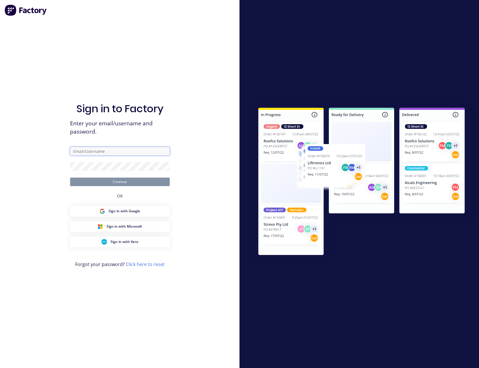
drag, startPoint x: 0, startPoint y: 0, endPoint x: 106, endPoint y: 152, distance: 185.1
click at [106, 152] on input "text" at bounding box center [120, 151] width 100 height 9
type input "[PERSON_NAME][EMAIL_ADDRESS][PERSON_NAME][DOMAIN_NAME]"
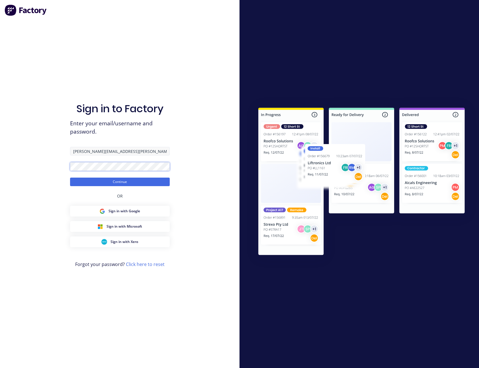
click at [70, 178] on button "Continue" at bounding box center [120, 182] width 100 height 9
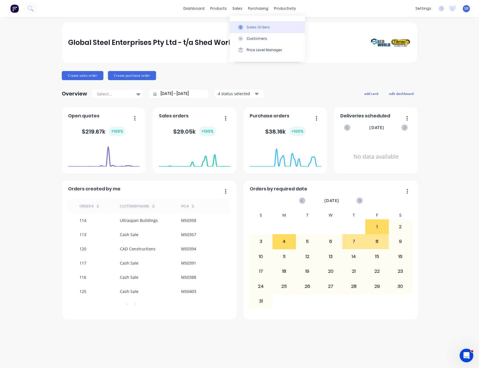
click at [246, 26] on button "Sales Orders" at bounding box center [266, 26] width 75 height 11
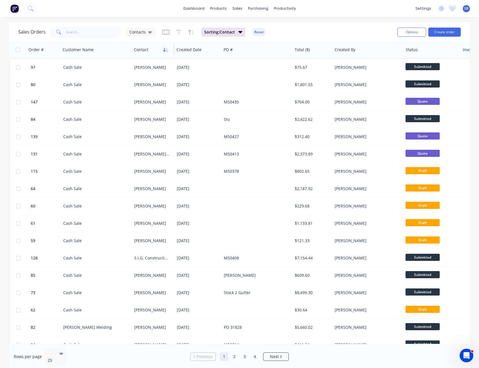
click at [167, 50] on icon "button" at bounding box center [165, 50] width 5 height 5
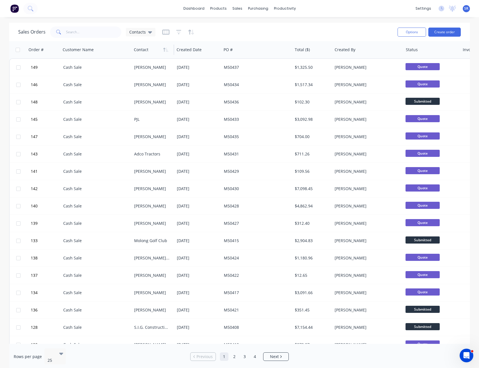
drag, startPoint x: 101, startPoint y: 352, endPoint x: 229, endPoint y: 30, distance: 345.9
click at [229, 30] on div "Sales Orders Contacts" at bounding box center [205, 32] width 374 height 14
click at [248, 23] on button "Sales Orders" at bounding box center [266, 26] width 75 height 11
click at [442, 34] on button "Create order" at bounding box center [444, 32] width 32 height 9
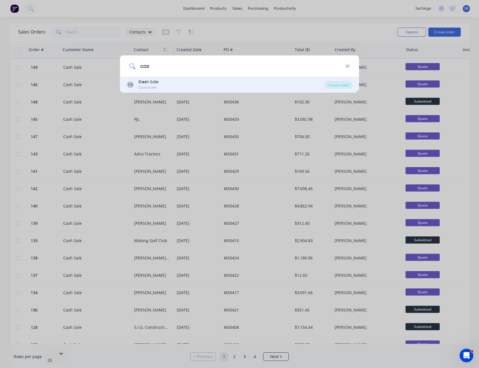
type input "cas"
click at [164, 83] on div "CS Cas h Sale Customer" at bounding box center [225, 84] width 197 height 11
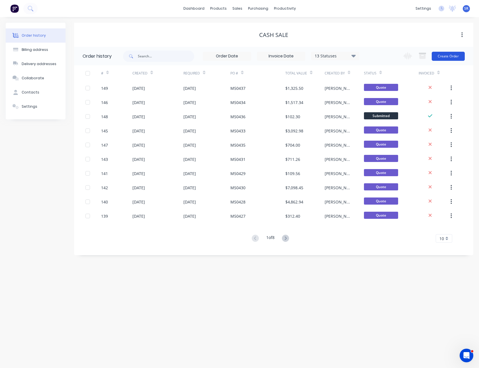
click at [446, 58] on button "Create Order" at bounding box center [447, 56] width 33 height 9
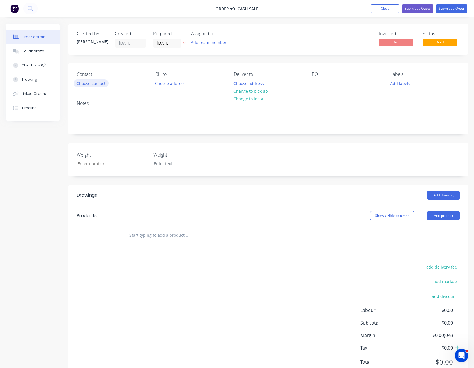
click at [96, 80] on button "Choose contact" at bounding box center [91, 83] width 35 height 8
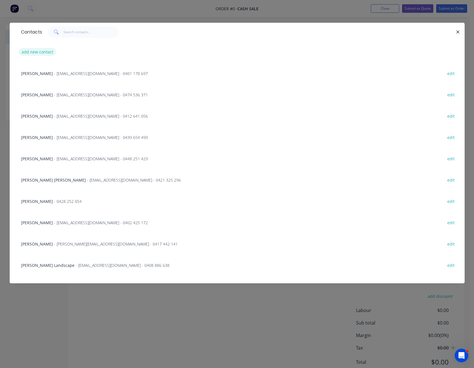
click at [40, 50] on button "add new contact" at bounding box center [38, 52] width 38 height 8
select select "AU"
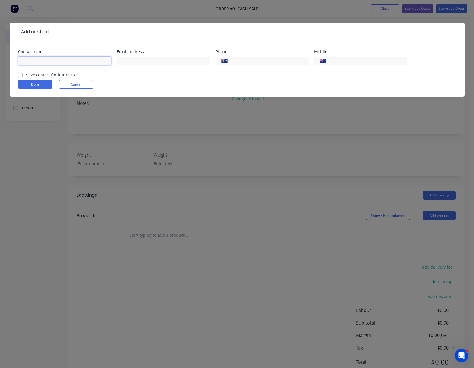
click at [40, 63] on input "text" at bounding box center [64, 61] width 93 height 9
click at [67, 83] on form "Contact name Email address Phone International [GEOGRAPHIC_DATA] [GEOGRAPHIC_DA…" at bounding box center [237, 73] width 438 height 47
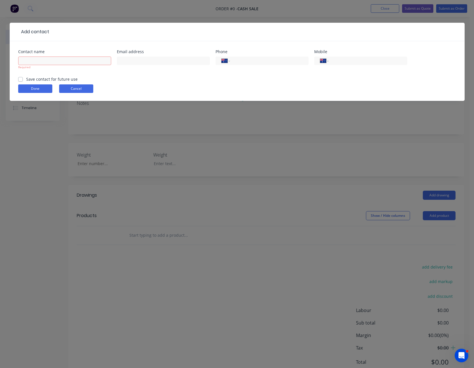
click at [79, 88] on button "Cancel" at bounding box center [76, 89] width 34 height 9
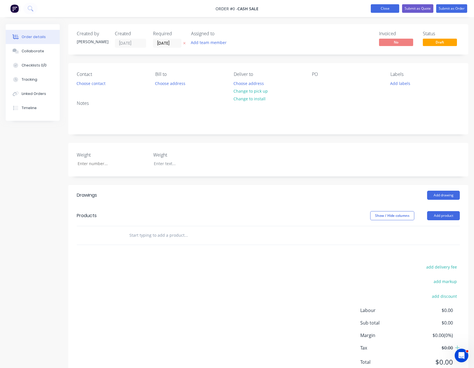
click at [391, 5] on button "Close" at bounding box center [385, 8] width 28 height 9
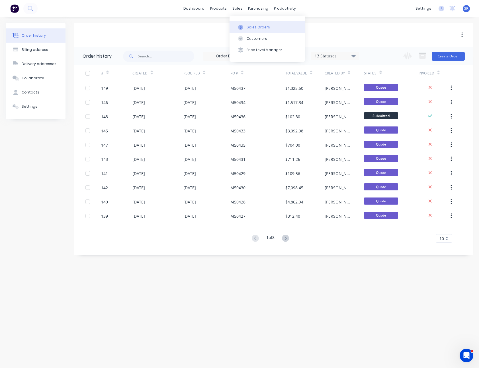
click at [246, 23] on button "Sales Orders" at bounding box center [266, 26] width 75 height 11
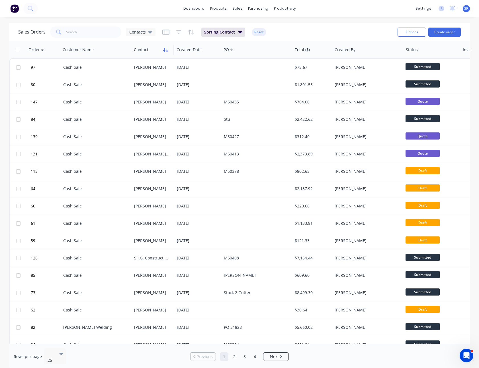
click at [165, 48] on icon "button" at bounding box center [165, 50] width 5 height 5
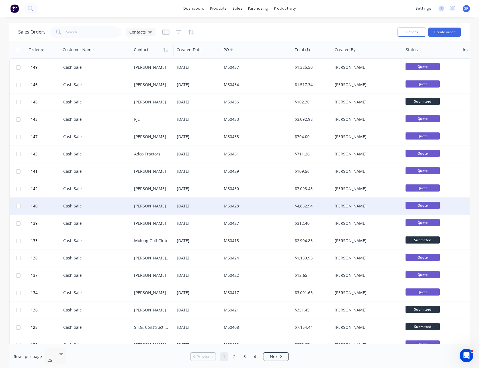
click at [159, 206] on div "[PERSON_NAME]" at bounding box center [152, 206] width 36 height 6
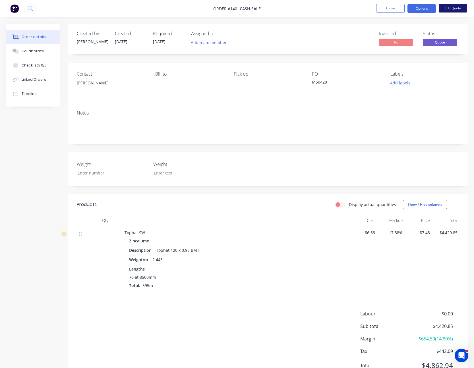
click at [454, 5] on button "Edit Quote" at bounding box center [453, 8] width 28 height 9
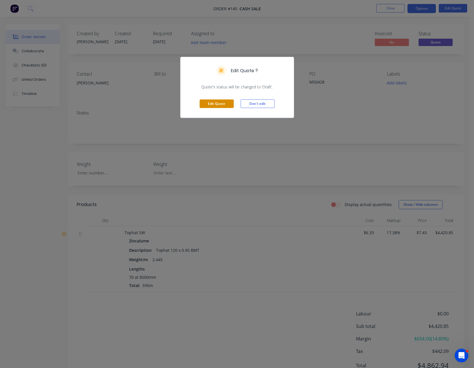
click at [213, 101] on button "Edit Quote" at bounding box center [217, 104] width 34 height 9
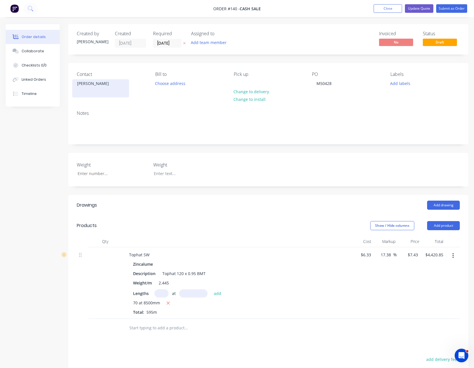
click at [85, 81] on div "[PERSON_NAME]" at bounding box center [100, 84] width 47 height 8
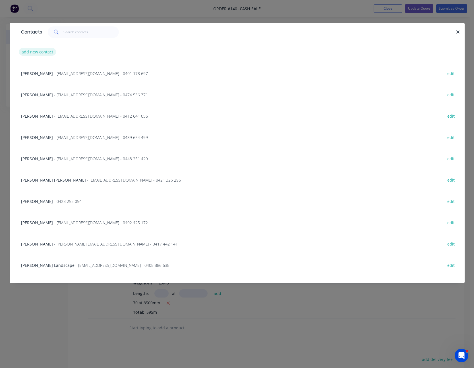
click at [40, 51] on button "add new contact" at bounding box center [38, 52] width 38 height 8
select select "AU"
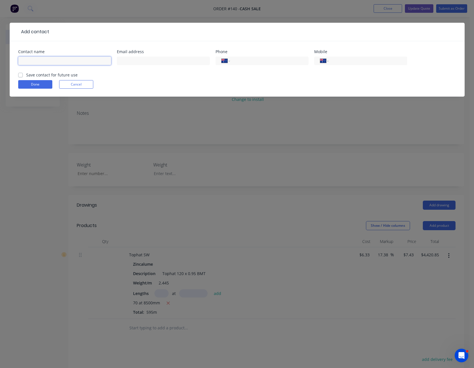
click at [35, 59] on input "text" at bounding box center [64, 61] width 93 height 9
type input "Sydneywide Cement Renderers & Painters Pty Ltd"
type input "[EMAIL_ADDRESS][DOMAIN_NAME]"
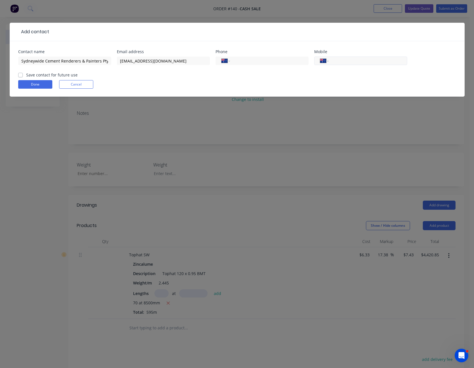
click at [349, 61] on input "tel" at bounding box center [367, 61] width 68 height 7
type input "04"
click at [26, 75] on label "Save contact for future use" at bounding box center [51, 75] width 51 height 6
click at [19, 75] on input "Save contact for future use" at bounding box center [20, 74] width 5 height 5
checkbox input "true"
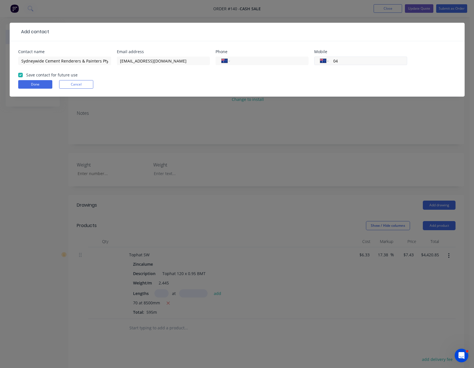
click at [347, 61] on input "04" at bounding box center [367, 61] width 68 height 7
type input "0"
click at [39, 81] on button "Done" at bounding box center [35, 84] width 34 height 9
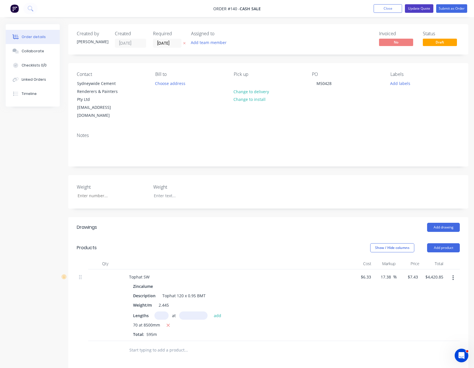
click at [423, 7] on button "Update Quote" at bounding box center [419, 8] width 28 height 9
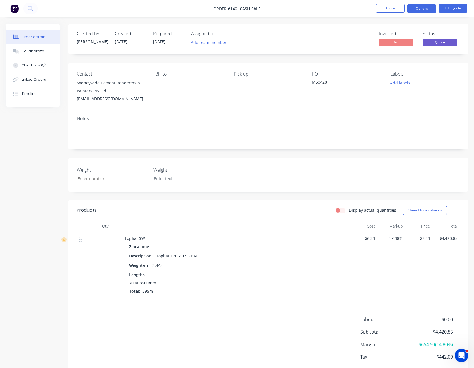
click at [423, 7] on button "Options" at bounding box center [422, 8] width 28 height 9
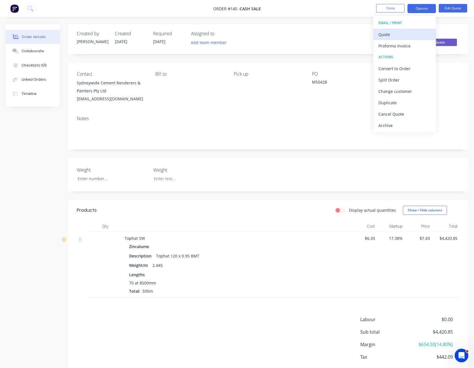
click at [415, 32] on div "Quote" at bounding box center [405, 34] width 52 height 8
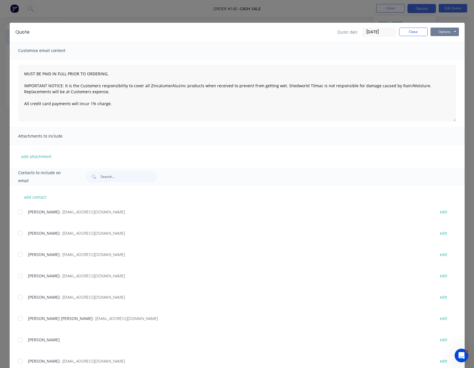
click at [438, 31] on button "Options" at bounding box center [445, 32] width 28 height 9
click at [441, 49] on button "Print" at bounding box center [449, 51] width 36 height 9
click at [414, 33] on button "Close" at bounding box center [413, 32] width 28 height 9
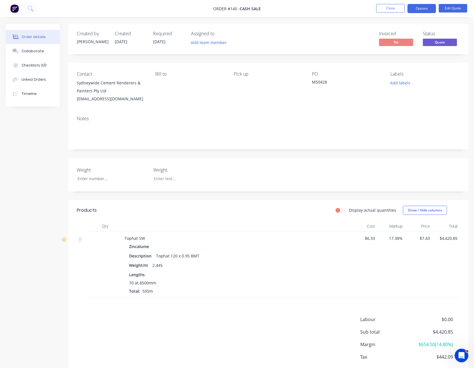
click at [392, 13] on li "Close" at bounding box center [390, 8] width 28 height 9
click at [392, 10] on button "Close" at bounding box center [390, 8] width 28 height 9
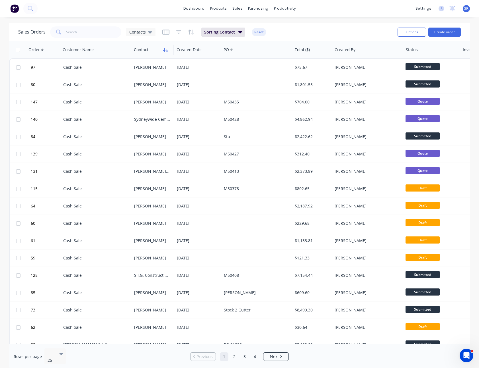
click at [168, 48] on icon "button" at bounding box center [165, 50] width 5 height 5
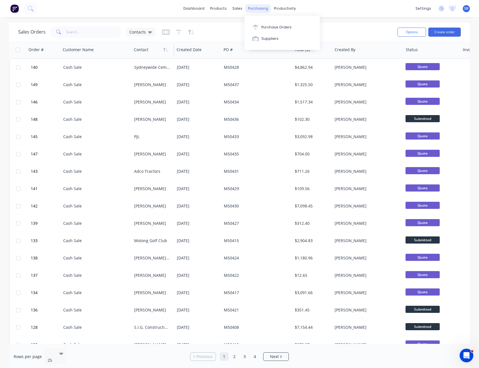
click at [258, 12] on div "purchasing" at bounding box center [258, 8] width 26 height 9
click at [263, 26] on div "Purchase Orders" at bounding box center [276, 27] width 30 height 5
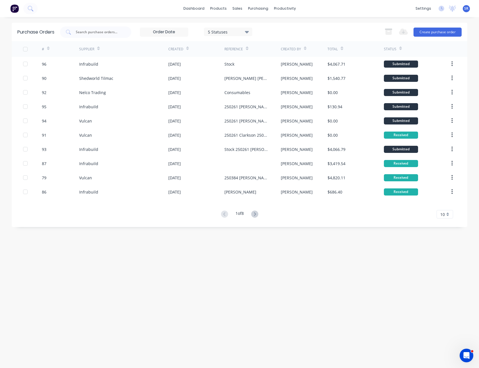
click at [443, 215] on span "10" at bounding box center [442, 215] width 5 height 6
click at [442, 273] on div "5 10 15 20 25 30 35" at bounding box center [444, 255] width 17 height 70
click at [442, 273] on div "30" at bounding box center [444, 275] width 16 height 10
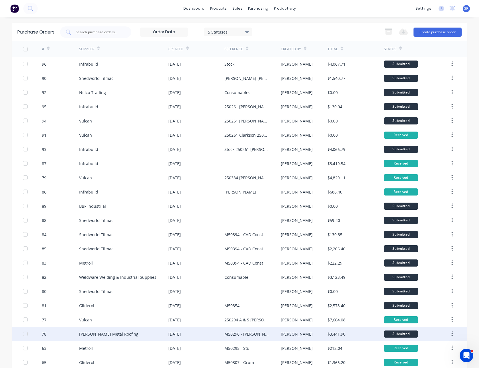
click at [241, 331] on div "M50296 - [PERSON_NAME]" at bounding box center [252, 334] width 56 height 14
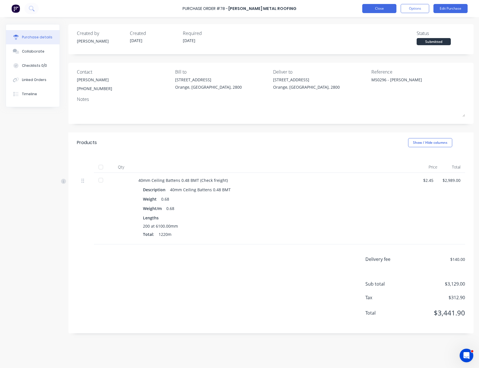
click at [380, 11] on button "Close" at bounding box center [379, 8] width 34 height 9
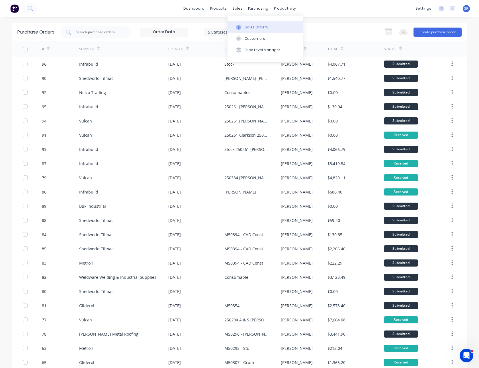
click at [244, 26] on div "Sales Orders" at bounding box center [255, 27] width 23 height 5
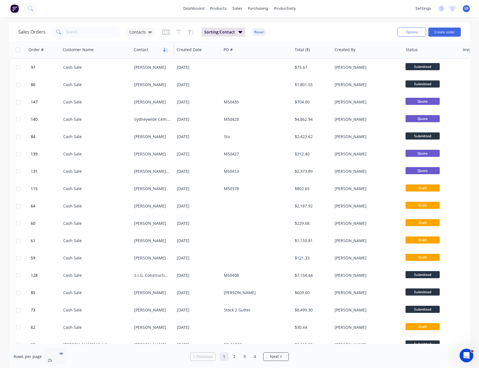
click at [166, 49] on icon "button" at bounding box center [165, 50] width 5 height 5
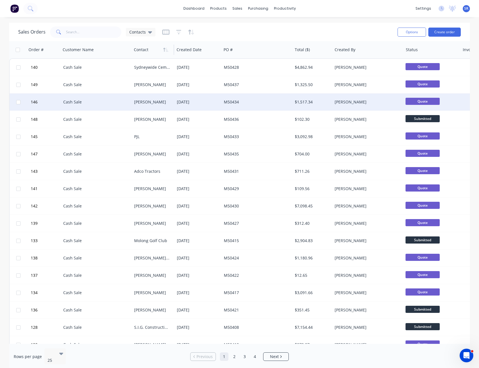
click at [163, 100] on div "[PERSON_NAME]" at bounding box center [152, 102] width 36 height 6
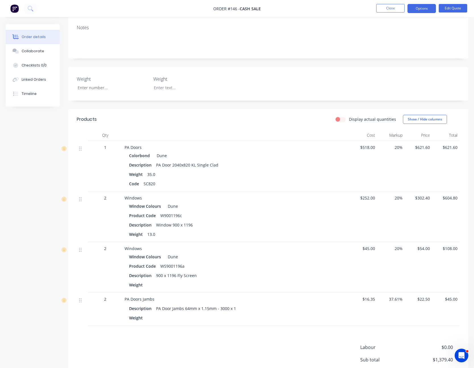
scroll to position [85, 0]
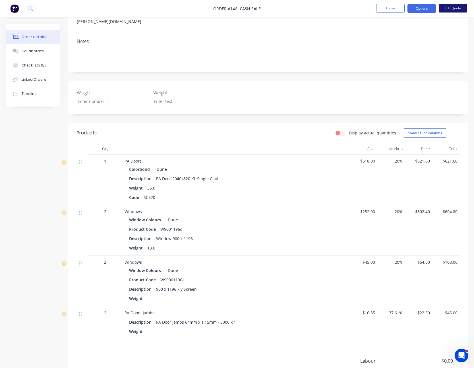
click at [449, 8] on button "Edit Quote" at bounding box center [453, 8] width 28 height 9
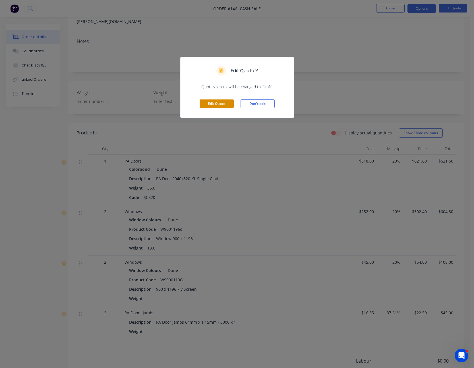
click at [215, 105] on button "Edit Quote" at bounding box center [217, 104] width 34 height 9
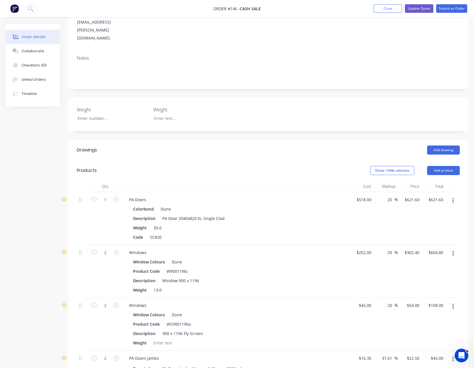
scroll to position [142, 0]
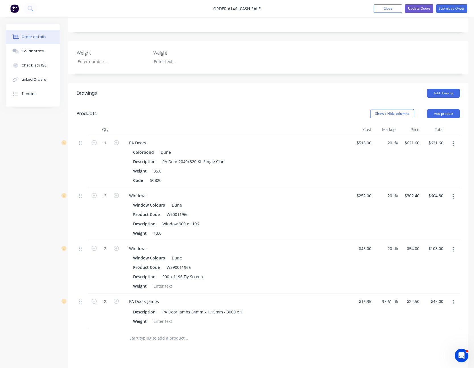
click at [454, 139] on button "button" at bounding box center [453, 144] width 13 height 10
click at [441, 155] on div "Edit" at bounding box center [433, 159] width 44 height 8
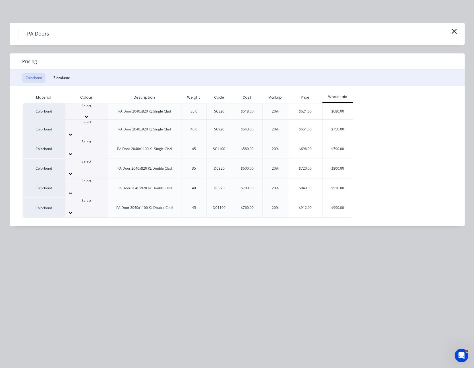
click at [89, 114] on icon at bounding box center [87, 117] width 6 height 6
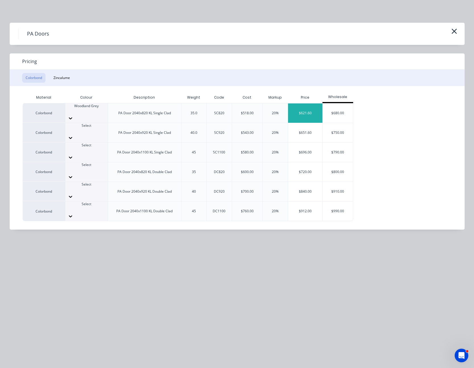
click at [305, 110] on div "$621.60" at bounding box center [305, 113] width 34 height 19
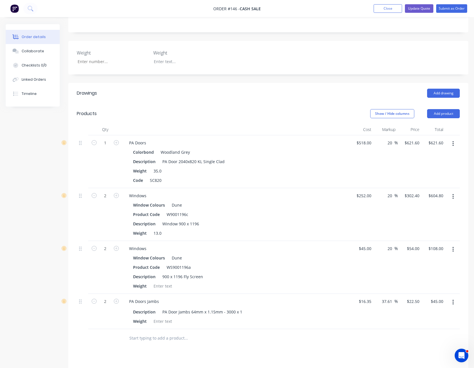
click at [453, 194] on icon "button" at bounding box center [453, 196] width 1 height 5
click at [447, 208] on div "Edit" at bounding box center [433, 212] width 44 height 8
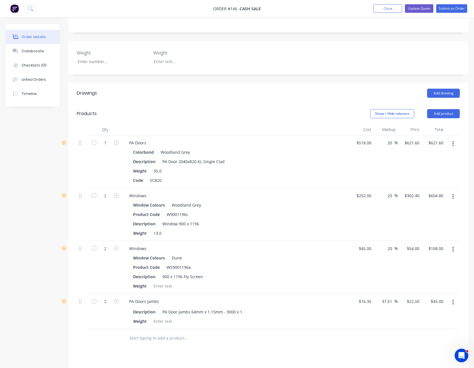
click at [453, 247] on icon "button" at bounding box center [453, 249] width 1 height 5
click at [443, 261] on div "Edit" at bounding box center [433, 265] width 44 height 8
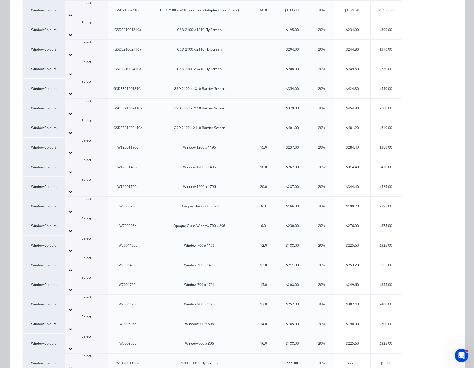
scroll to position [256, 0]
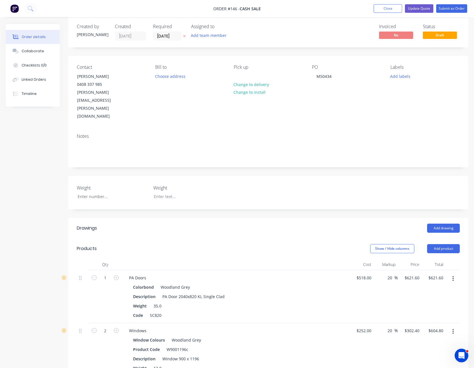
scroll to position [0, 0]
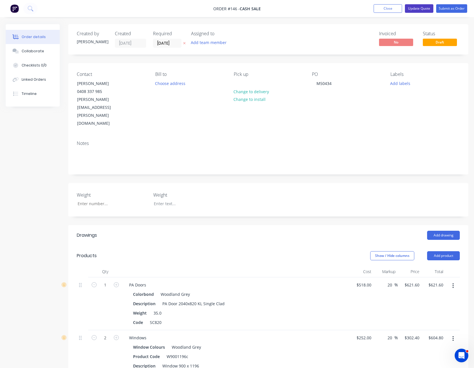
click at [421, 9] on button "Update Quote" at bounding box center [419, 8] width 28 height 9
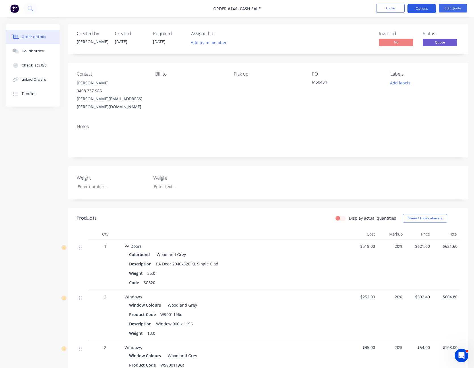
click at [423, 10] on button "Options" at bounding box center [422, 8] width 28 height 9
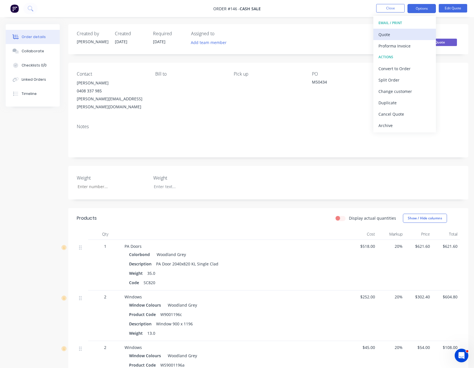
click at [414, 32] on div "Quote" at bounding box center [405, 34] width 52 height 8
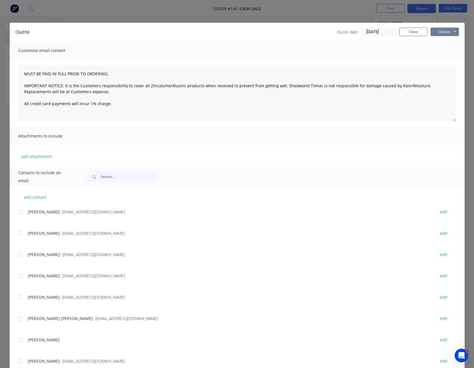
click at [441, 33] on button "Options" at bounding box center [445, 32] width 28 height 9
click at [443, 46] on button "Preview" at bounding box center [449, 41] width 36 height 9
click at [407, 29] on button "Close" at bounding box center [413, 32] width 28 height 9
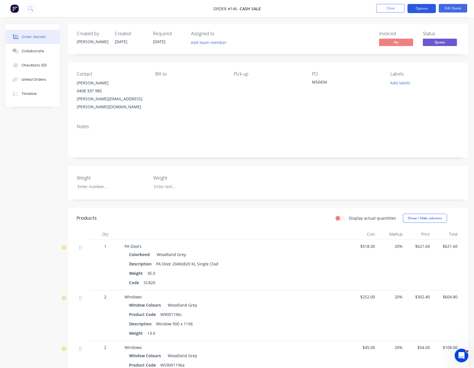
click at [431, 8] on button "Options" at bounding box center [422, 8] width 28 height 9
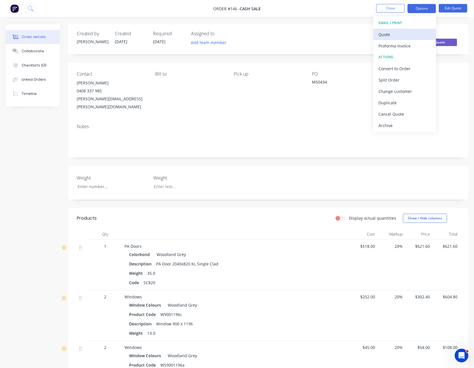
click at [412, 32] on div "Quote" at bounding box center [405, 34] width 52 height 8
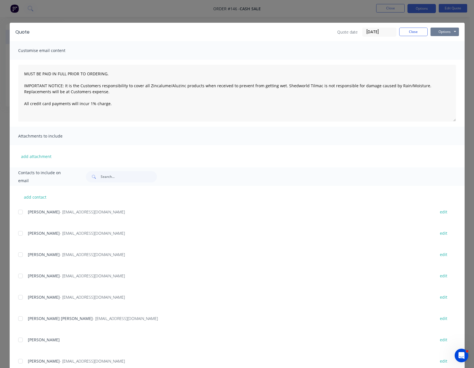
click at [433, 31] on button "Options" at bounding box center [445, 32] width 28 height 9
click at [439, 50] on button "Print" at bounding box center [449, 51] width 36 height 9
click at [412, 39] on div "Quote Quote date [DATE] Close Options Preview Print Email" at bounding box center [237, 32] width 455 height 18
click at [410, 32] on button "Close" at bounding box center [413, 32] width 28 height 9
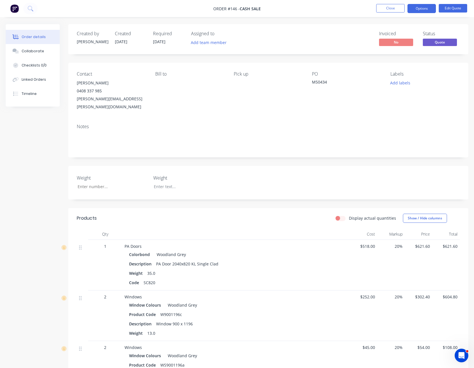
click at [381, 2] on nav "Order #146 - Cash Sale Close Options Edit Quote" at bounding box center [237, 8] width 474 height 17
click at [394, 8] on button "Close" at bounding box center [390, 8] width 28 height 9
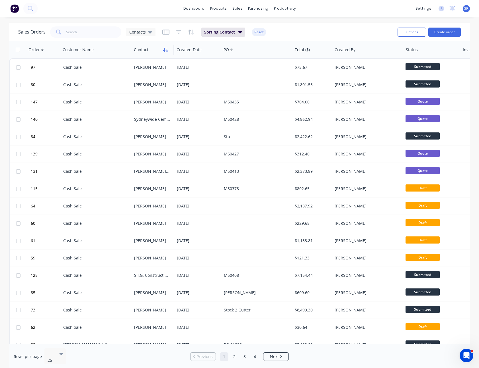
click at [166, 47] on button "button" at bounding box center [165, 50] width 9 height 9
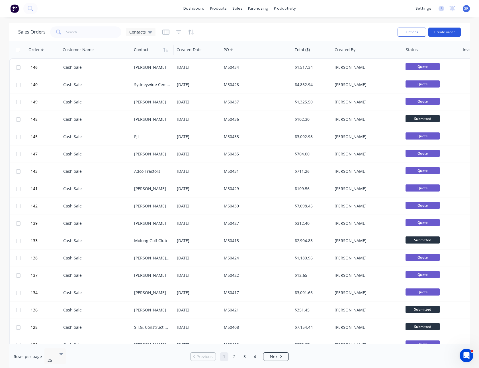
click at [444, 31] on button "Create order" at bounding box center [444, 32] width 32 height 9
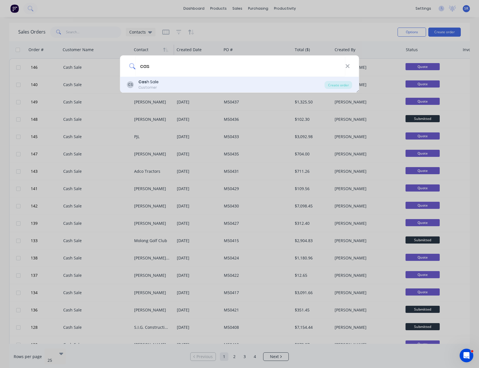
type input "cas"
click at [166, 83] on div "CS Cas h Sale Customer" at bounding box center [225, 84] width 197 height 11
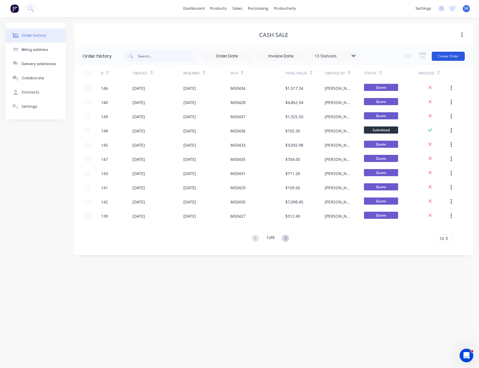
click at [453, 55] on button "Create Order" at bounding box center [447, 56] width 33 height 9
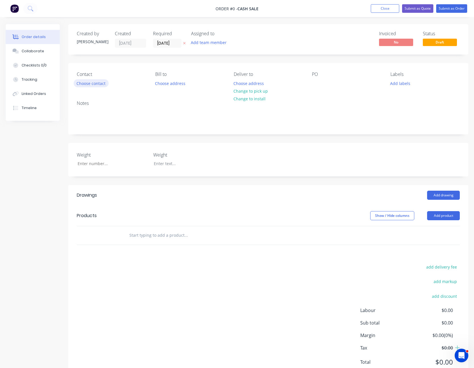
click at [89, 84] on button "Choose contact" at bounding box center [91, 83] width 35 height 8
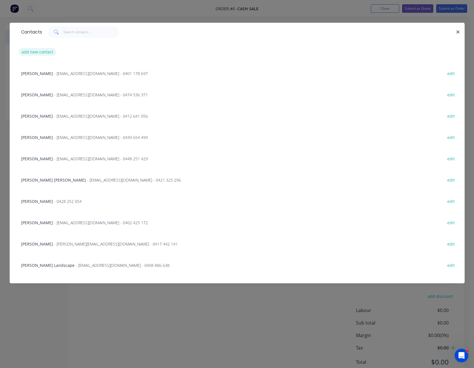
click at [38, 50] on button "add new contact" at bounding box center [38, 52] width 38 height 8
select select "AU"
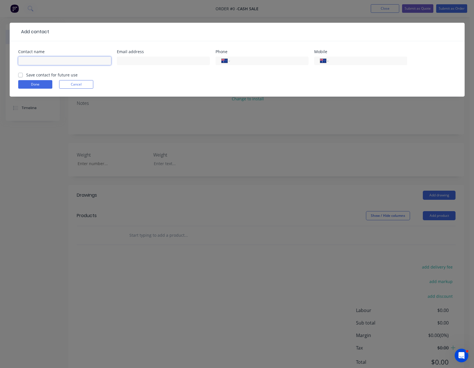
click at [46, 59] on input "text" at bounding box center [64, 61] width 93 height 9
type input "Am & [PERSON_NAME]"
type input "[EMAIL_ADDRESS][DOMAIN_NAME]"
type input "0438 589 296"
click at [41, 86] on button "Done" at bounding box center [35, 84] width 34 height 9
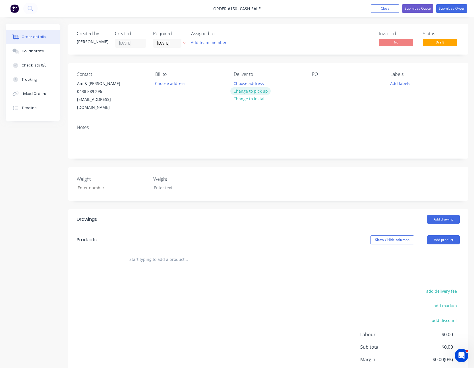
click at [264, 93] on button "Change to pick up" at bounding box center [250, 91] width 40 height 8
click at [449, 236] on button "Add product" at bounding box center [443, 240] width 33 height 9
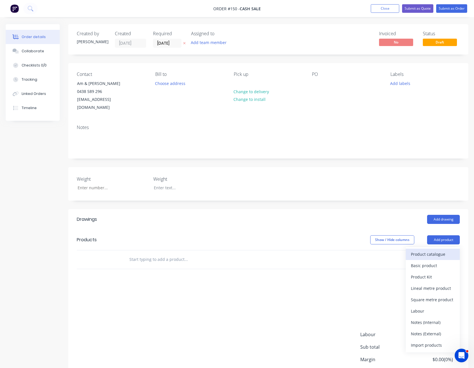
click at [442, 250] on div "Product catalogue" at bounding box center [433, 254] width 44 height 8
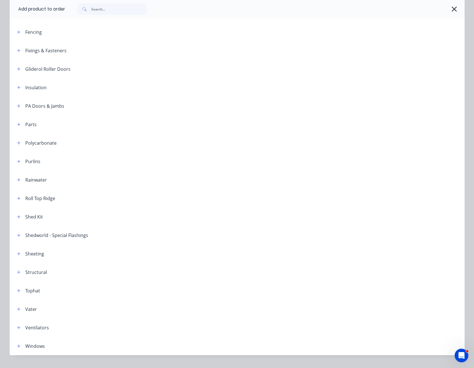
scroll to position [181, 0]
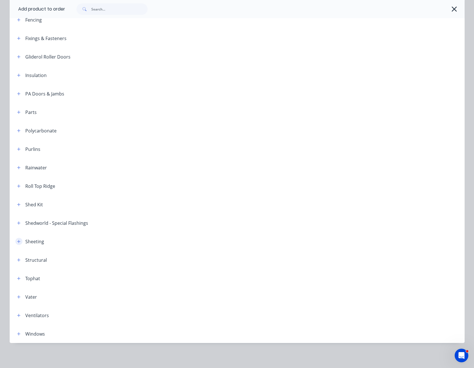
click at [17, 240] on icon "button" at bounding box center [18, 242] width 3 height 4
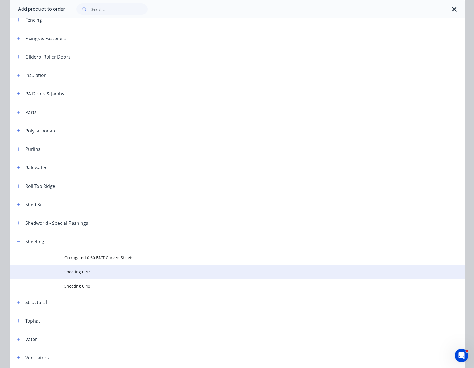
click at [64, 267] on td "Sheeting 0.42" at bounding box center [264, 272] width 401 height 14
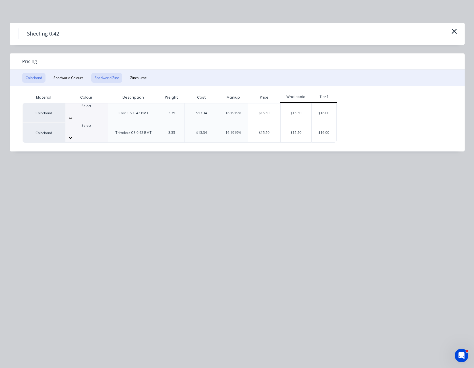
click at [105, 79] on button "Shedworld Zinc" at bounding box center [106, 78] width 31 height 10
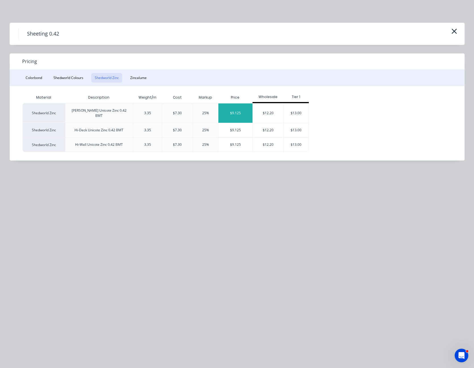
click at [235, 110] on div "$9.125" at bounding box center [236, 113] width 34 height 19
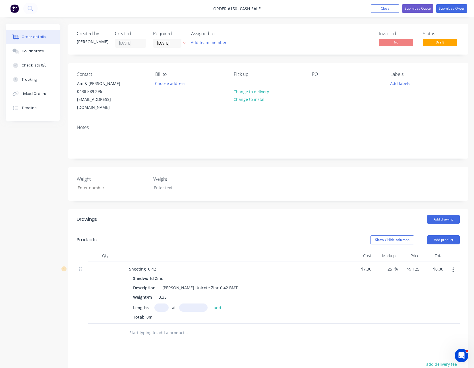
click at [158, 304] on input "text" at bounding box center [161, 308] width 14 height 8
type input "23"
type input "11000"
click at [211, 304] on button "add" at bounding box center [217, 308] width 13 height 8
type input "$2,308.63"
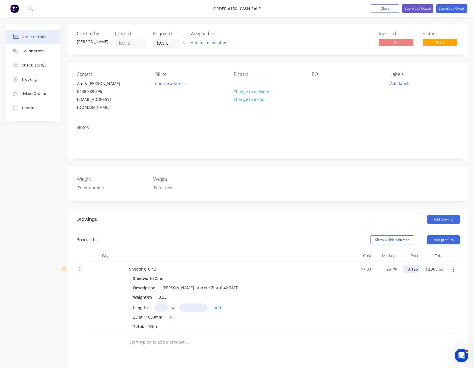
click at [411, 265] on input "9.125" at bounding box center [412, 269] width 15 height 8
type input "8"
type input "9.59"
type input "$8.00"
type input "$2,024.00"
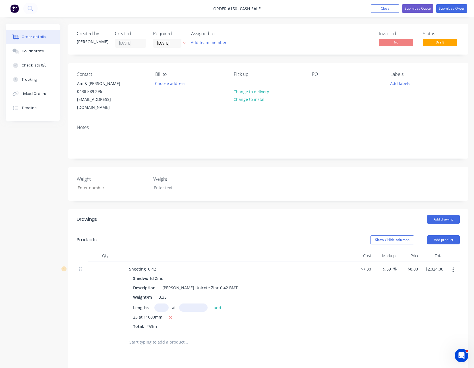
click at [384, 302] on div "9.59 9.59 %" at bounding box center [386, 298] width 24 height 72
click at [443, 236] on button "Add product" at bounding box center [443, 240] width 33 height 9
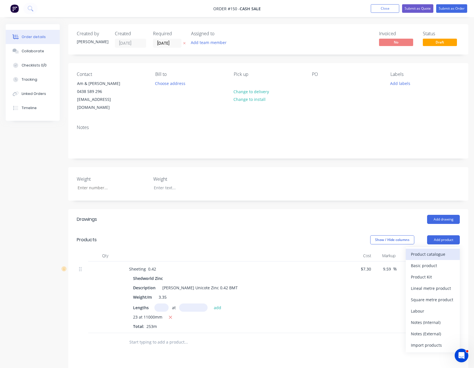
click at [441, 250] on div "Product catalogue" at bounding box center [433, 254] width 44 height 8
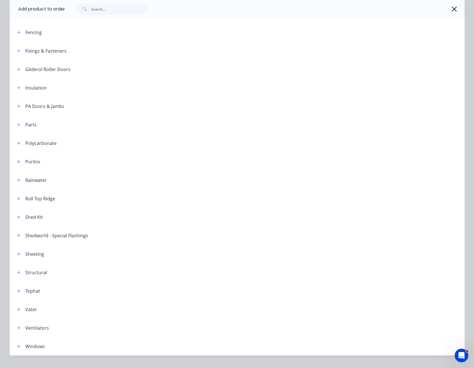
scroll to position [181, 0]
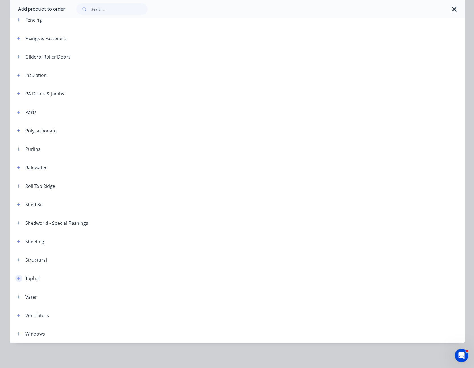
click at [17, 278] on icon "button" at bounding box center [18, 279] width 3 height 4
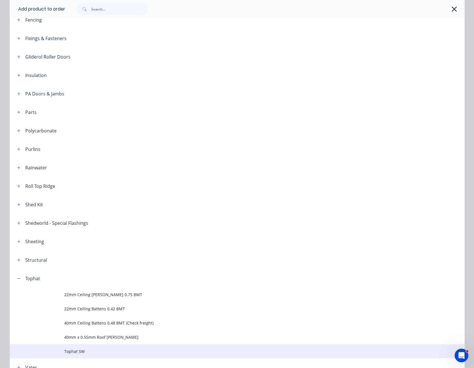
click at [83, 347] on td "Tophat SW" at bounding box center [264, 352] width 401 height 14
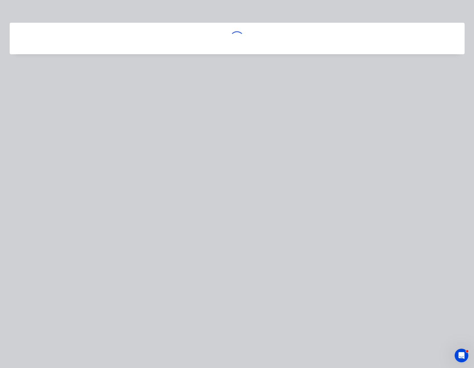
scroll to position [0, 0]
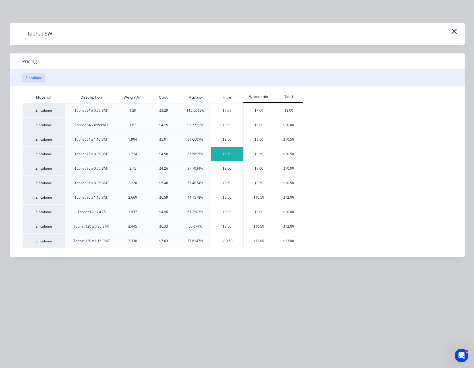
click at [234, 154] on div "$8.50" at bounding box center [227, 154] width 32 height 14
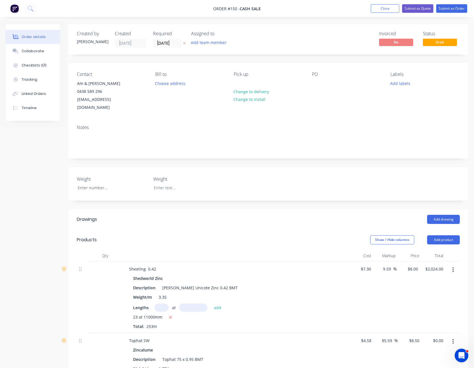
scroll to position [114, 0]
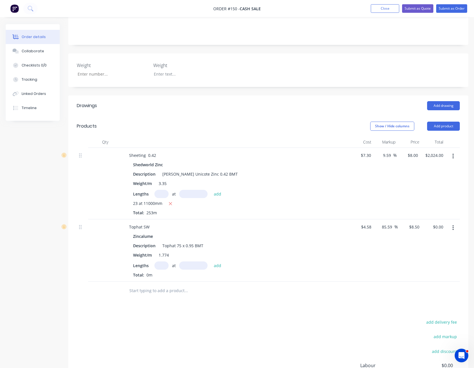
click at [160, 262] on input "text" at bounding box center [161, 266] width 14 height 8
type input "24"
type input "8700"
click at [211, 262] on button "add" at bounding box center [217, 266] width 13 height 8
type input "$1,774.80"
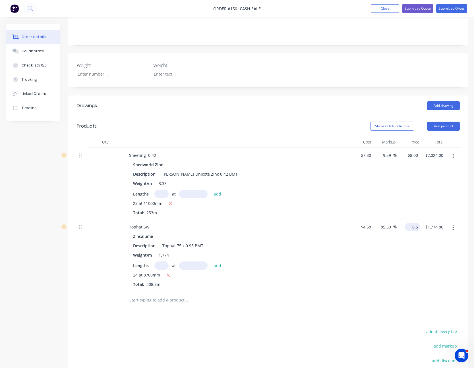
click at [410, 221] on div "8.5 $8.50" at bounding box center [409, 256] width 24 height 72
type input "5.30"
type input "15.72"
type input "$5.30"
type input "$1,106.64"
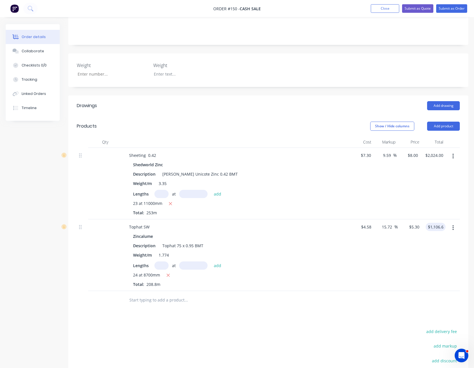
click at [405, 245] on div "$5.30 $5.30" at bounding box center [410, 256] width 24 height 72
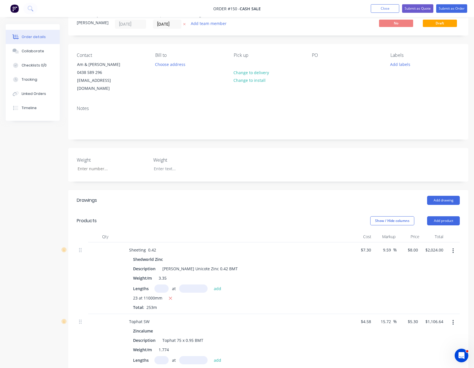
scroll to position [0, 0]
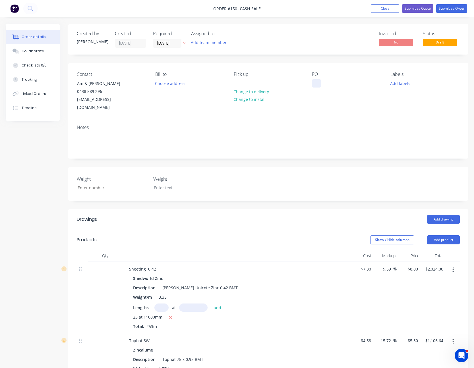
click at [314, 84] on div at bounding box center [316, 83] width 9 height 8
click at [309, 105] on div "Contact Am & [PERSON_NAME] 0438 589 296 [EMAIL_ADDRESS][DOMAIN_NAME] [PERSON_NA…" at bounding box center [268, 91] width 400 height 57
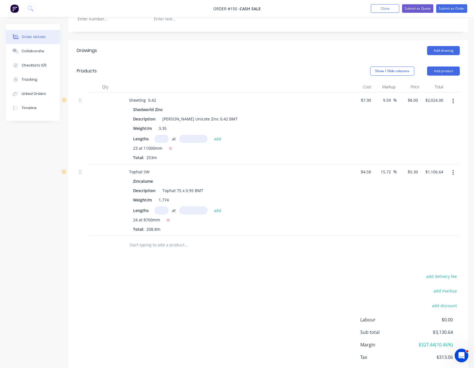
scroll to position [192, 0]
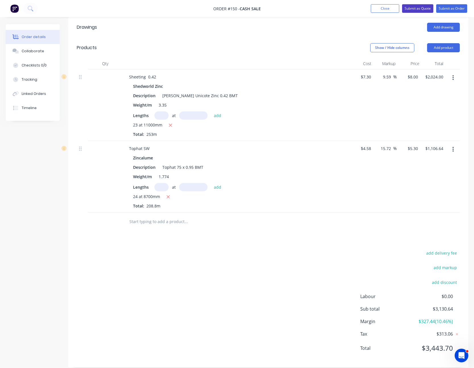
click at [419, 8] on button "Submit as Quote" at bounding box center [417, 8] width 31 height 9
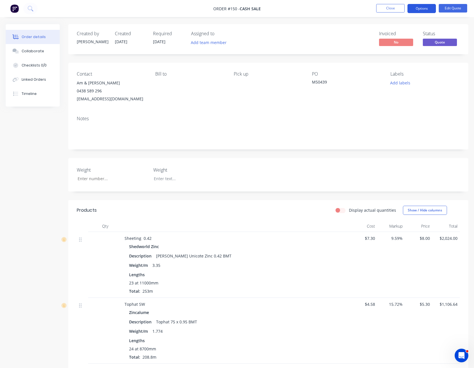
click at [433, 9] on button "Options" at bounding box center [422, 8] width 28 height 9
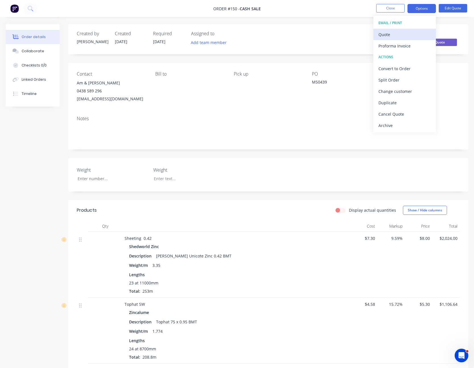
click at [415, 31] on div "Quote" at bounding box center [405, 34] width 52 height 8
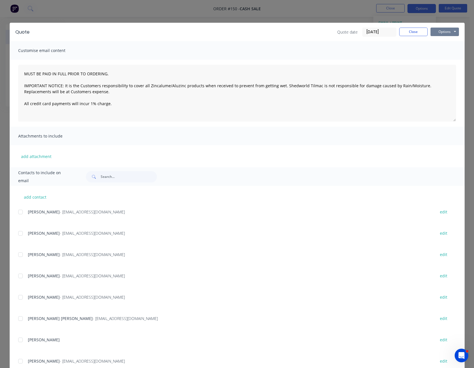
click at [438, 30] on button "Options" at bounding box center [445, 32] width 28 height 9
click at [439, 50] on button "Print" at bounding box center [449, 51] width 36 height 9
click at [407, 30] on button "Close" at bounding box center [413, 32] width 28 height 9
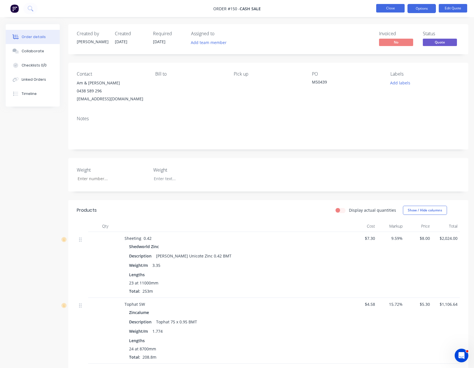
click at [393, 7] on button "Close" at bounding box center [390, 8] width 28 height 9
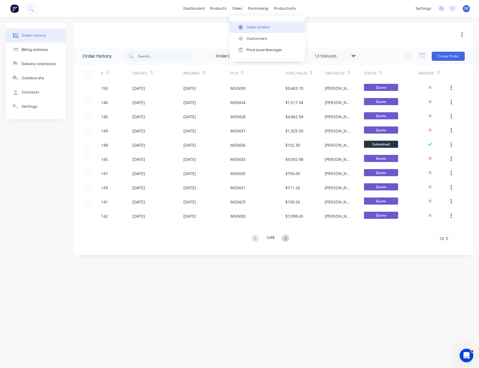
click at [244, 25] on div at bounding box center [240, 27] width 9 height 5
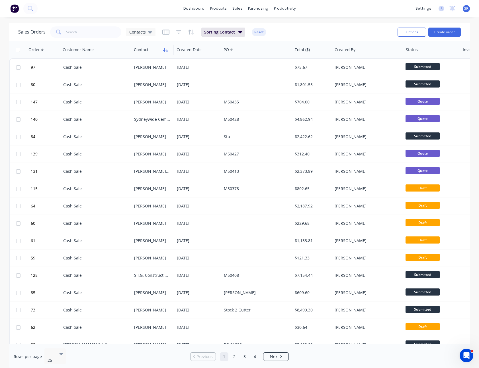
click at [165, 48] on icon "button" at bounding box center [165, 50] width 5 height 5
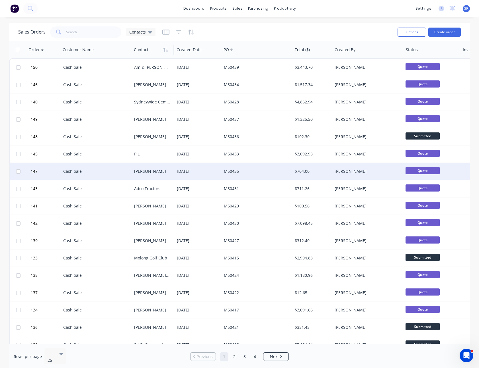
click at [188, 176] on div "[DATE]" at bounding box center [197, 171] width 47 height 17
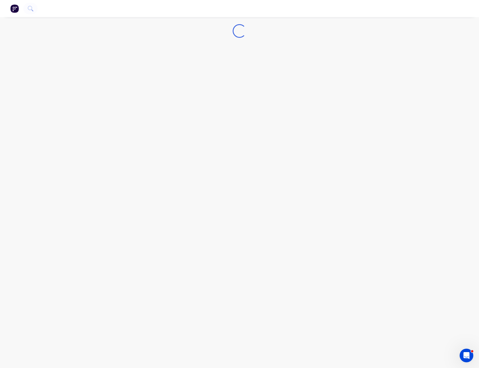
click at [171, 175] on div "Loading..." at bounding box center [239, 184] width 479 height 368
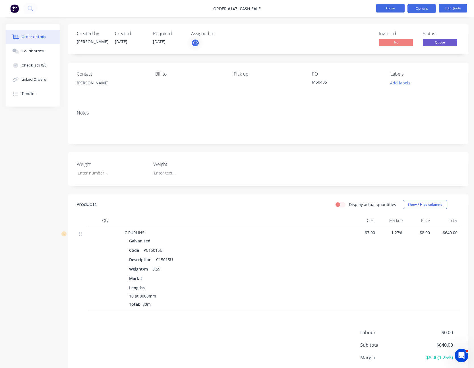
click at [400, 6] on button "Close" at bounding box center [390, 8] width 28 height 9
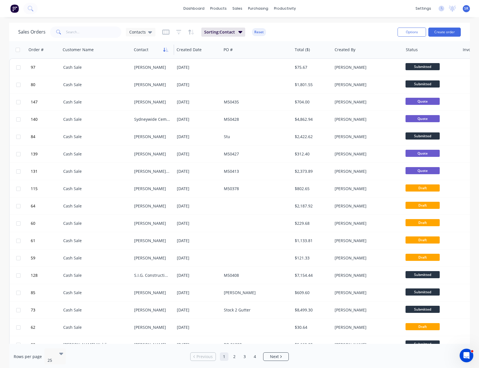
click at [165, 50] on icon "button" at bounding box center [165, 50] width 5 height 5
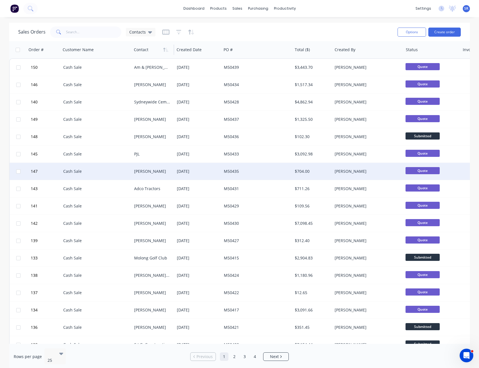
click at [195, 173] on div "[DATE]" at bounding box center [198, 172] width 42 height 6
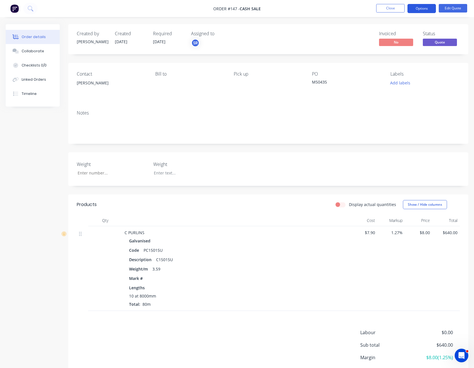
click at [423, 7] on button "Options" at bounding box center [422, 8] width 28 height 9
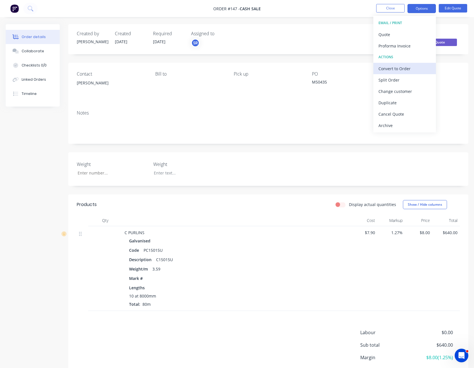
click at [410, 64] on button "Convert to Order" at bounding box center [405, 68] width 63 height 11
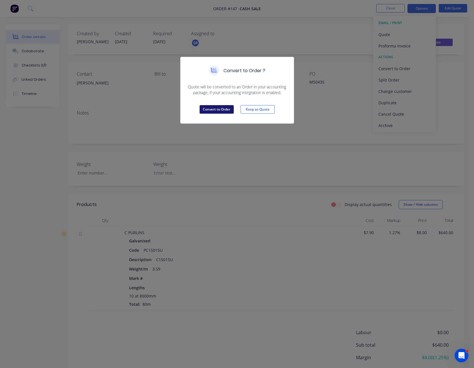
click at [218, 110] on button "Convert to Order" at bounding box center [217, 109] width 34 height 9
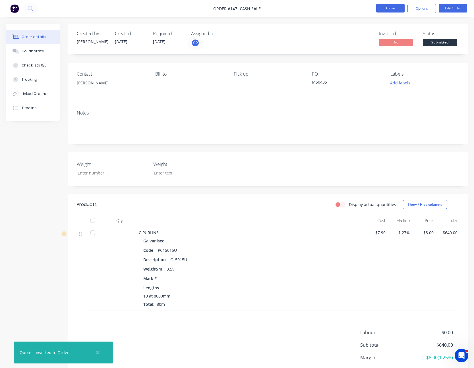
click at [392, 11] on button "Close" at bounding box center [390, 8] width 28 height 9
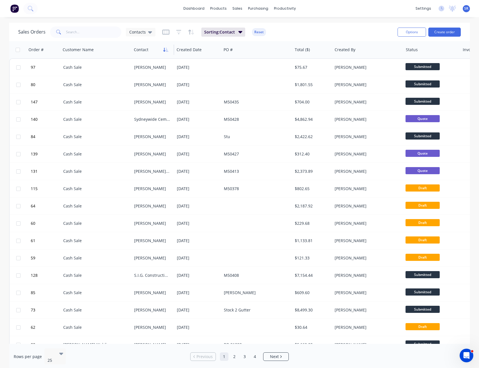
click at [167, 51] on icon "button" at bounding box center [165, 50] width 5 height 5
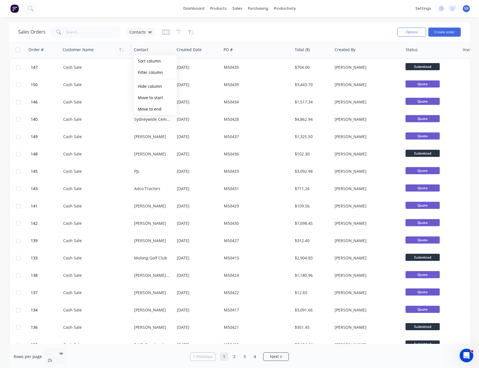
click at [111, 50] on div at bounding box center [94, 49] width 63 height 11
click at [233, 36] on div "Sales Orders Contacts" at bounding box center [205, 32] width 374 height 14
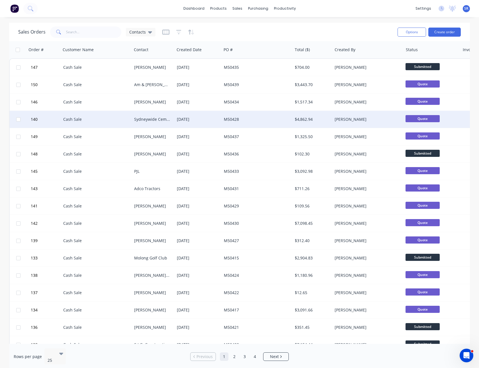
click at [224, 121] on div "M50428" at bounding box center [255, 120] width 63 height 6
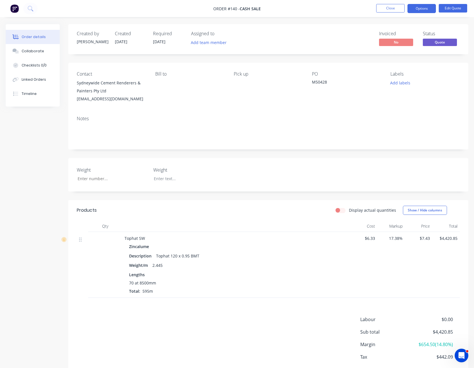
click at [125, 90] on div "Sydneywide Cement Renderers & Painters Pty Ltd" at bounding box center [111, 87] width 69 height 16
click at [446, 7] on button "Edit Quote" at bounding box center [453, 8] width 28 height 9
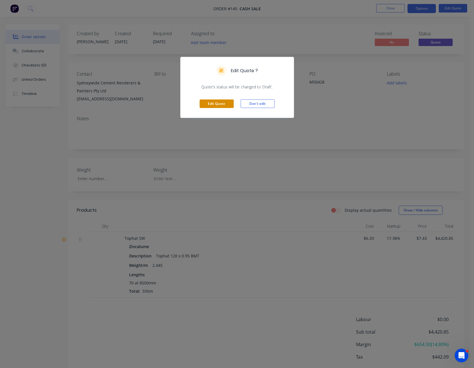
click at [213, 106] on button "Edit Quote" at bounding box center [217, 104] width 34 height 9
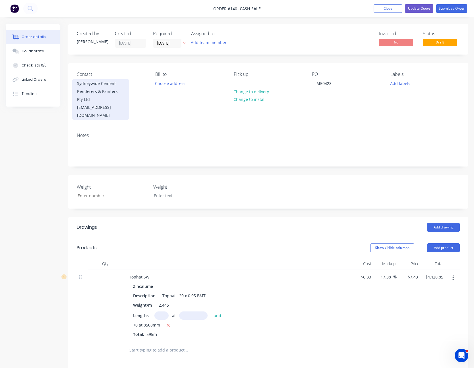
click at [120, 107] on div "[EMAIL_ADDRESS][DOMAIN_NAME]" at bounding box center [100, 112] width 47 height 16
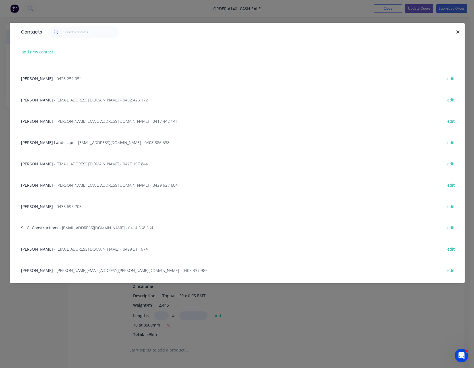
scroll to position [142, 0]
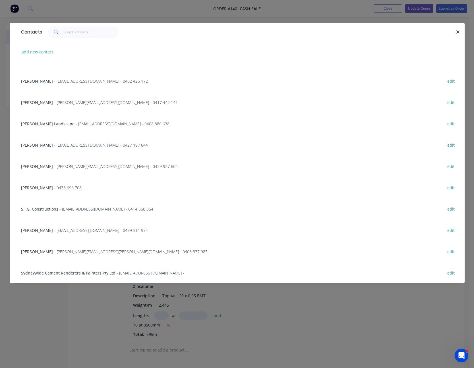
click at [99, 271] on span "Sydneywide Cement Renderers & Painters Pty Ltd" at bounding box center [68, 273] width 94 height 5
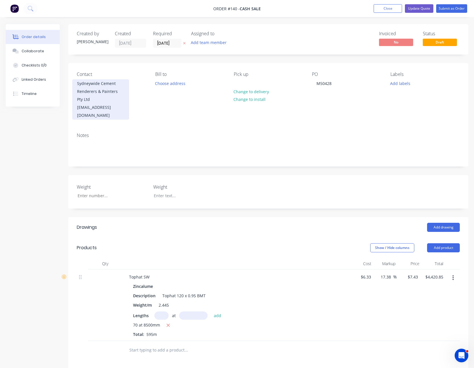
click at [117, 108] on div "[EMAIL_ADDRESS][DOMAIN_NAME]" at bounding box center [100, 112] width 47 height 16
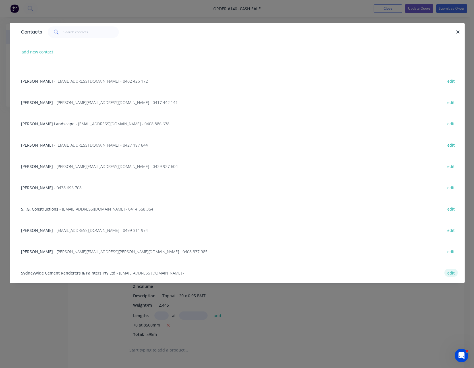
click at [448, 272] on button "edit" at bounding box center [451, 273] width 13 height 8
select select "AU"
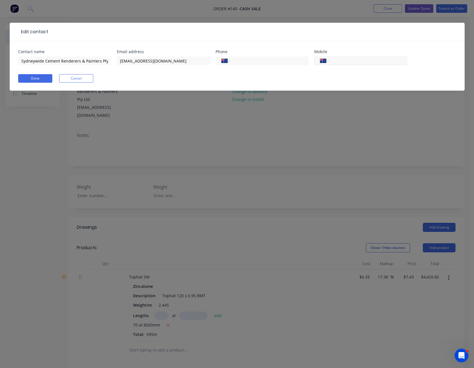
click at [341, 62] on input "tel" at bounding box center [367, 61] width 68 height 7
type input "0415 617 678"
click at [30, 78] on button "Done" at bounding box center [35, 78] width 34 height 9
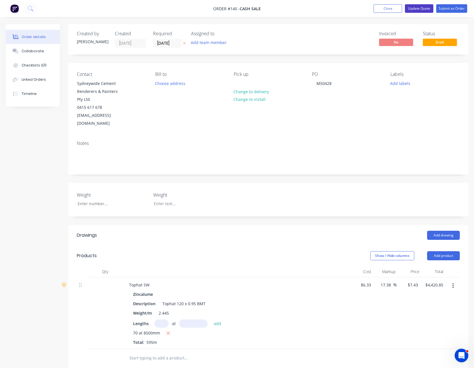
click at [421, 7] on button "Update Quote" at bounding box center [419, 8] width 28 height 9
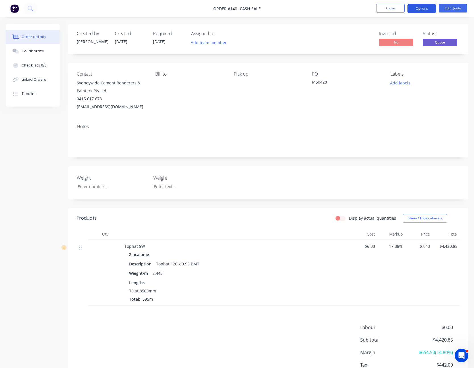
click at [421, 8] on button "Options" at bounding box center [422, 8] width 28 height 9
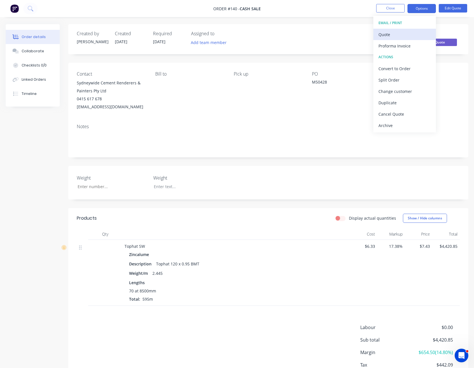
click at [415, 29] on button "Quote" at bounding box center [405, 34] width 63 height 11
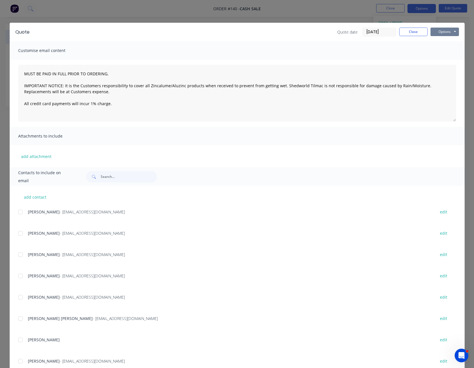
click at [439, 30] on button "Options" at bounding box center [445, 32] width 28 height 9
click at [438, 49] on button "Print" at bounding box center [449, 51] width 36 height 9
click at [409, 28] on button "Close" at bounding box center [413, 32] width 28 height 9
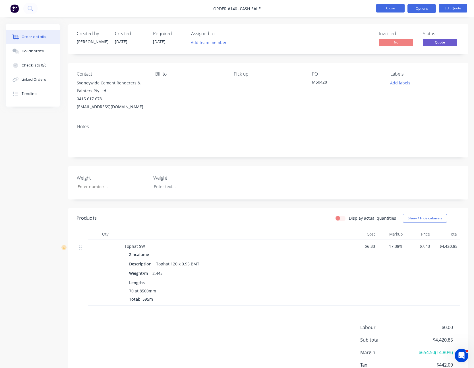
click at [397, 11] on button "Close" at bounding box center [390, 8] width 28 height 9
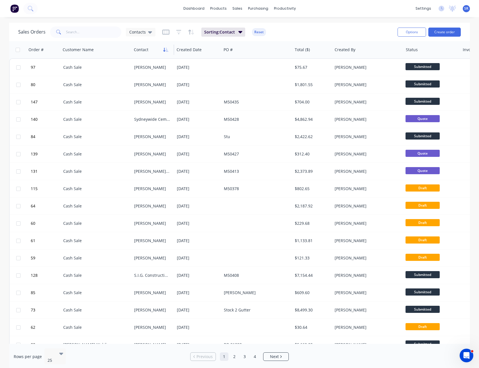
click at [163, 50] on button "button" at bounding box center [165, 50] width 9 height 9
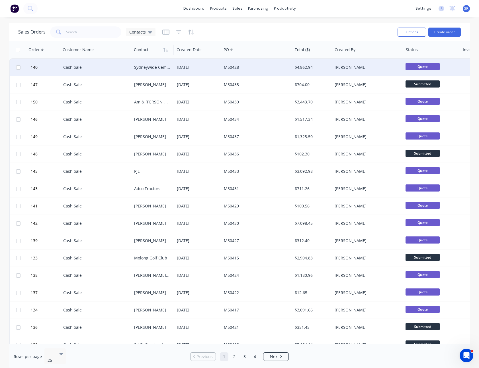
click at [174, 65] on div "Sydneywide Cement Renderers & Painters Pty Ltd" at bounding box center [153, 67] width 43 height 17
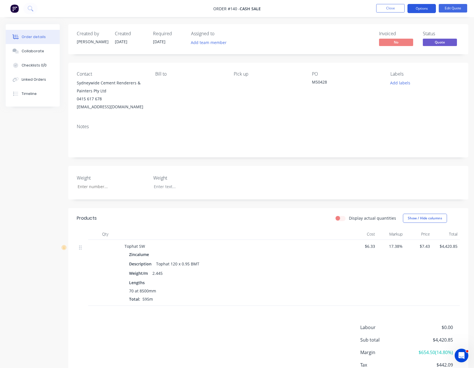
click at [426, 11] on button "Options" at bounding box center [422, 8] width 28 height 9
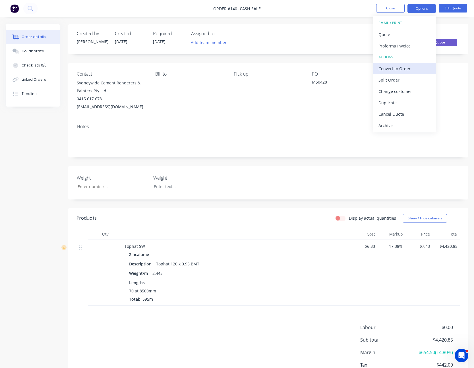
click at [411, 68] on div "Convert to Order" at bounding box center [405, 69] width 52 height 8
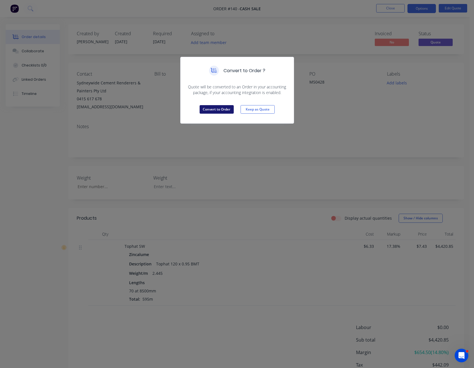
click at [218, 112] on button "Convert to Order" at bounding box center [217, 109] width 34 height 9
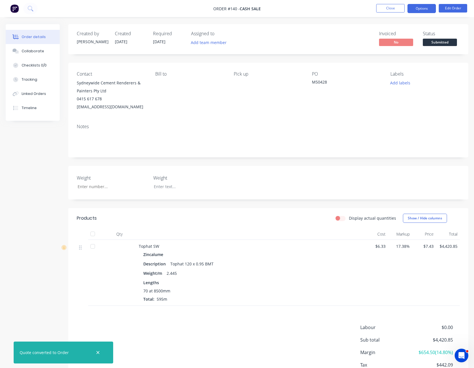
click at [427, 8] on button "Options" at bounding box center [422, 8] width 28 height 9
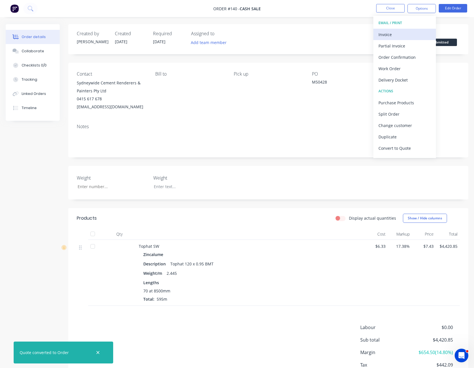
click at [409, 33] on div "Invoice" at bounding box center [405, 34] width 52 height 8
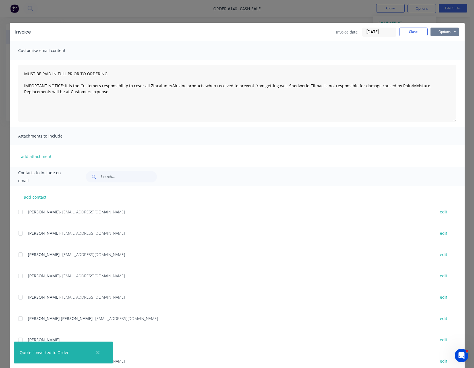
click at [433, 30] on button "Options" at bounding box center [445, 32] width 28 height 9
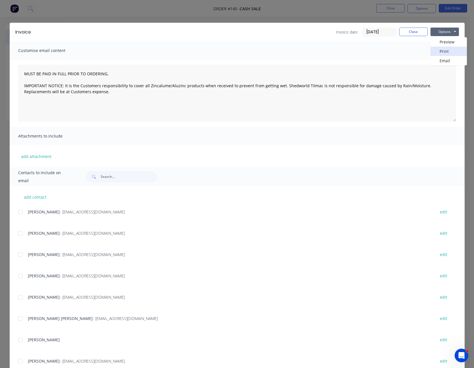
click at [443, 50] on button "Print" at bounding box center [449, 51] width 36 height 9
click at [410, 33] on button "Close" at bounding box center [413, 32] width 28 height 9
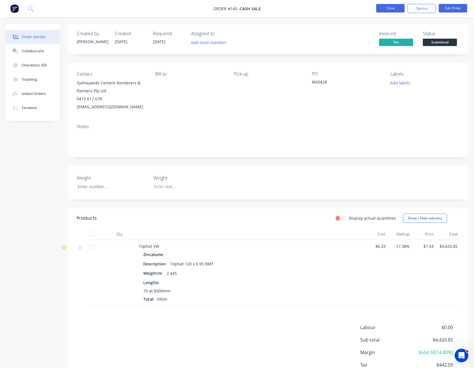
click at [386, 7] on button "Close" at bounding box center [390, 8] width 28 height 9
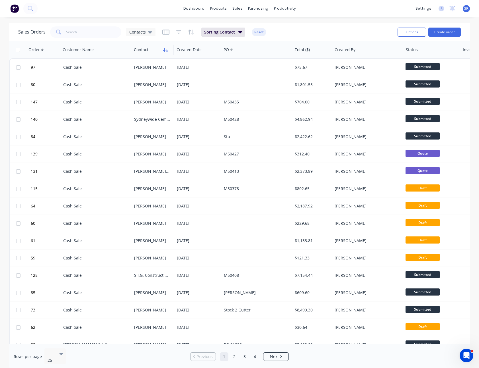
click at [167, 50] on icon "button" at bounding box center [167, 50] width 3 height 4
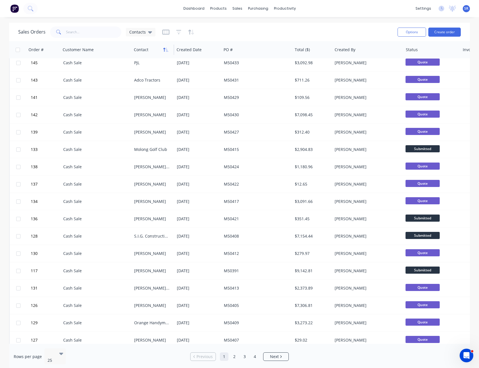
scroll to position [142, 0]
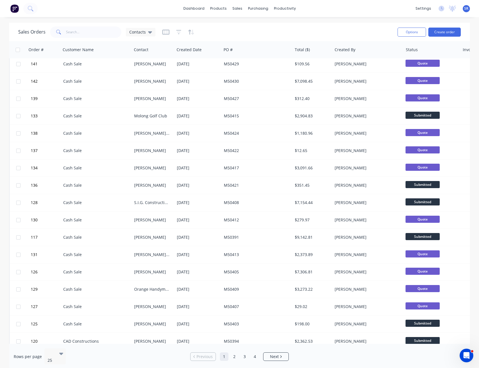
click at [171, 7] on div "dashboard products sales purchasing productivity dashboard products Product Cat…" at bounding box center [239, 8] width 479 height 17
click at [230, 29] on div "Product Catalogue" at bounding box center [243, 27] width 35 height 5
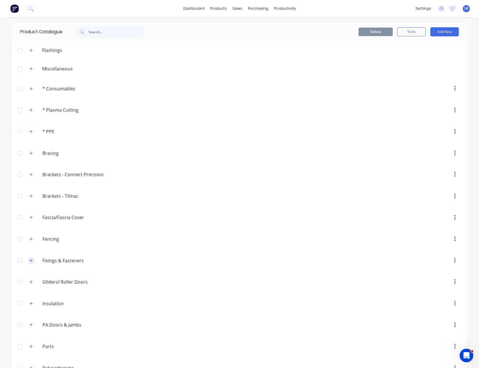
click at [30, 259] on icon "button" at bounding box center [30, 261] width 3 height 4
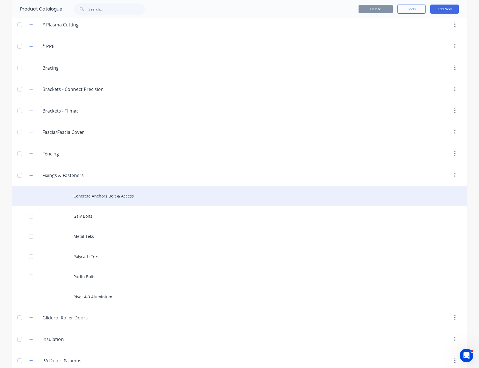
click at [121, 196] on div "Concrete Anchors Bolt & Access" at bounding box center [239, 196] width 455 height 20
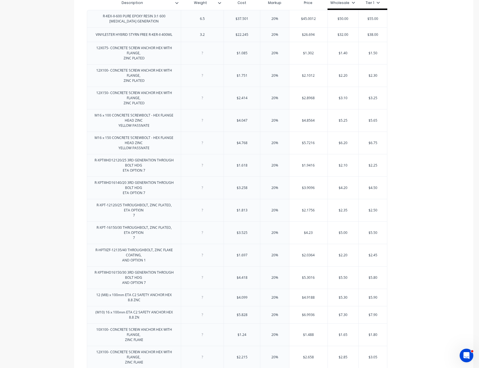
scroll to position [28, 0]
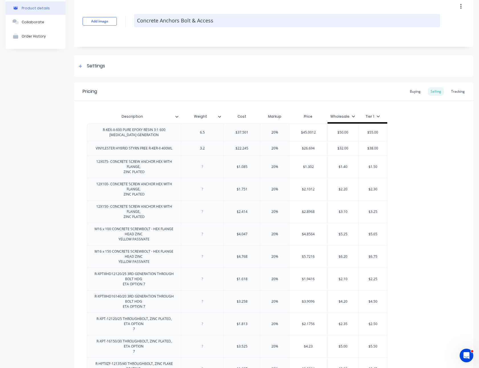
click at [216, 23] on textarea "Concrete Anchors Bolt & Access" at bounding box center [287, 20] width 306 height 13
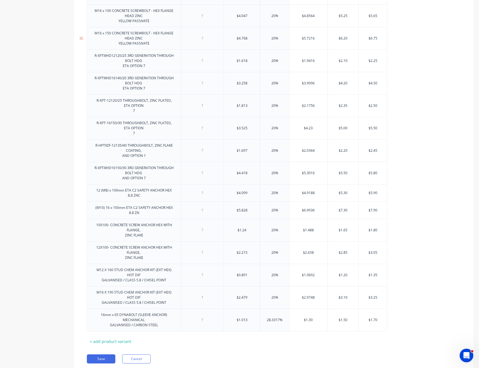
scroll to position [267, 0]
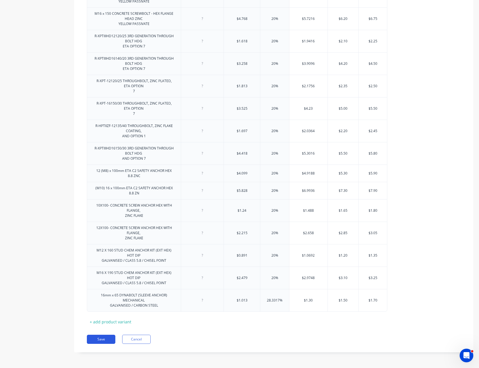
type textarea "Concrete Anchors Bolts & Accessories"
click at [106, 339] on button "Save" at bounding box center [101, 339] width 28 height 9
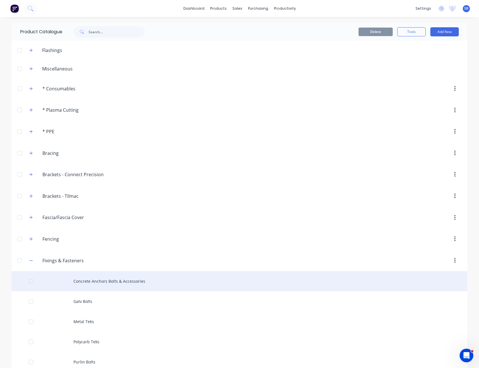
scroll to position [85, 0]
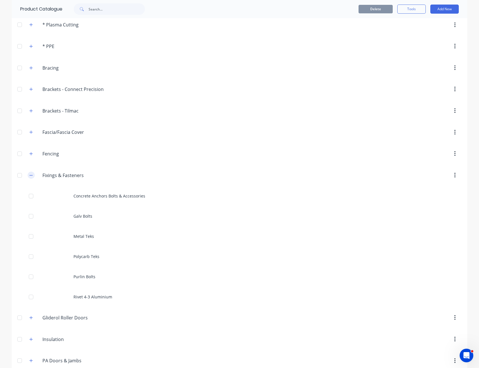
click at [29, 174] on icon "button" at bounding box center [30, 176] width 3 height 4
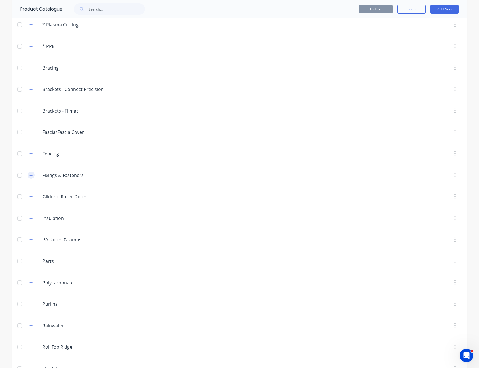
click at [29, 174] on icon "button" at bounding box center [30, 176] width 3 height 4
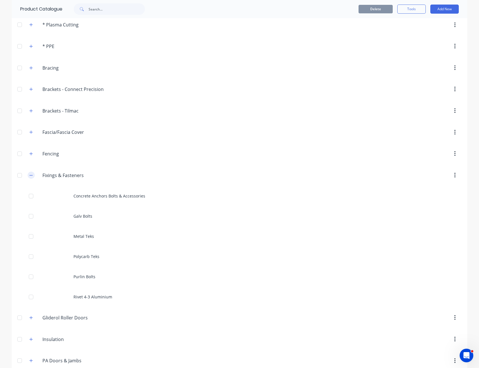
click at [30, 175] on icon "button" at bounding box center [30, 176] width 3 height 4
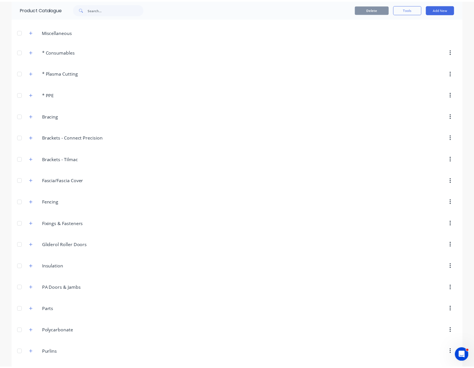
scroll to position [0, 0]
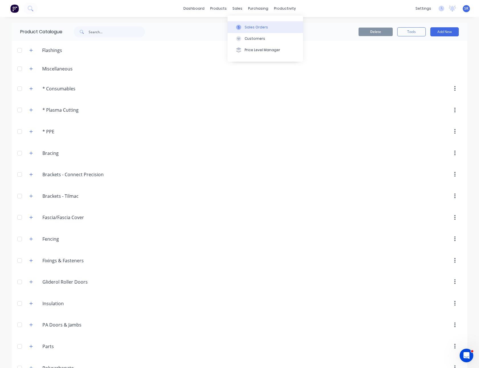
click at [251, 28] on div "Sales Orders" at bounding box center [255, 27] width 23 height 5
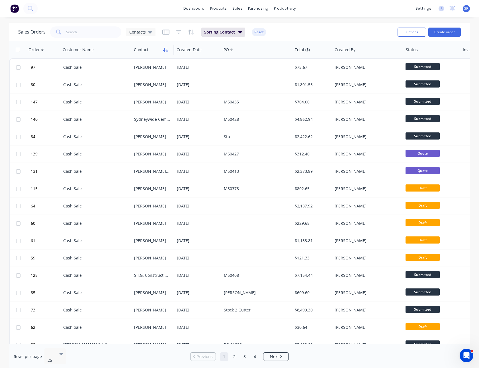
click at [169, 50] on button "button" at bounding box center [165, 50] width 9 height 9
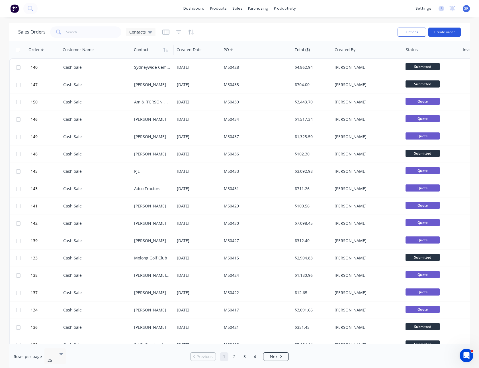
click at [449, 31] on button "Create order" at bounding box center [444, 32] width 32 height 9
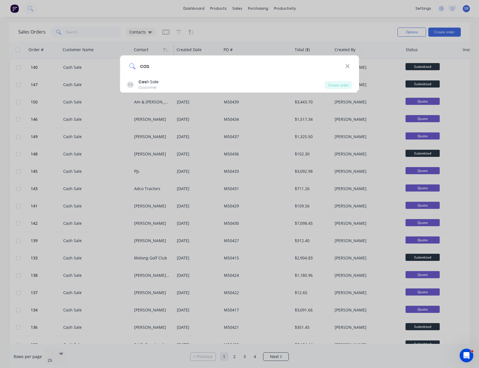
type input "cas"
click at [155, 80] on div "Cas h Sale" at bounding box center [148, 82] width 20 height 6
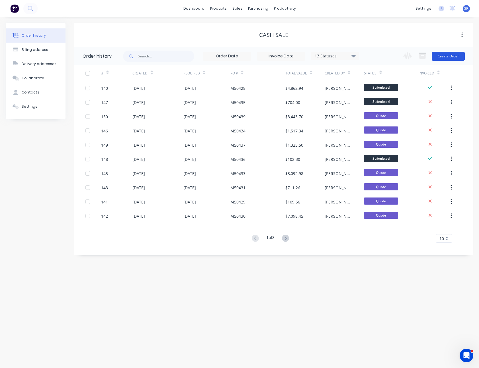
click at [452, 54] on button "Create Order" at bounding box center [447, 56] width 33 height 9
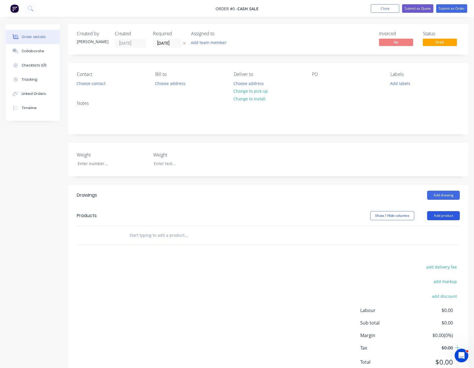
click at [445, 217] on button "Add product" at bounding box center [443, 215] width 33 height 9
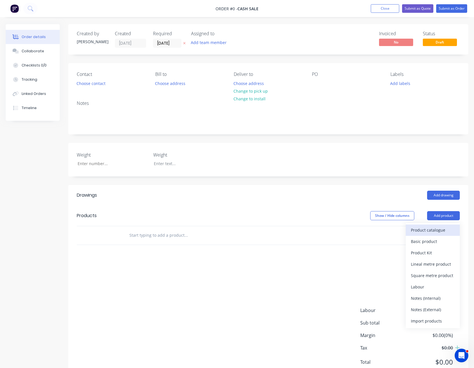
click at [440, 228] on div "Product catalogue" at bounding box center [433, 230] width 44 height 8
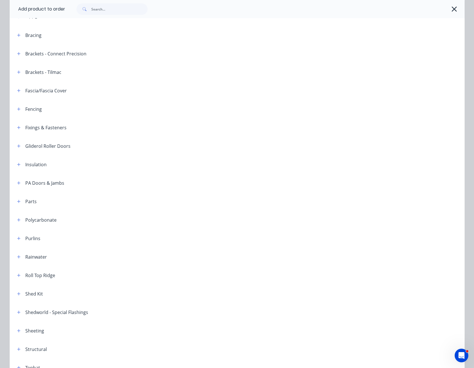
scroll to position [114, 0]
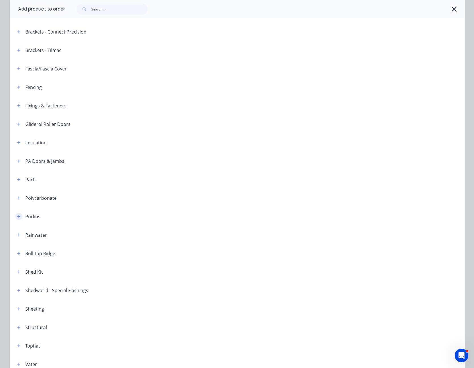
click at [17, 217] on icon "button" at bounding box center [18, 216] width 3 height 3
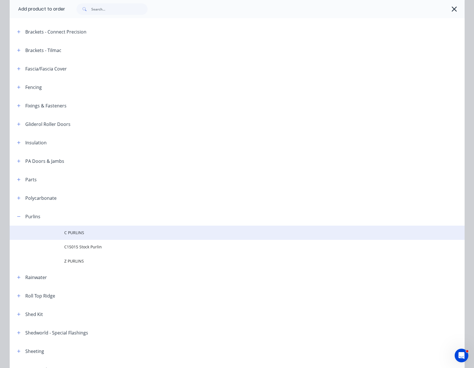
click at [69, 232] on span "C PURLINS" at bounding box center [224, 233] width 320 height 6
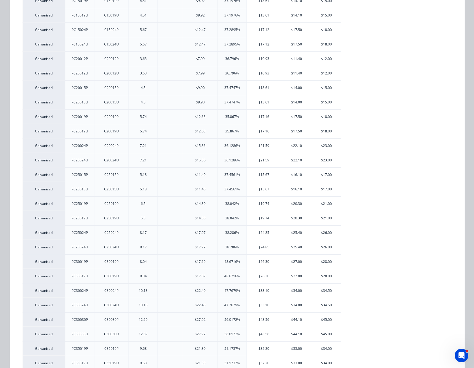
scroll to position [419, 0]
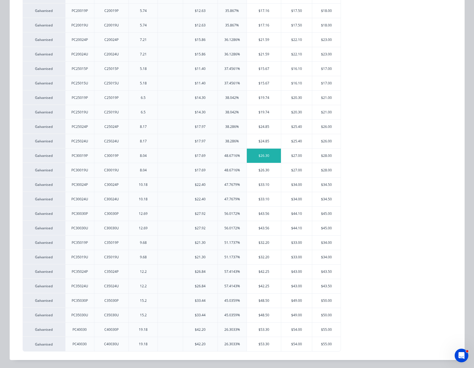
click at [270, 158] on div "$26.30" at bounding box center [264, 156] width 34 height 14
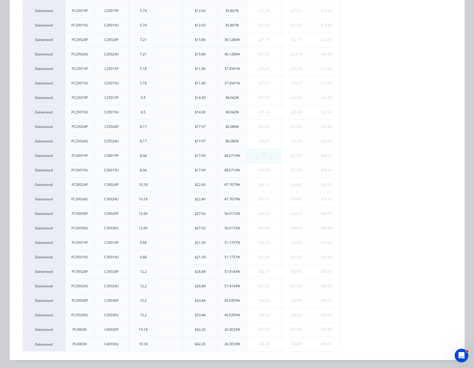
scroll to position [0, 0]
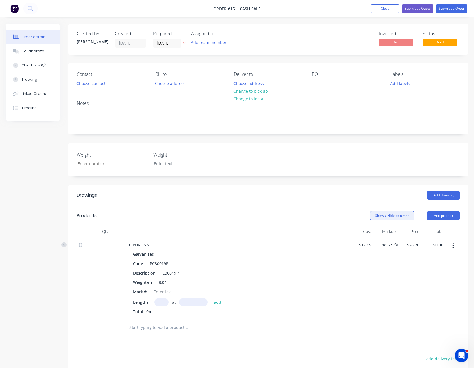
click at [395, 218] on button "Show / Hide columns" at bounding box center [392, 215] width 44 height 9
click at [376, 233] on label "Cost" at bounding box center [378, 234] width 10 height 5
click at [373, 232] on input "Cost" at bounding box center [373, 232] width 0 height 0
click at [379, 243] on span at bounding box center [379, 242] width 5 height 5
click at [373, 240] on input "Markup" at bounding box center [373, 240] width 0 height 0
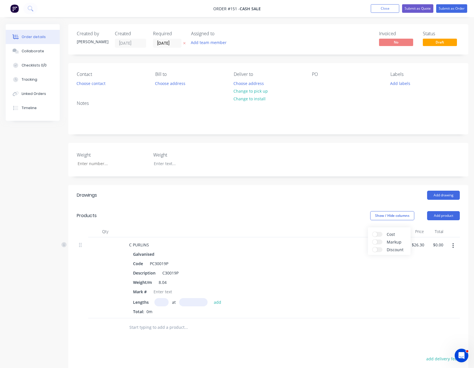
click at [345, 190] on header "Drawings Add drawing" at bounding box center [268, 195] width 400 height 20
click at [164, 304] on input "text" at bounding box center [161, 302] width 14 height 8
type input "1"
type input "1600"
click at [211, 298] on button "add" at bounding box center [217, 302] width 13 height 8
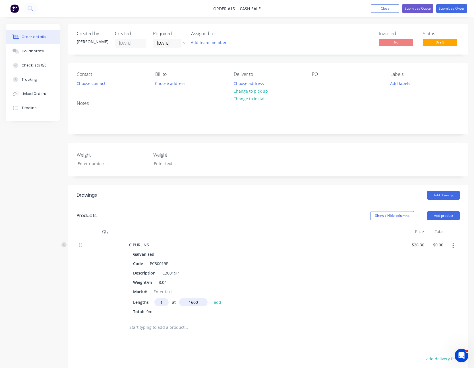
type input "$42.08"
click at [420, 247] on input "26.3" at bounding box center [420, 245] width 11 height 8
type input "$24.20"
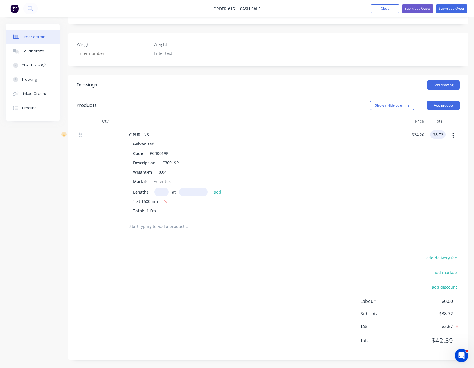
scroll to position [111, 0]
type input "$38.72"
click at [454, 136] on icon "button" at bounding box center [453, 135] width 1 height 6
click at [438, 149] on div "Edit" at bounding box center [434, 150] width 44 height 8
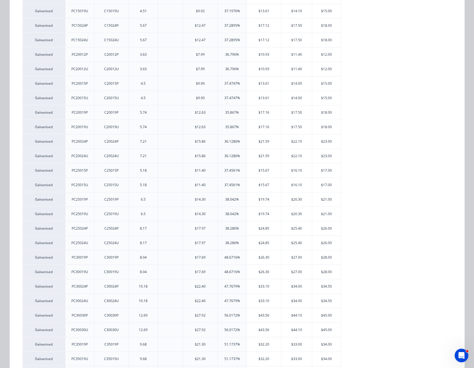
scroll to position [341, 0]
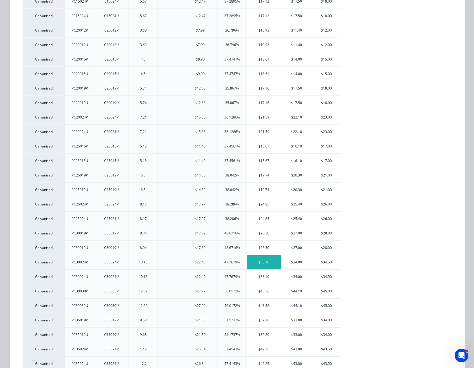
click at [266, 263] on div "$33.10" at bounding box center [264, 263] width 34 height 14
type input "$33.10"
type input "$52.96"
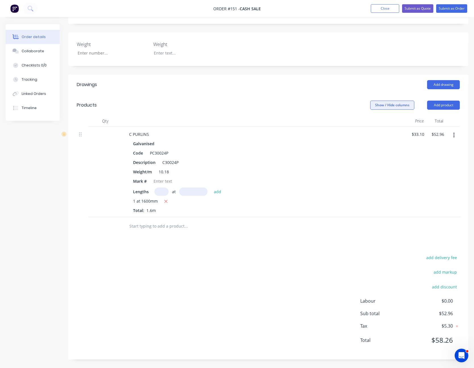
click at [394, 104] on button "Show / Hide columns" at bounding box center [392, 105] width 44 height 9
click at [376, 123] on span at bounding box center [375, 123] width 5 height 5
click at [373, 121] on input "Cost" at bounding box center [373, 121] width 0 height 0
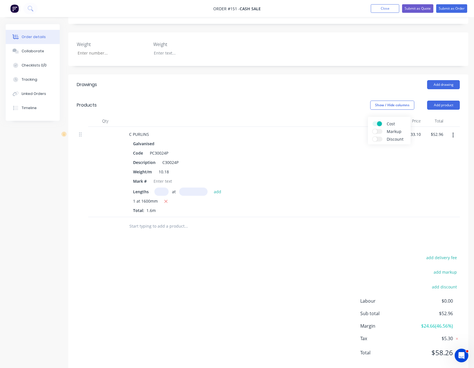
click at [335, 97] on header "Products Show / Hide columns Add product" at bounding box center [268, 105] width 400 height 20
click at [416, 134] on input "33.1" at bounding box center [418, 134] width 11 height 8
type input "$24.20"
click at [411, 169] on div "$24.20 $24.20" at bounding box center [412, 172] width 22 height 90
click at [165, 204] on icon "button" at bounding box center [166, 201] width 4 height 5
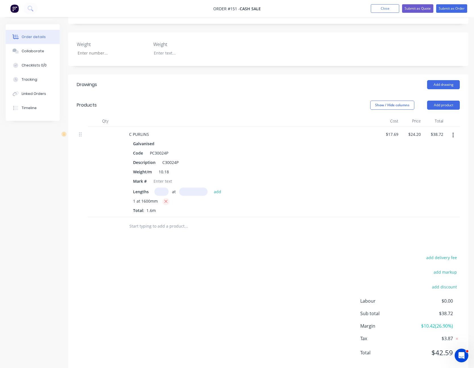
type input "$0.00"
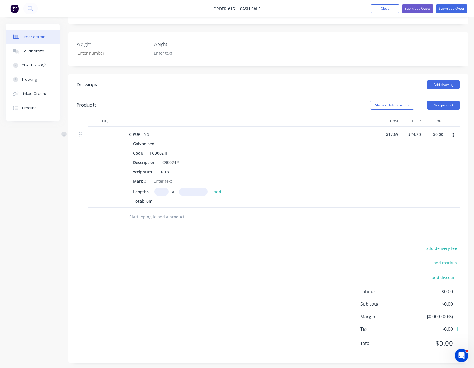
click at [159, 192] on input "text" at bounding box center [161, 192] width 14 height 8
type input "6"
type input "1600"
click at [211, 188] on button "add" at bounding box center [217, 192] width 13 height 8
type input "$232.32"
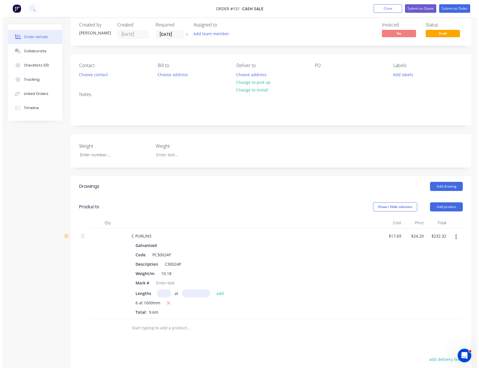
scroll to position [0, 0]
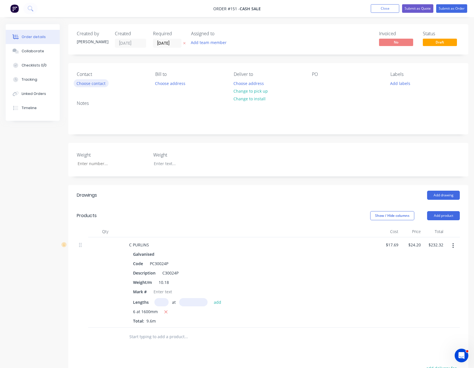
click at [90, 84] on button "Choose contact" at bounding box center [91, 83] width 35 height 8
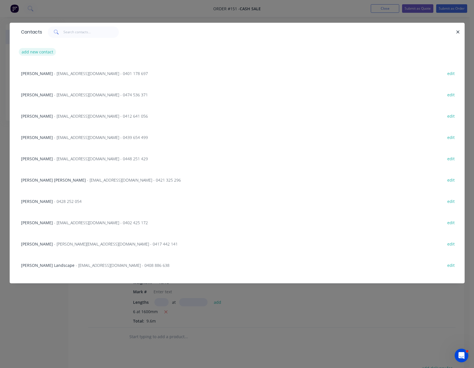
click at [42, 54] on button "add new contact" at bounding box center [38, 52] width 38 height 8
select select "AU"
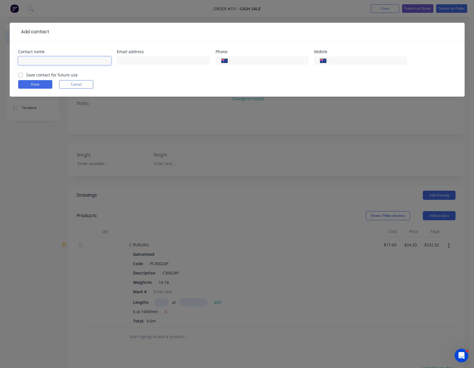
click at [41, 61] on input "text" at bounding box center [64, 61] width 93 height 9
type input "[PERSON_NAME]"
click at [352, 59] on input "tel" at bounding box center [367, 61] width 68 height 7
type input "0429 609 160"
click at [36, 85] on button "Done" at bounding box center [35, 84] width 34 height 9
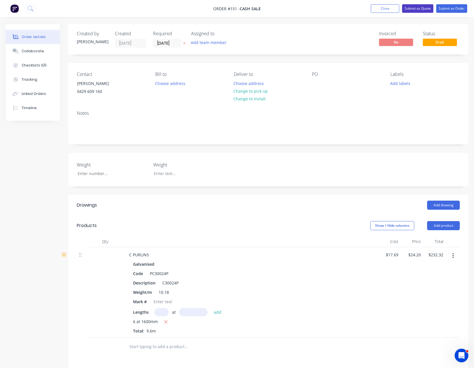
click at [420, 10] on button "Submit as Quote" at bounding box center [417, 8] width 31 height 9
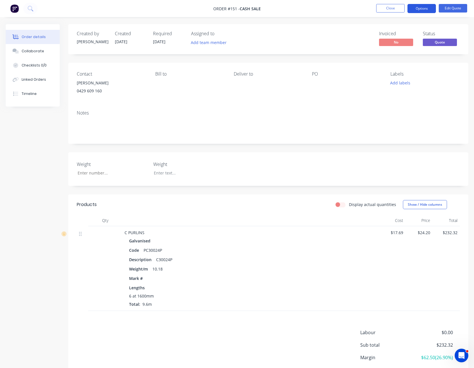
click at [425, 5] on button "Options" at bounding box center [422, 8] width 28 height 9
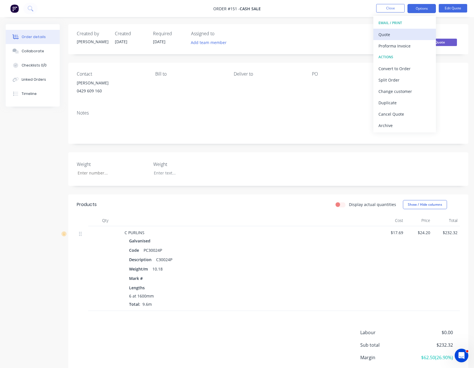
click at [412, 33] on div "Quote" at bounding box center [405, 34] width 52 height 8
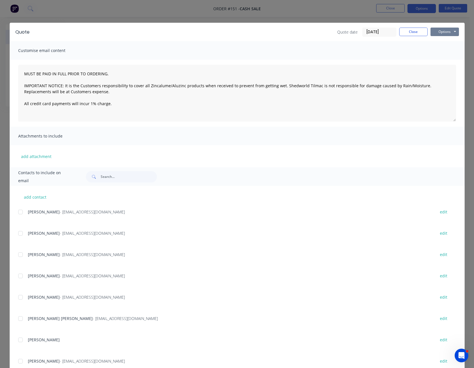
click at [439, 32] on button "Options" at bounding box center [445, 32] width 28 height 9
click at [439, 50] on button "Print" at bounding box center [449, 51] width 36 height 9
click at [407, 32] on button "Close" at bounding box center [413, 32] width 28 height 9
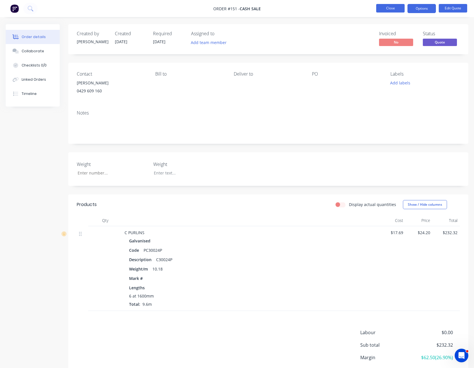
click at [387, 9] on button "Close" at bounding box center [390, 8] width 28 height 9
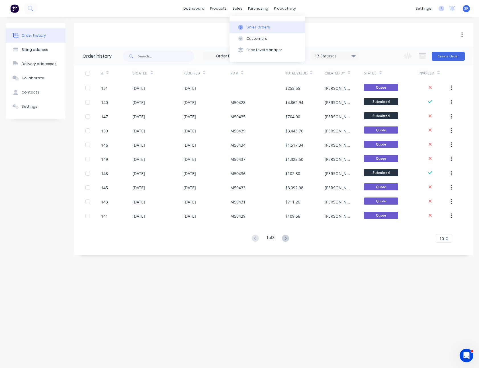
click at [247, 26] on div "Sales Orders" at bounding box center [257, 27] width 23 height 5
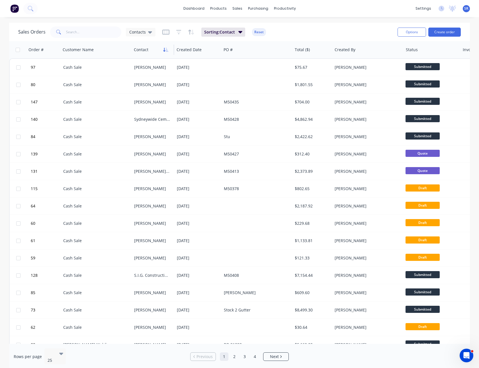
click at [166, 50] on icon "button" at bounding box center [165, 50] width 5 height 5
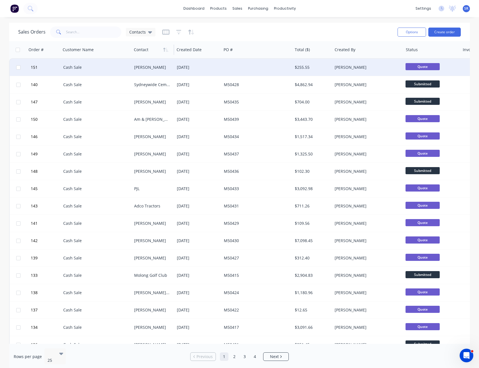
click at [181, 66] on div "[DATE]" at bounding box center [198, 68] width 42 height 6
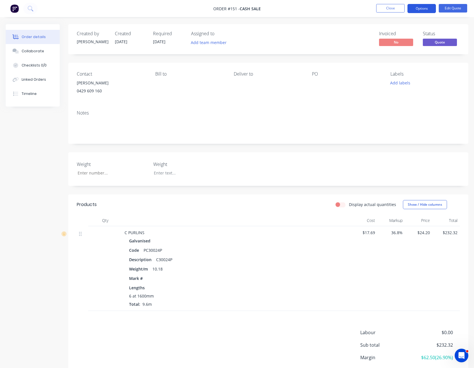
click at [419, 7] on button "Options" at bounding box center [422, 8] width 28 height 9
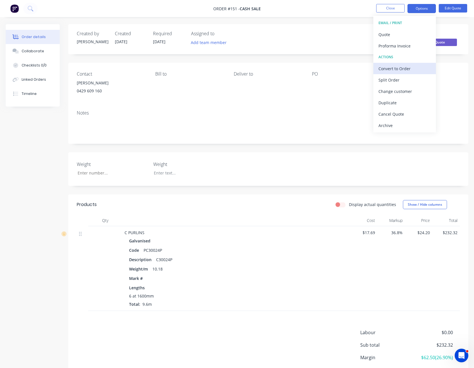
click at [409, 65] on div "Convert to Order" at bounding box center [405, 69] width 52 height 8
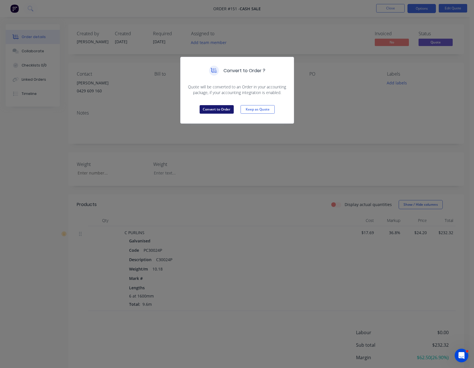
click at [228, 107] on button "Convert to Order" at bounding box center [217, 109] width 34 height 9
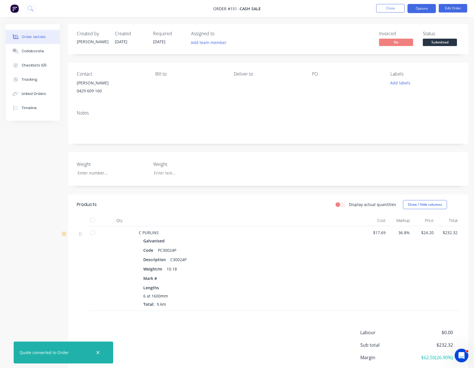
click at [424, 10] on button "Options" at bounding box center [422, 8] width 28 height 9
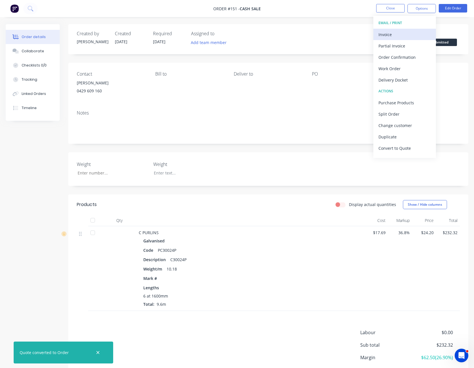
click at [419, 34] on div "Invoice" at bounding box center [405, 34] width 52 height 8
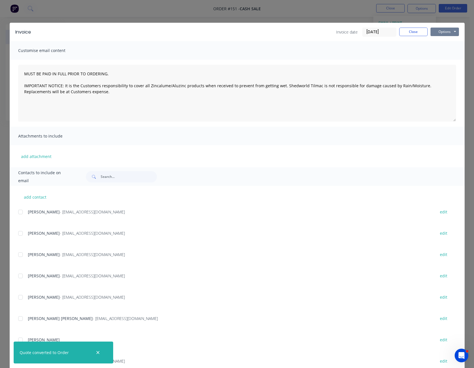
click at [439, 32] on button "Options" at bounding box center [445, 32] width 28 height 9
click at [444, 52] on button "Print" at bounding box center [449, 51] width 36 height 9
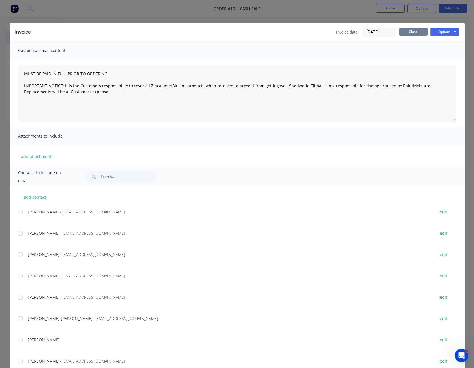
click at [417, 33] on button "Close" at bounding box center [413, 32] width 28 height 9
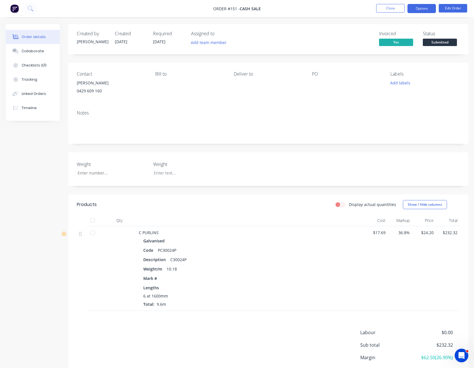
click at [424, 8] on button "Options" at bounding box center [422, 8] width 28 height 9
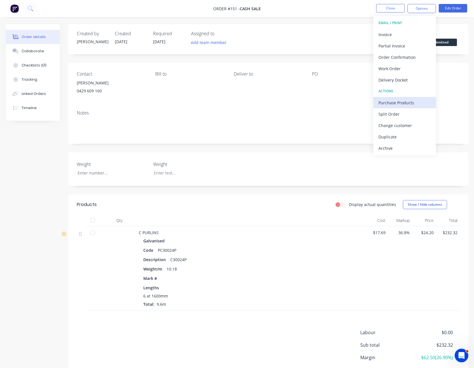
click at [407, 99] on div "Purchase Products" at bounding box center [405, 103] width 52 height 8
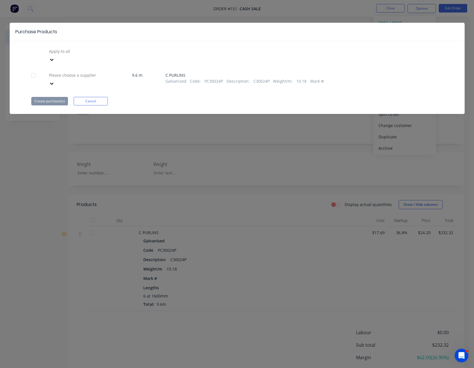
click at [55, 63] on icon at bounding box center [52, 60] width 6 height 6
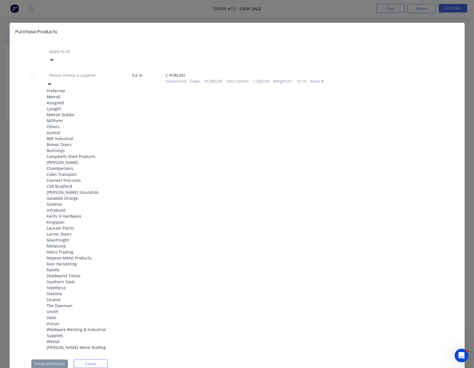
click at [95, 94] on div "Metroll" at bounding box center [78, 97] width 63 height 6
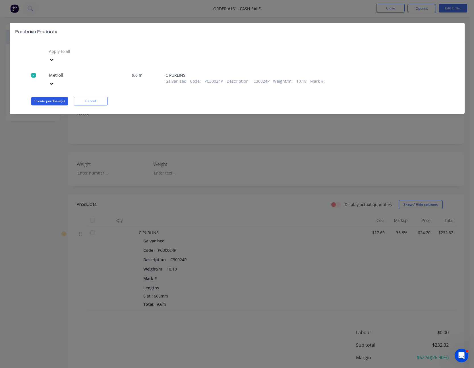
click at [49, 97] on button "Create purchase(s)" at bounding box center [49, 101] width 37 height 9
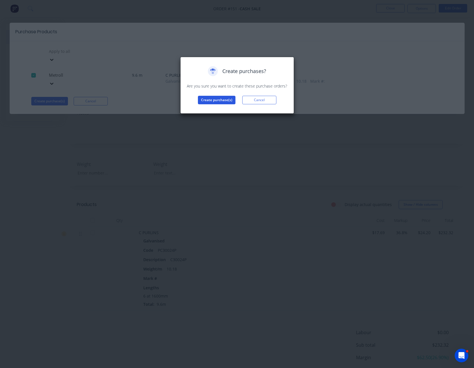
click at [215, 99] on button "Create purchase(s)" at bounding box center [217, 100] width 38 height 9
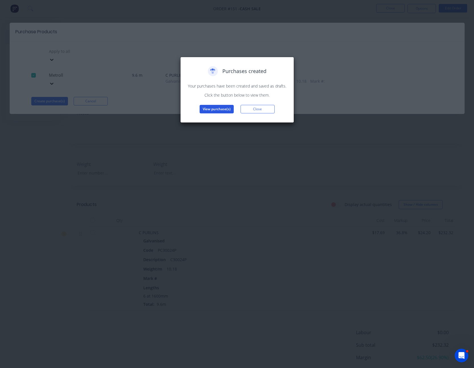
click at [218, 108] on button "View purchase(s)" at bounding box center [217, 109] width 34 height 9
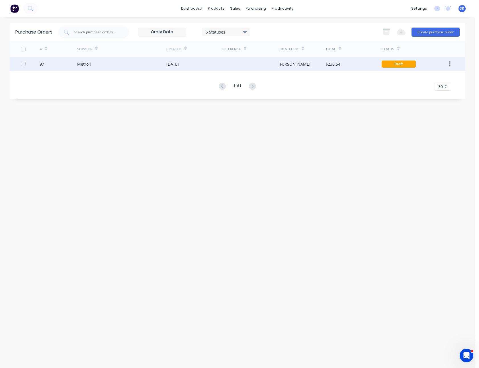
click at [283, 68] on div "[PERSON_NAME]" at bounding box center [301, 64] width 47 height 14
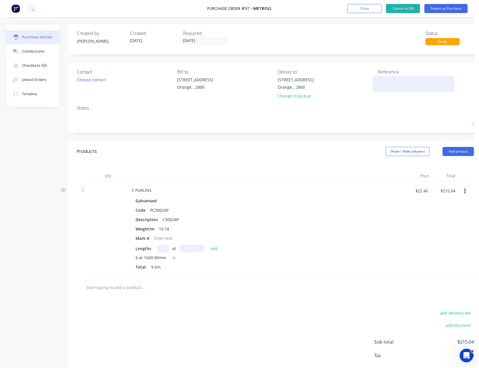
click at [384, 79] on textarea at bounding box center [413, 83] width 71 height 13
type textarea "M50441"
click at [380, 106] on div "Notes" at bounding box center [275, 108] width 397 height 7
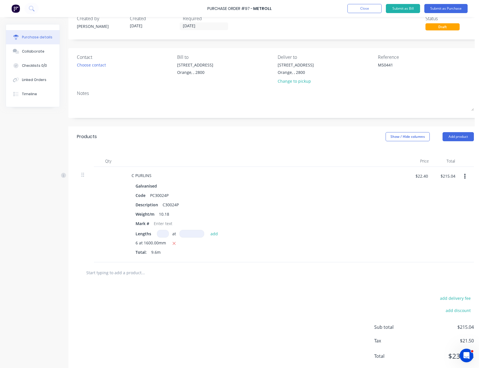
scroll to position [28, 0]
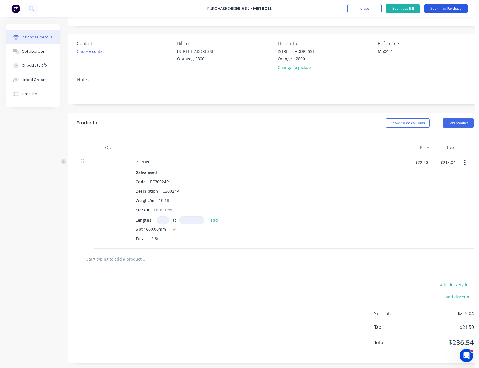
click at [432, 7] on button "Submit as Purchase" at bounding box center [445, 8] width 43 height 9
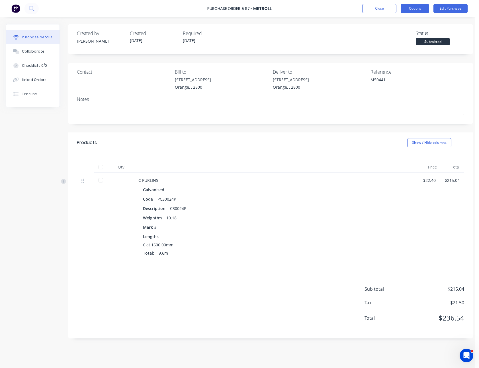
click at [413, 8] on button "Options" at bounding box center [414, 8] width 28 height 9
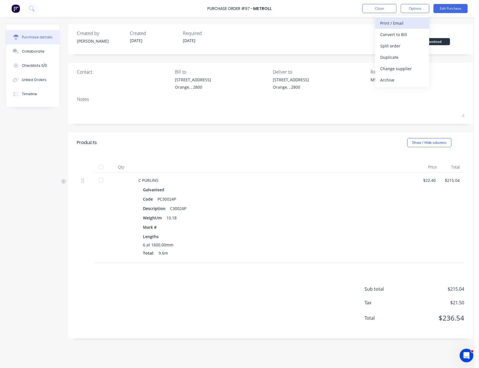
click at [409, 22] on div "Print / Email" at bounding box center [402, 23] width 44 height 8
click at [408, 31] on div "With pricing" at bounding box center [402, 34] width 44 height 8
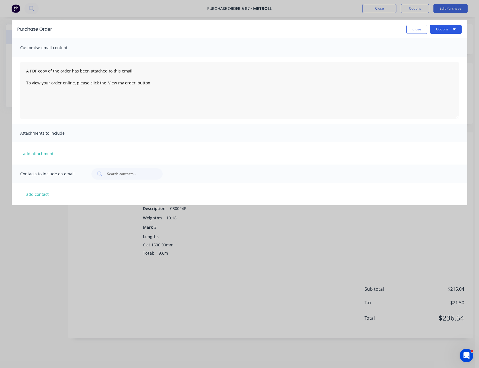
click at [439, 30] on button "Options" at bounding box center [446, 29] width 32 height 9
click at [436, 42] on div "Print" at bounding box center [434, 44] width 44 height 8
click at [417, 29] on button "Close" at bounding box center [416, 29] width 21 height 9
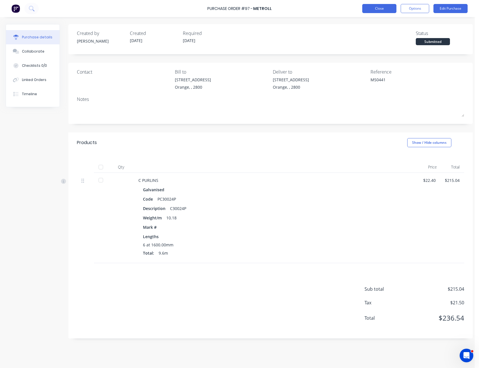
click at [388, 11] on button "Close" at bounding box center [379, 8] width 34 height 9
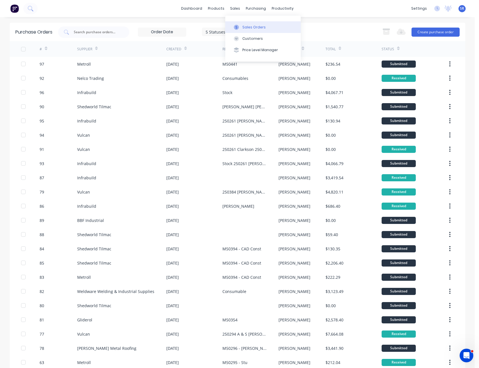
click at [240, 27] on div at bounding box center [236, 27] width 9 height 5
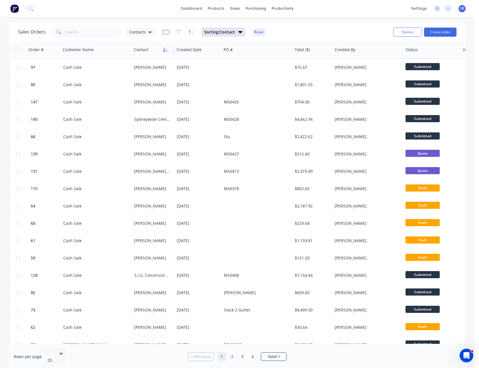
click at [166, 53] on button "button" at bounding box center [165, 50] width 9 height 9
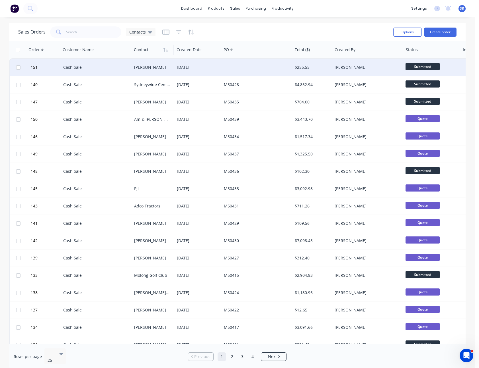
click at [173, 66] on div "[PERSON_NAME]" at bounding box center [153, 67] width 43 height 17
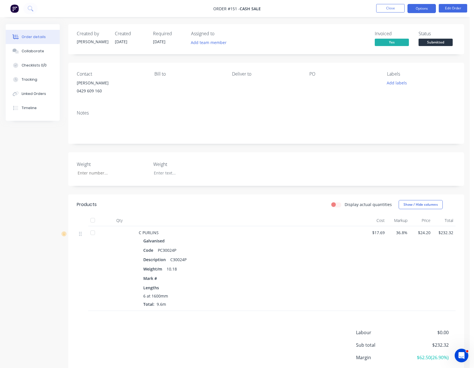
click at [412, 8] on button "Options" at bounding box center [422, 8] width 28 height 9
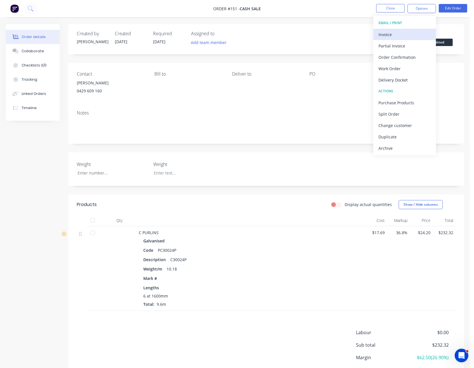
click at [400, 37] on div "Invoice" at bounding box center [405, 34] width 52 height 8
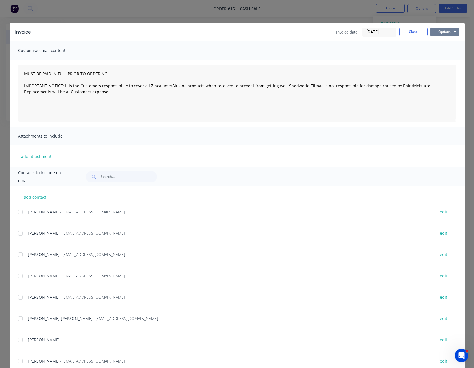
click at [438, 32] on button "Options" at bounding box center [445, 32] width 28 height 9
click at [439, 54] on button "Print" at bounding box center [449, 51] width 36 height 9
click at [420, 31] on button "Close" at bounding box center [413, 32] width 28 height 9
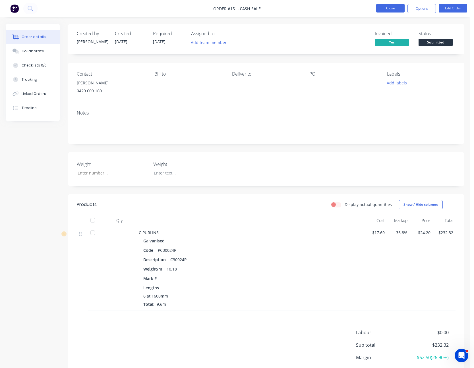
click at [392, 9] on button "Close" at bounding box center [390, 8] width 28 height 9
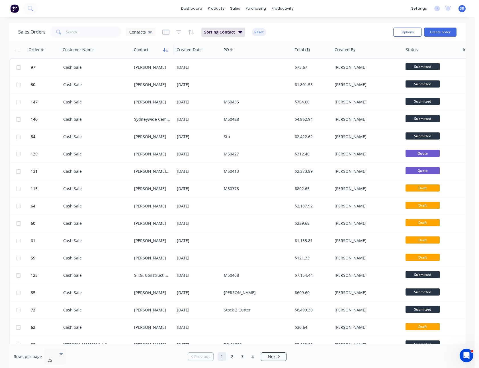
click at [166, 47] on button "button" at bounding box center [165, 50] width 9 height 9
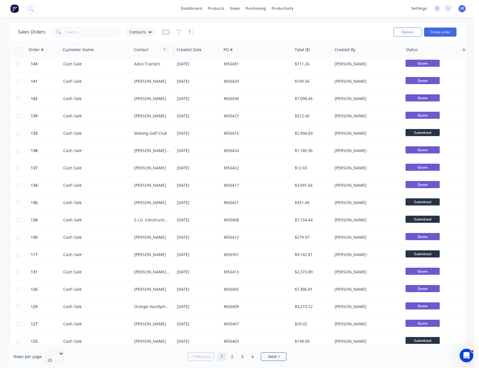
scroll to position [151, 0]
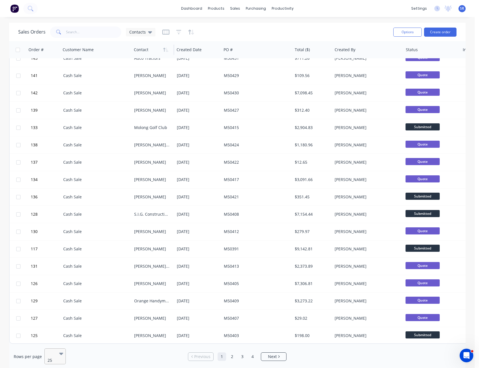
click at [59, 355] on icon at bounding box center [61, 354] width 4 height 6
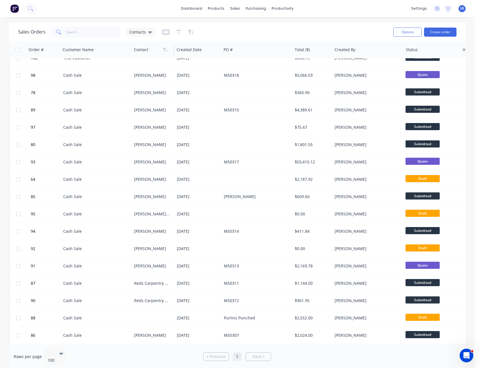
scroll to position [797, 0]
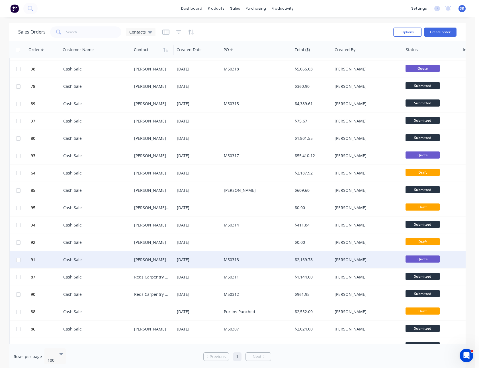
click at [157, 260] on div "[PERSON_NAME]" at bounding box center [152, 260] width 36 height 6
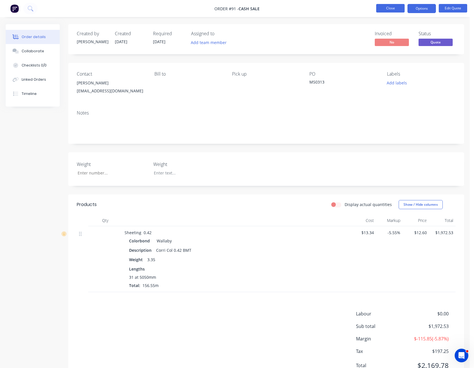
click at [390, 10] on button "Close" at bounding box center [390, 8] width 28 height 9
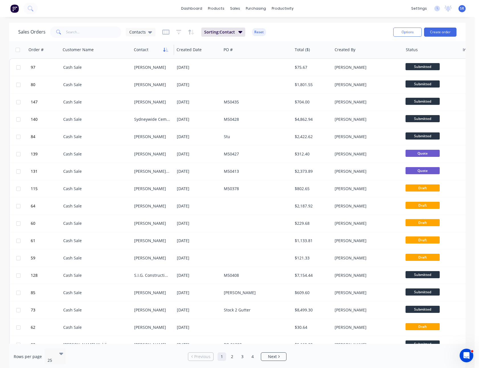
click at [165, 48] on icon "button" at bounding box center [165, 50] width 5 height 5
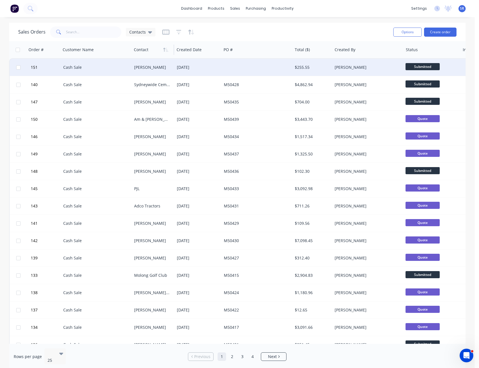
click at [216, 65] on div "[DATE]" at bounding box center [198, 68] width 42 height 6
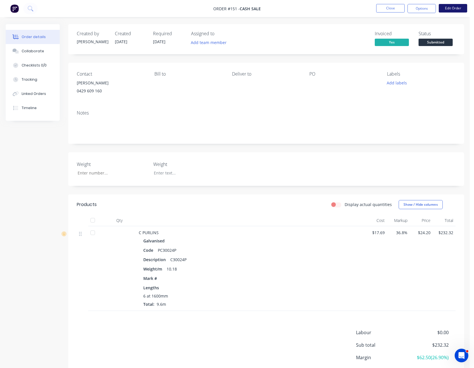
click at [456, 9] on button "Edit Order" at bounding box center [453, 8] width 28 height 9
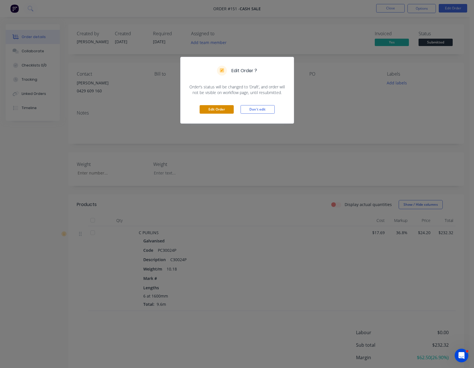
click at [217, 107] on button "Edit Order" at bounding box center [217, 109] width 34 height 9
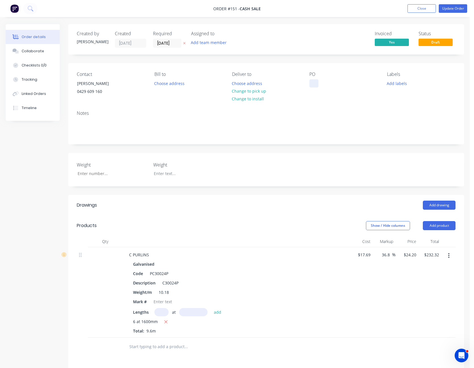
click at [313, 82] on div at bounding box center [314, 83] width 9 height 8
drag, startPoint x: 333, startPoint y: 106, endPoint x: 343, endPoint y: 105, distance: 9.7
click at [335, 106] on div "Contact [PERSON_NAME] [PHONE_NUMBER] Bill to Choose address Deliver to Choose a…" at bounding box center [266, 84] width 396 height 43
click at [453, 10] on button "Update Order" at bounding box center [453, 8] width 28 height 9
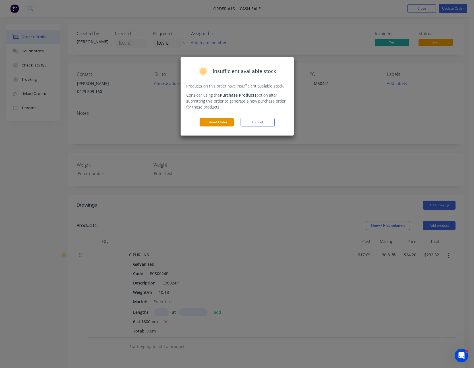
click at [223, 120] on button "Submit Order" at bounding box center [217, 122] width 34 height 9
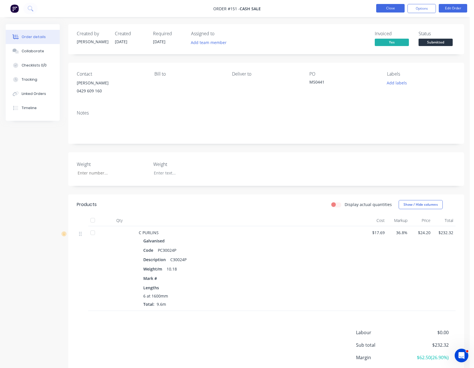
click at [391, 8] on button "Close" at bounding box center [390, 8] width 28 height 9
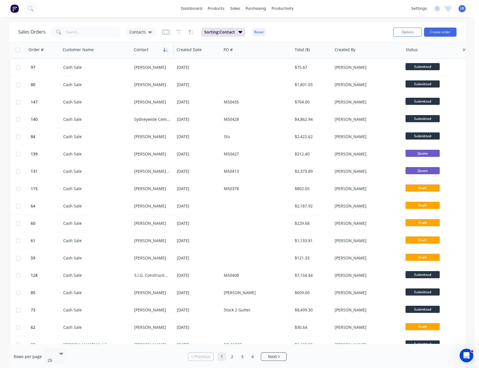
click at [165, 48] on icon "button" at bounding box center [165, 50] width 5 height 5
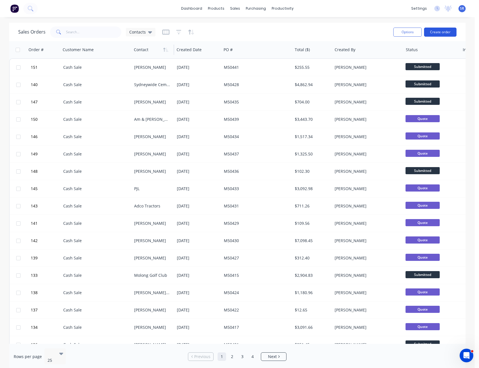
click at [450, 31] on button "Create order" at bounding box center [440, 32] width 32 height 9
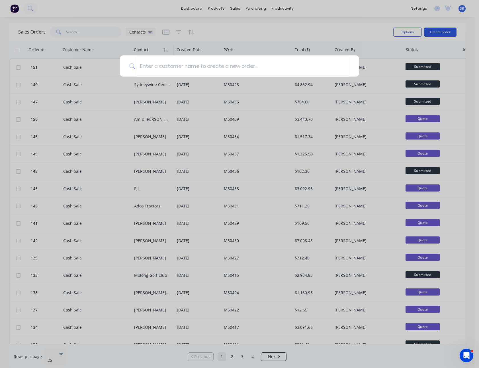
click at [450, 31] on div at bounding box center [239, 184] width 479 height 368
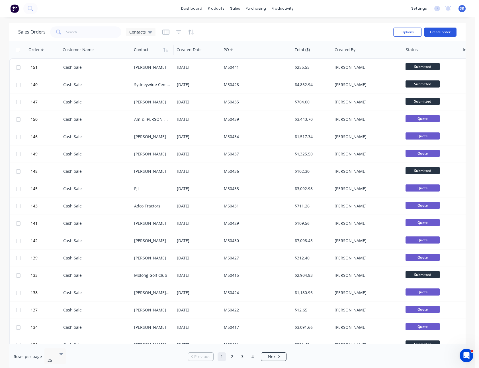
click at [434, 33] on button "Create order" at bounding box center [440, 32] width 32 height 9
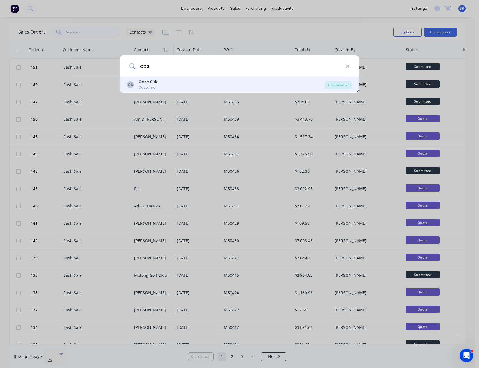
type input "cas"
click at [174, 83] on div "CS Cas h Sale Customer" at bounding box center [225, 84] width 197 height 11
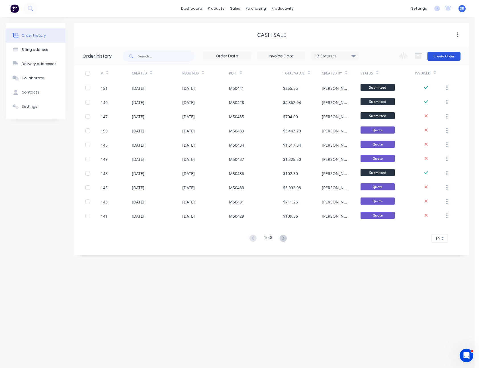
click at [434, 55] on button "Create Order" at bounding box center [443, 56] width 33 height 9
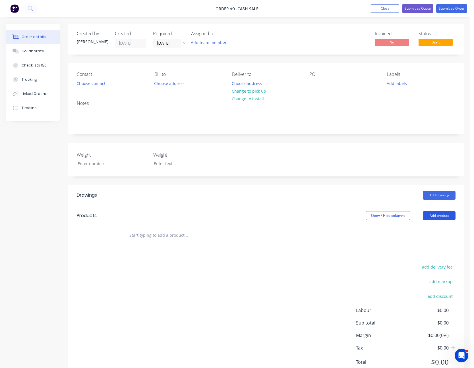
click at [445, 216] on button "Add product" at bounding box center [439, 215] width 33 height 9
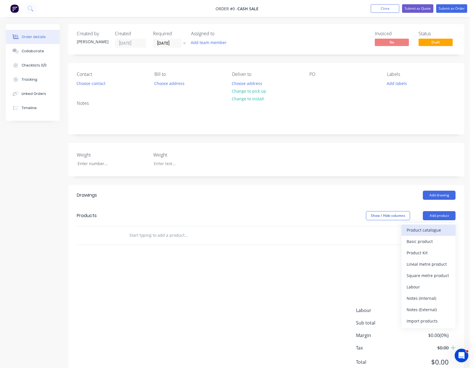
click at [436, 230] on div "Product catalogue" at bounding box center [429, 230] width 44 height 8
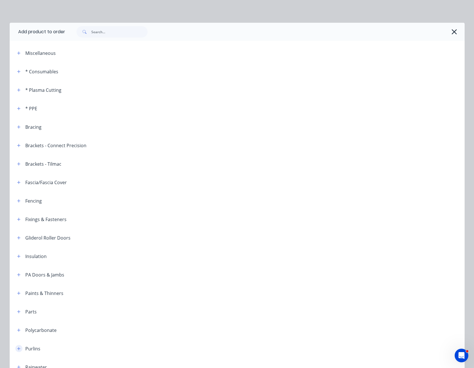
click at [17, 350] on icon "button" at bounding box center [18, 349] width 3 height 4
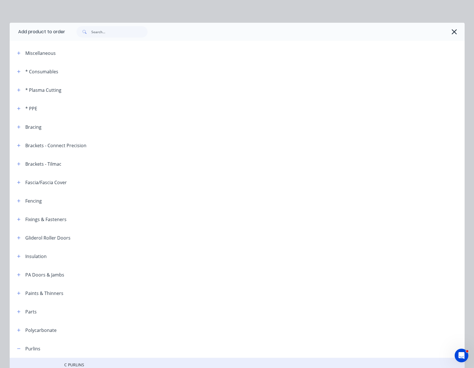
click at [73, 364] on span "C PURLINS" at bounding box center [224, 365] width 320 height 6
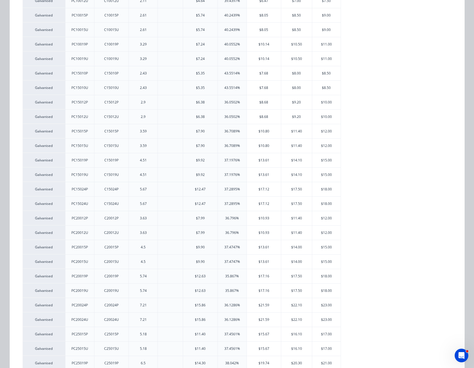
scroll to position [199, 0]
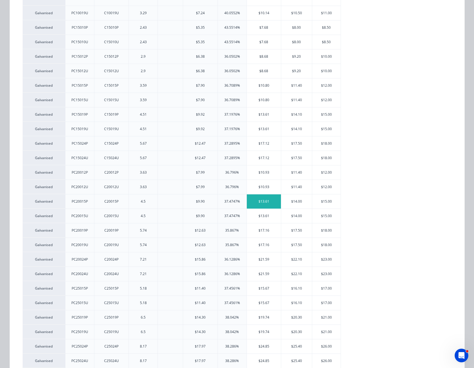
click at [270, 203] on div "$13.61" at bounding box center [264, 202] width 34 height 14
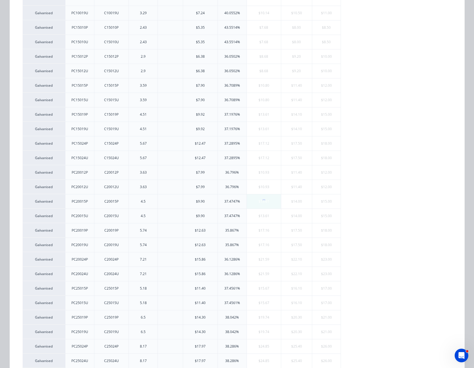
scroll to position [0, 0]
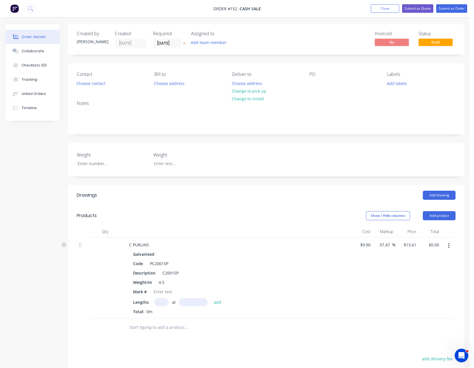
click at [163, 304] on input "text" at bounding box center [161, 302] width 14 height 8
type input "4"
type input "5000"
click at [211, 298] on button "add" at bounding box center [217, 302] width 13 height 8
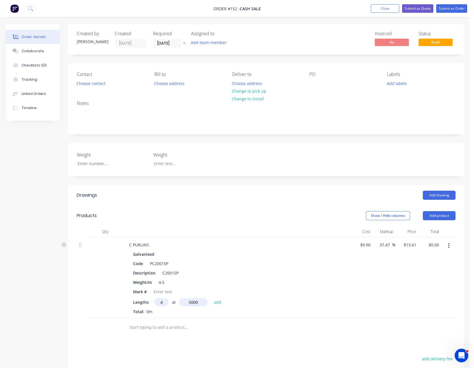
type input "$272.20"
click at [417, 245] on input "13.61" at bounding box center [410, 245] width 15 height 8
type input "11.50"
type input "16.16"
type input "$11.50"
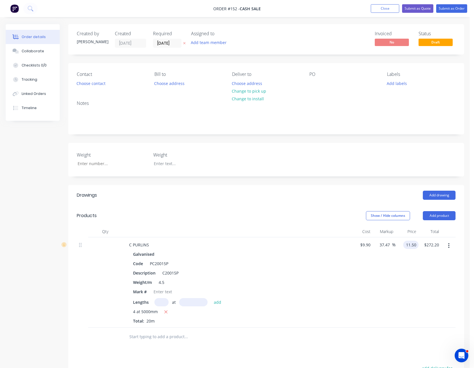
type input "$230.00"
click at [405, 327] on div "$11.50 $11.50" at bounding box center [407, 283] width 23 height 90
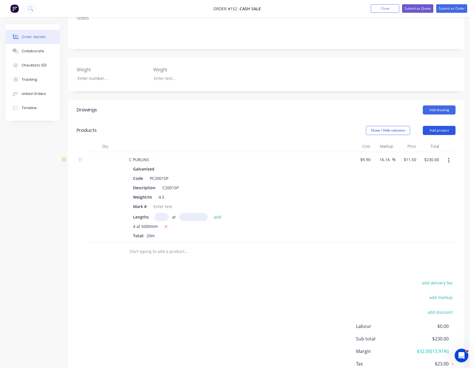
click at [441, 128] on button "Add product" at bounding box center [439, 130] width 33 height 9
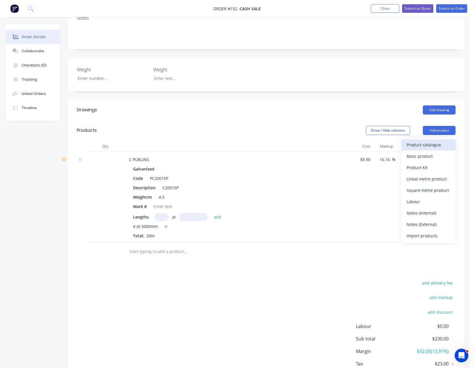
click at [434, 147] on div "Product catalogue" at bounding box center [429, 145] width 44 height 8
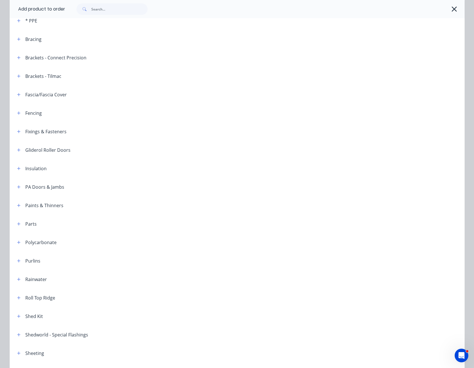
scroll to position [142, 0]
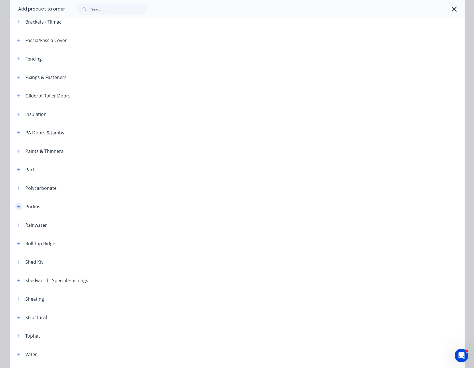
click at [18, 207] on icon "button" at bounding box center [18, 207] width 3 height 4
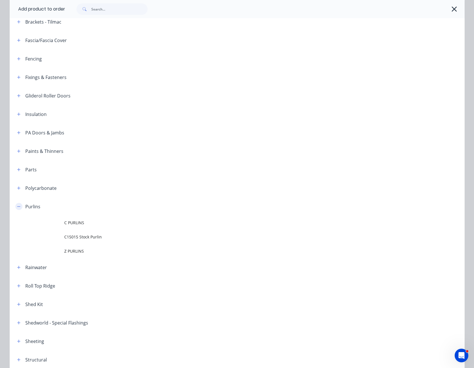
click at [18, 207] on icon "button" at bounding box center [18, 207] width 3 height 4
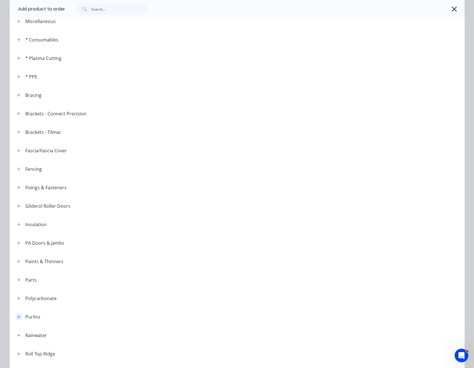
scroll to position [0, 0]
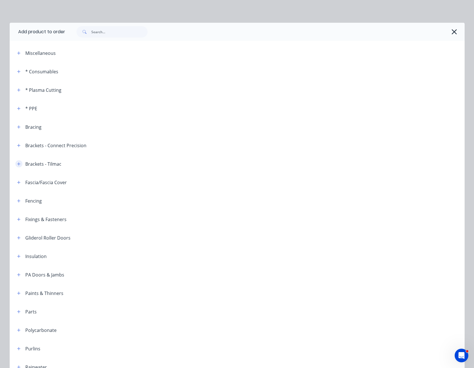
click at [18, 162] on icon "button" at bounding box center [18, 164] width 3 height 4
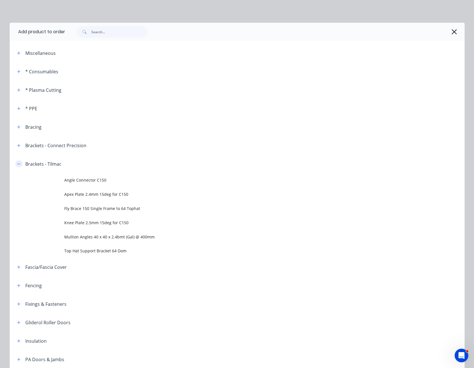
click at [18, 162] on icon "button" at bounding box center [18, 164] width 3 height 4
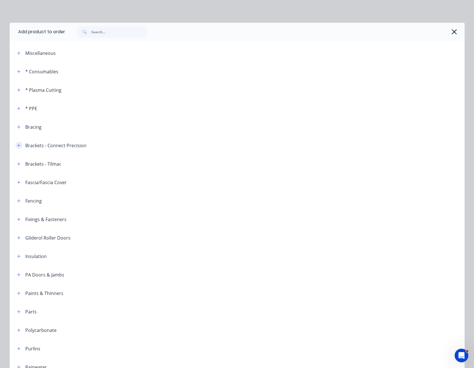
click at [17, 146] on icon "button" at bounding box center [18, 145] width 3 height 3
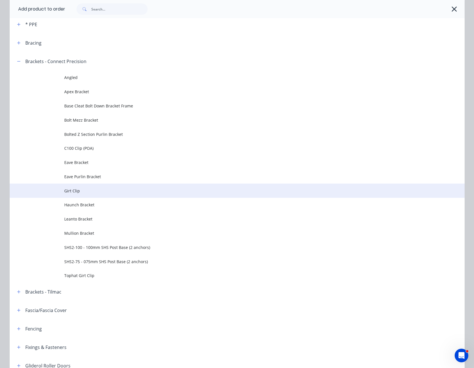
scroll to position [85, 0]
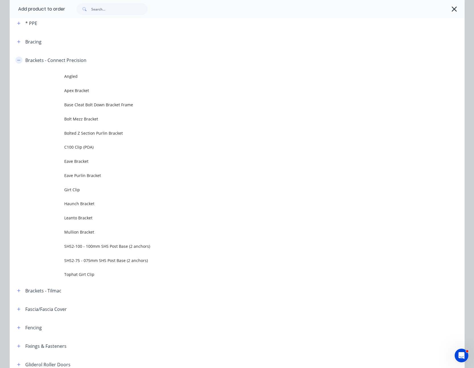
click at [17, 59] on icon "button" at bounding box center [18, 60] width 3 height 4
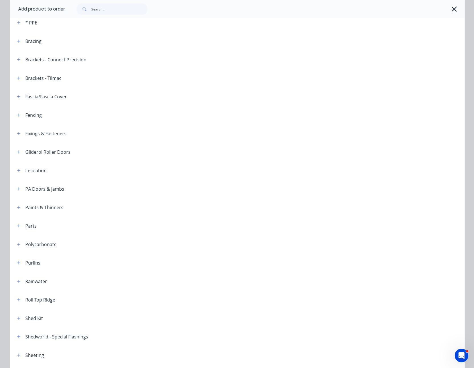
scroll to position [143, 0]
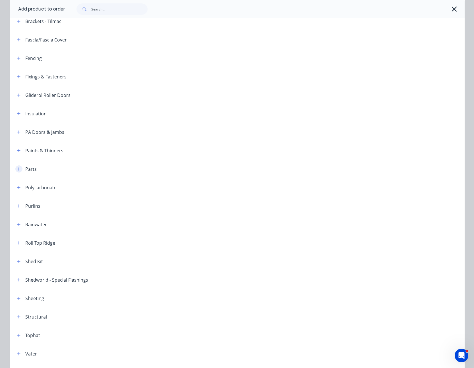
click at [17, 169] on icon "button" at bounding box center [18, 169] width 3 height 4
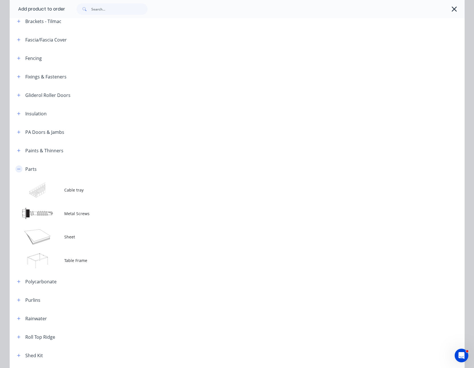
click at [17, 169] on icon "button" at bounding box center [18, 169] width 3 height 4
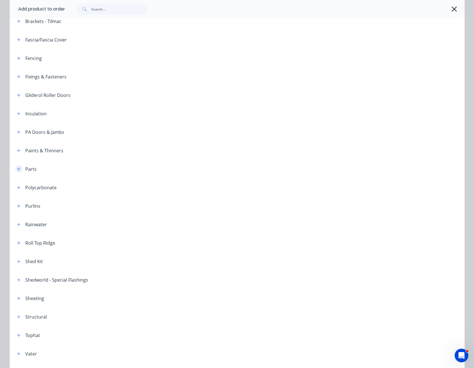
scroll to position [29, 0]
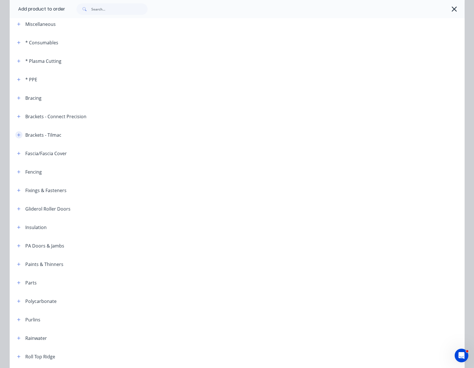
click at [17, 136] on icon "button" at bounding box center [18, 134] width 3 height 3
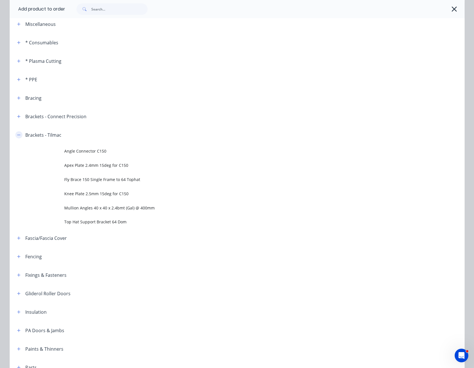
click at [17, 136] on icon "button" at bounding box center [18, 135] width 3 height 4
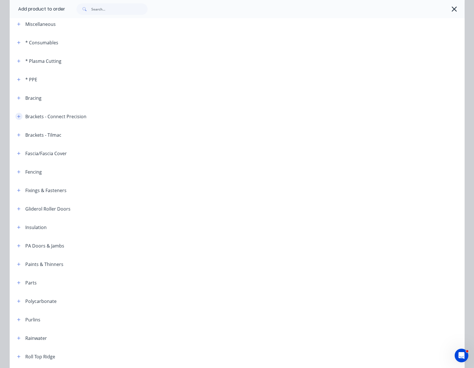
click at [17, 115] on icon "button" at bounding box center [18, 116] width 3 height 3
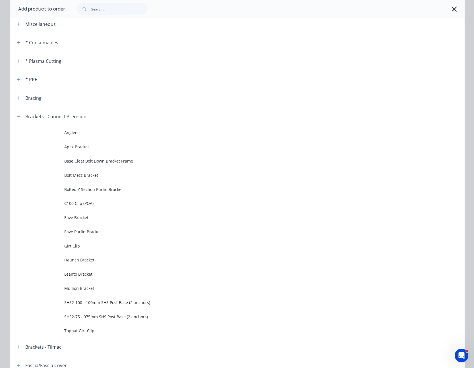
click at [15, 113] on span at bounding box center [18, 116] width 7 height 7
click at [17, 115] on icon "button" at bounding box center [18, 117] width 3 height 4
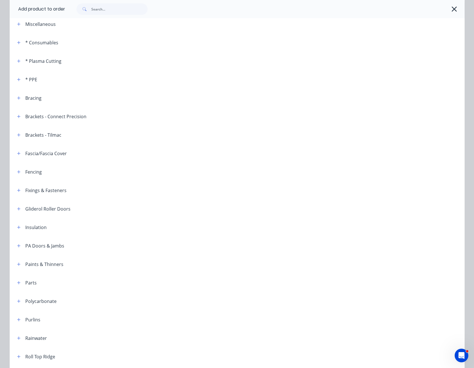
scroll to position [0, 0]
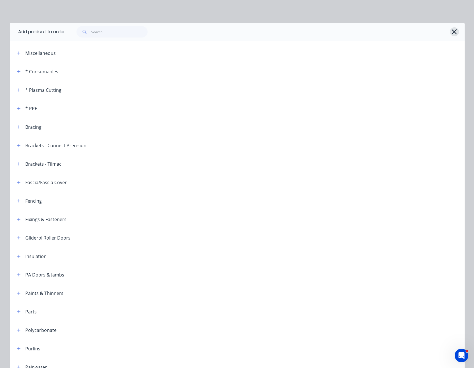
click at [454, 30] on icon "button" at bounding box center [455, 32] width 6 height 8
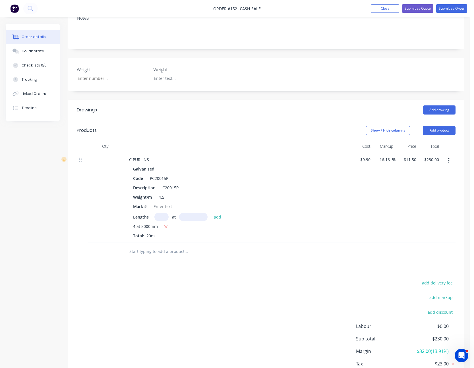
click at [450, 160] on button "button" at bounding box center [448, 161] width 13 height 10
click at [419, 207] on div "Delete" at bounding box center [429, 210] width 44 height 8
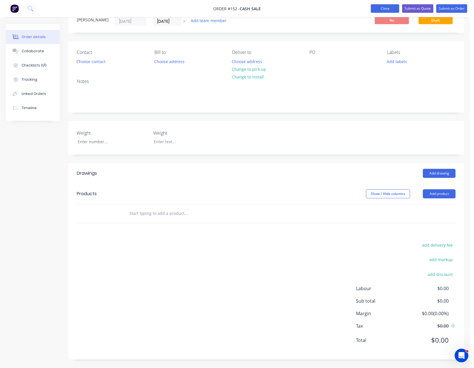
click at [390, 7] on button "Close" at bounding box center [385, 8] width 28 height 9
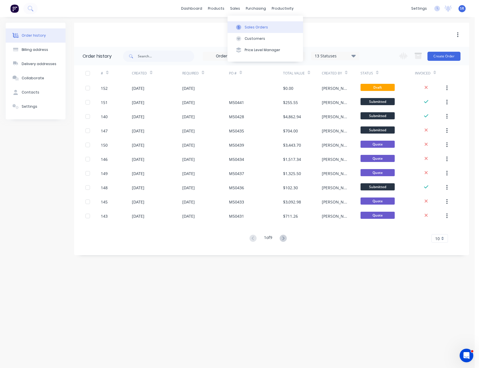
click at [250, 25] on div "Sales Orders" at bounding box center [255, 27] width 23 height 5
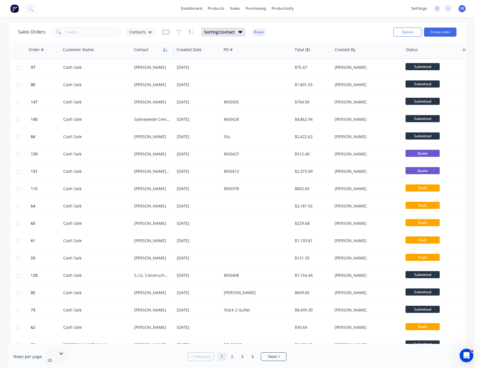
click at [162, 50] on button "button" at bounding box center [165, 50] width 9 height 9
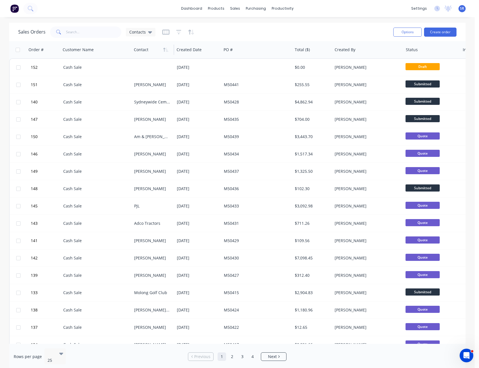
click at [377, 37] on div "Sales Orders Contacts" at bounding box center [203, 32] width 370 height 14
click at [228, 28] on div "Product Catalogue" at bounding box center [241, 27] width 35 height 5
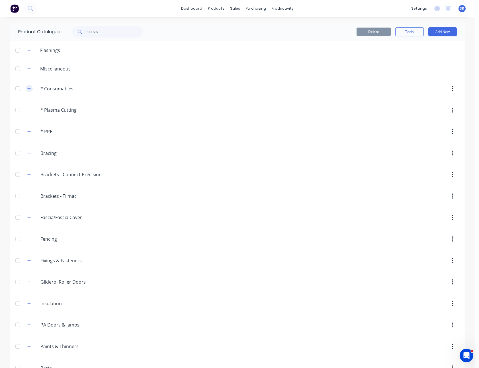
click at [28, 87] on icon "button" at bounding box center [28, 89] width 3 height 4
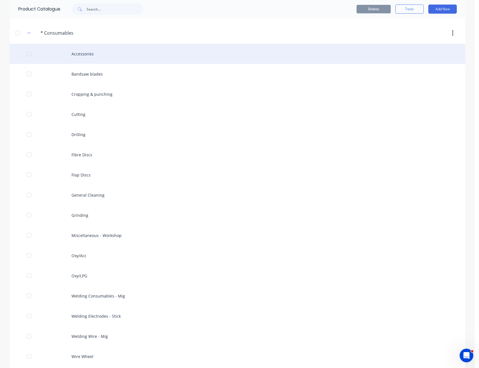
scroll to position [57, 0]
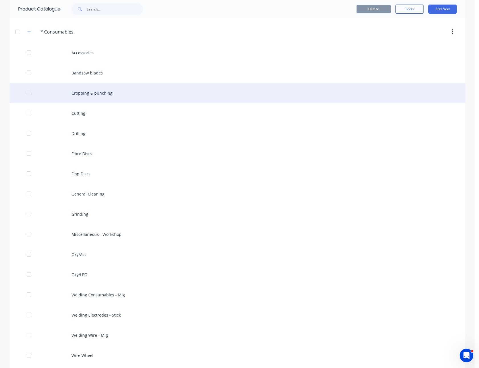
click at [108, 96] on div "Cropping & punching" at bounding box center [237, 93] width 455 height 20
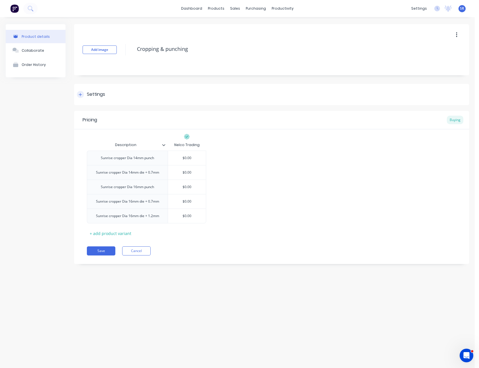
click at [173, 102] on div "Settings" at bounding box center [271, 94] width 395 height 21
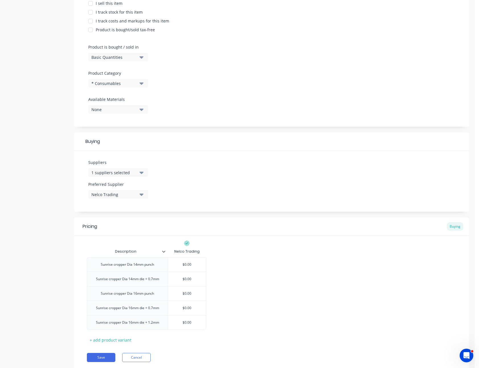
scroll to position [142, 0]
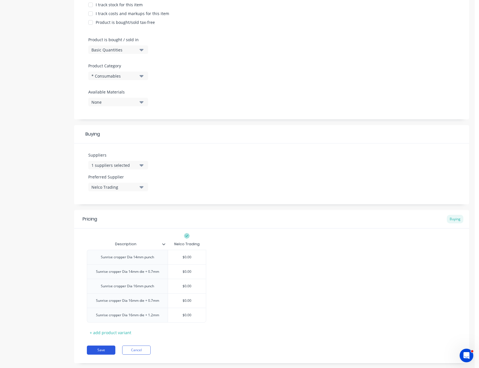
click at [112, 349] on button "Save" at bounding box center [101, 350] width 28 height 9
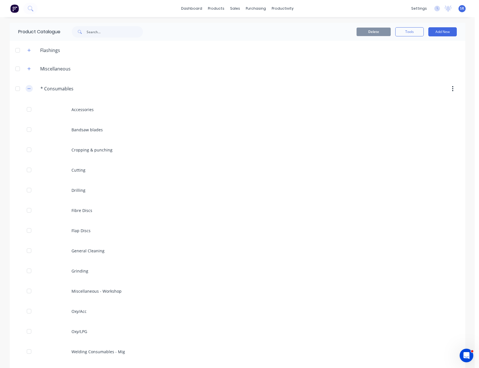
click at [28, 88] on icon "button" at bounding box center [28, 89] width 3 height 4
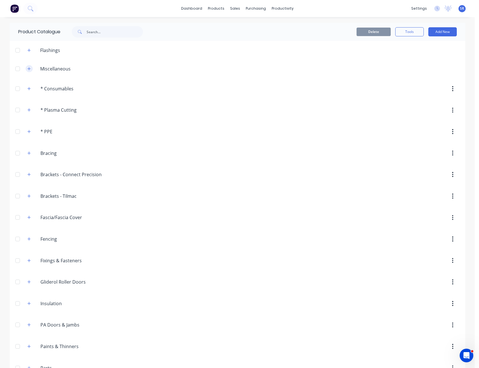
click at [28, 71] on button "button" at bounding box center [29, 68] width 7 height 7
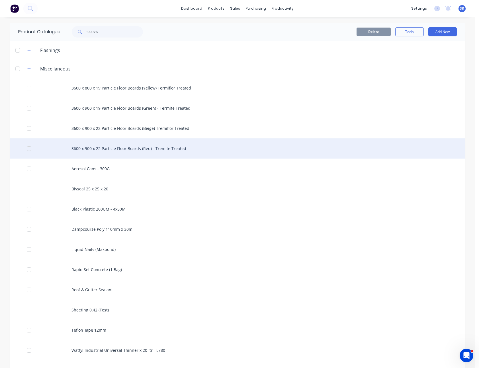
scroll to position [28, 0]
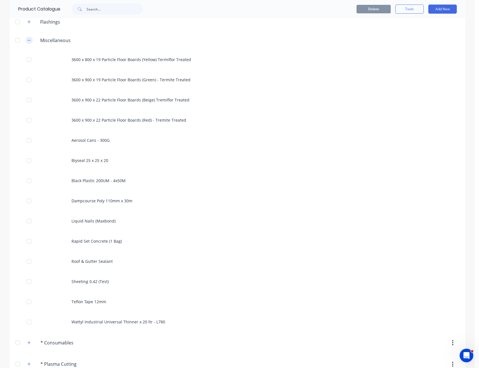
click at [27, 39] on icon "button" at bounding box center [28, 40] width 3 height 4
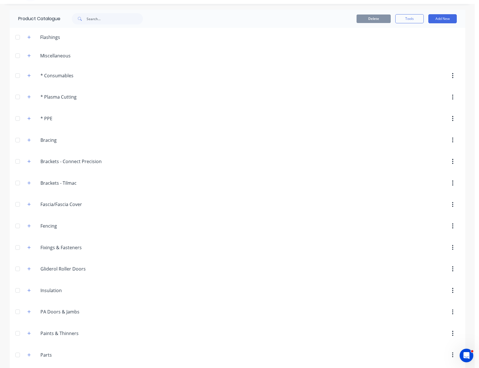
scroll to position [0, 0]
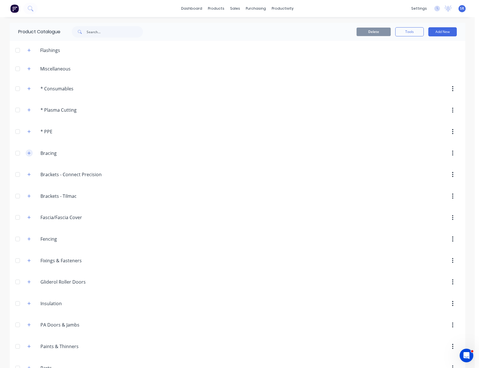
click at [26, 152] on button "button" at bounding box center [29, 153] width 7 height 7
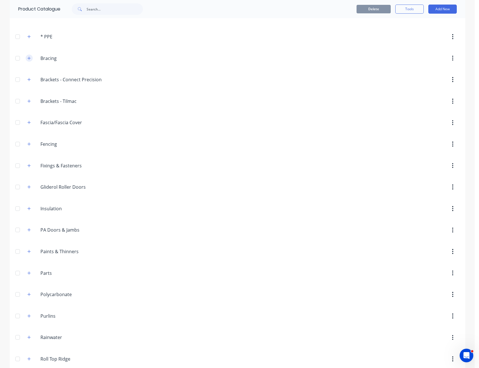
scroll to position [142, 0]
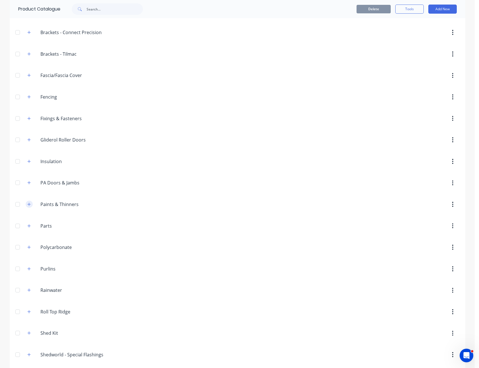
click at [28, 203] on icon "button" at bounding box center [28, 205] width 3 height 4
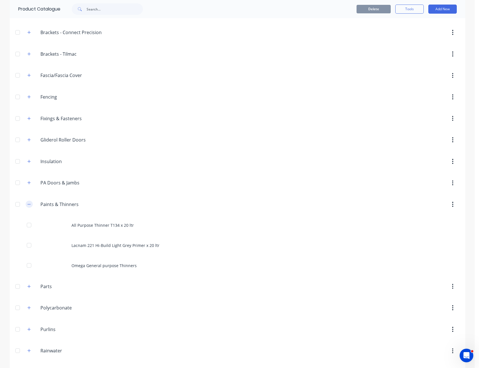
click at [28, 203] on icon "button" at bounding box center [28, 205] width 3 height 4
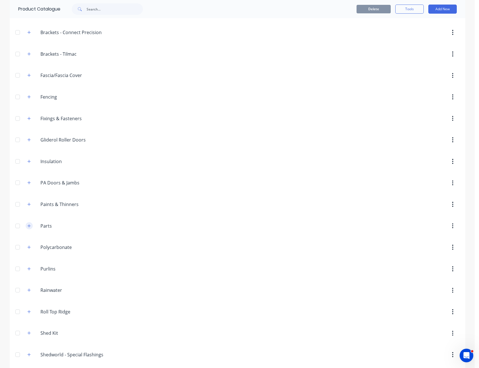
click at [27, 226] on icon "button" at bounding box center [28, 226] width 3 height 4
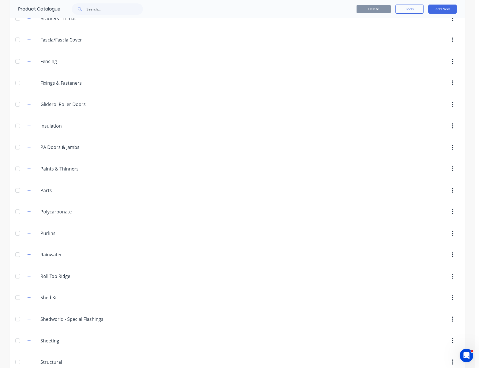
scroll to position [199, 0]
click at [27, 214] on icon "button" at bounding box center [28, 212] width 3 height 4
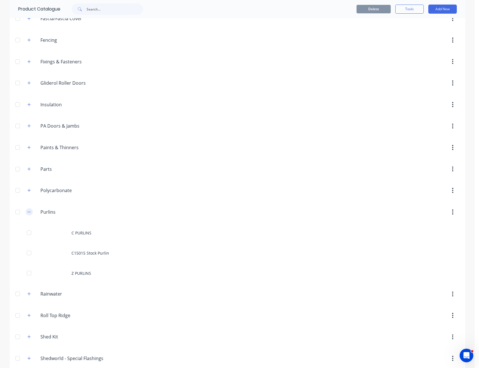
click at [27, 214] on icon "button" at bounding box center [28, 212] width 3 height 4
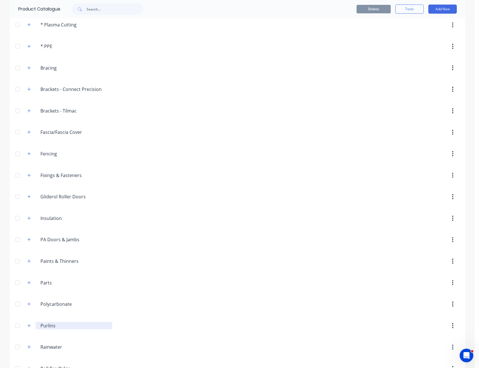
scroll to position [0, 0]
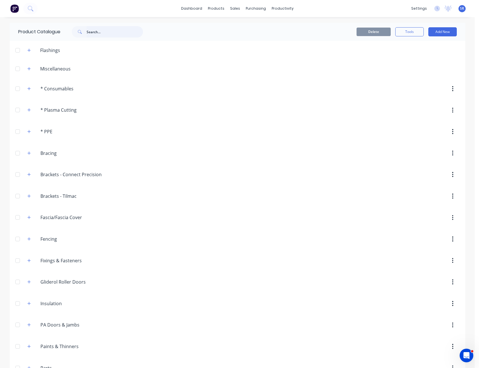
click at [104, 33] on input "text" at bounding box center [114, 31] width 56 height 11
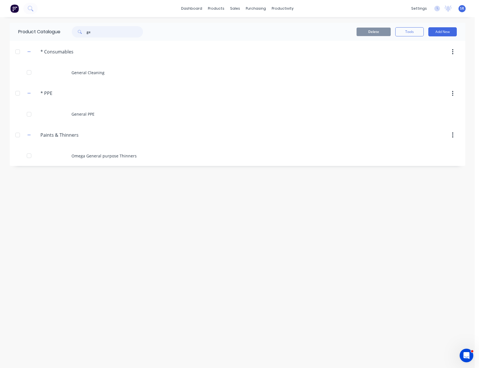
type input "g"
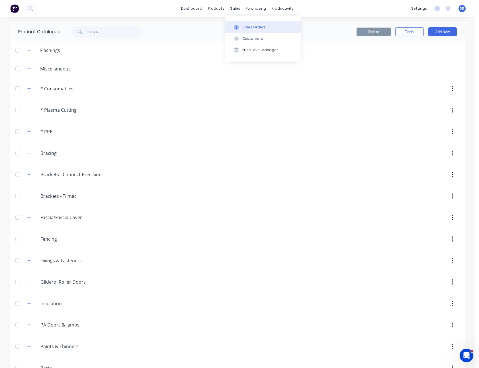
click at [246, 28] on div "Sales Orders" at bounding box center [253, 27] width 23 height 5
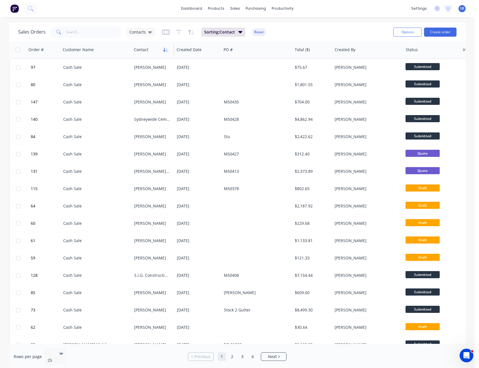
click at [165, 50] on icon "button" at bounding box center [165, 50] width 5 height 5
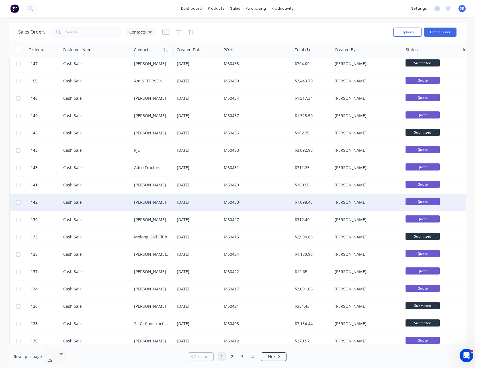
scroll to position [85, 0]
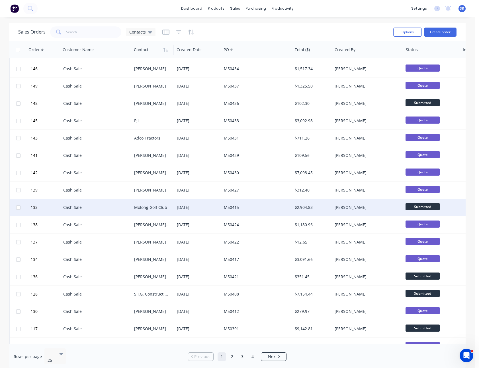
click at [266, 204] on div "M50415" at bounding box center [256, 207] width 71 height 17
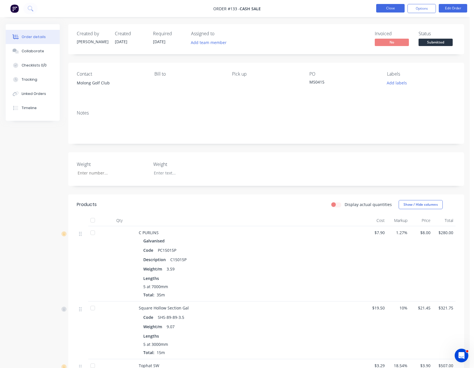
click at [395, 10] on button "Close" at bounding box center [390, 8] width 28 height 9
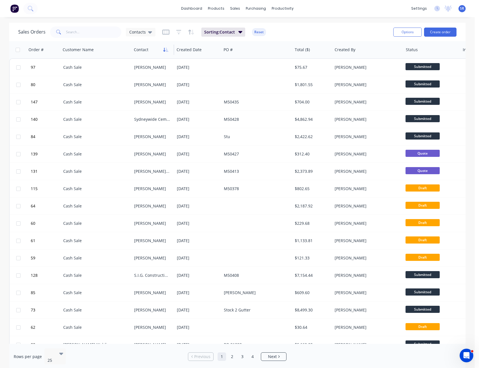
click at [165, 50] on icon "button" at bounding box center [165, 50] width 5 height 5
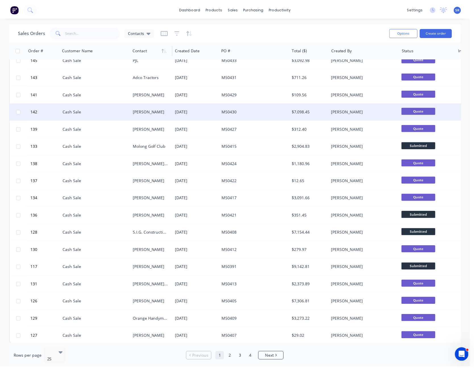
scroll to position [151, 0]
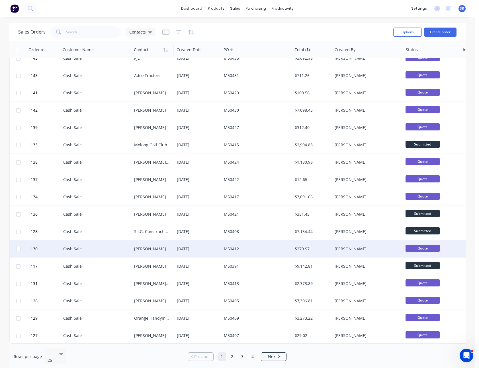
click at [168, 248] on div "[PERSON_NAME]" at bounding box center [152, 249] width 36 height 6
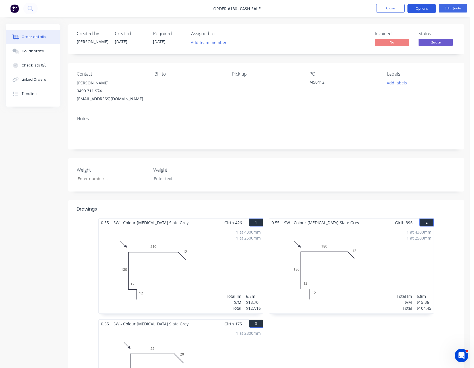
click at [421, 7] on button "Options" at bounding box center [422, 8] width 28 height 9
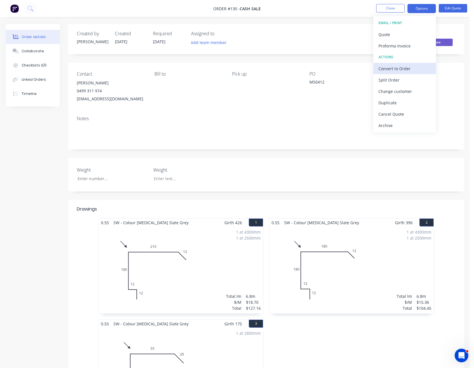
click at [410, 65] on div "Convert to Order" at bounding box center [405, 69] width 52 height 8
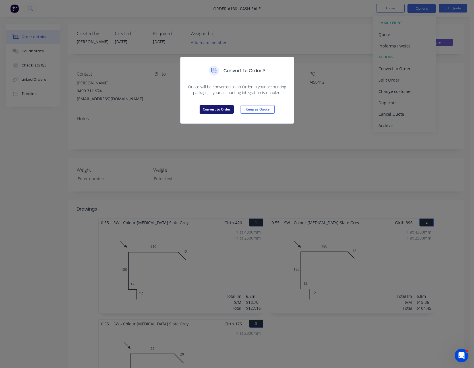
click at [222, 112] on button "Convert to Order" at bounding box center [217, 109] width 34 height 9
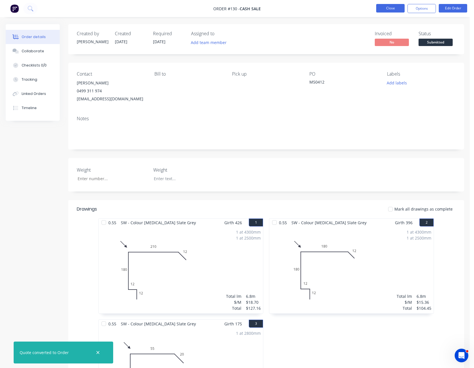
click at [394, 8] on button "Close" at bounding box center [390, 8] width 28 height 9
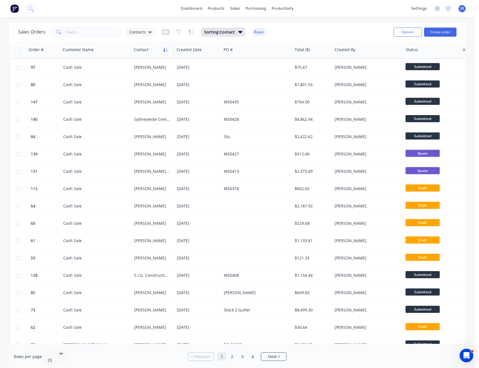
drag, startPoint x: 161, startPoint y: 50, endPoint x: 169, endPoint y: 47, distance: 8.3
click at [165, 49] on div "Contact" at bounding box center [152, 49] width 36 height 11
click at [168, 48] on icon "button" at bounding box center [165, 50] width 5 height 5
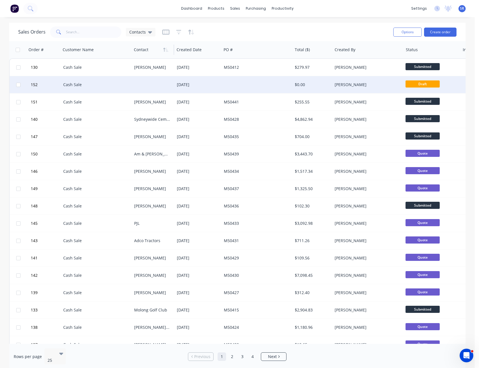
click at [167, 85] on div at bounding box center [153, 84] width 43 height 17
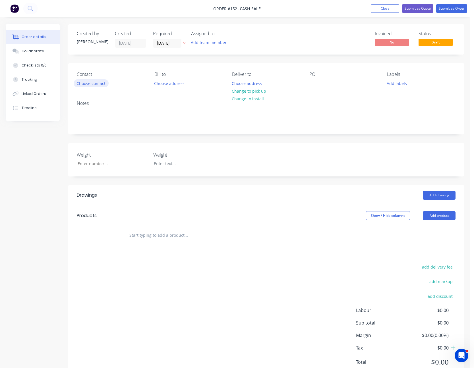
click at [91, 82] on button "Choose contact" at bounding box center [91, 83] width 35 height 8
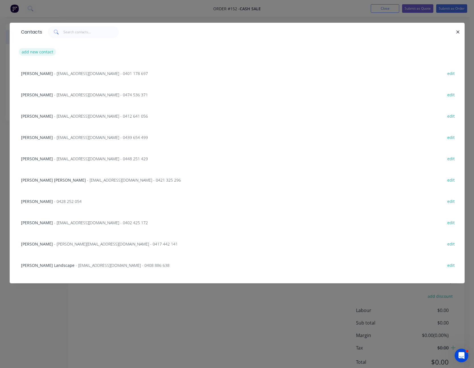
click at [41, 51] on button "add new contact" at bounding box center [38, 52] width 38 height 8
select select "AU"
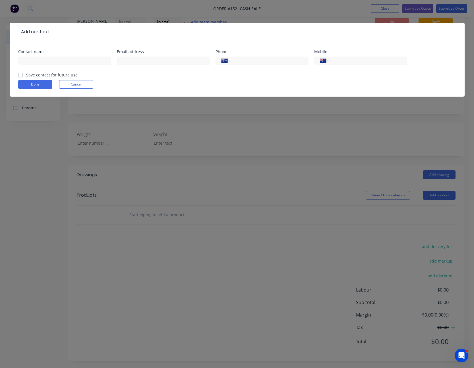
scroll to position [22, 0]
type input "[PERSON_NAME]"
click at [42, 62] on input "[PERSON_NAME]" at bounding box center [64, 61] width 93 height 9
type input "0417 473 127"
click at [35, 88] on button "Done" at bounding box center [35, 84] width 34 height 9
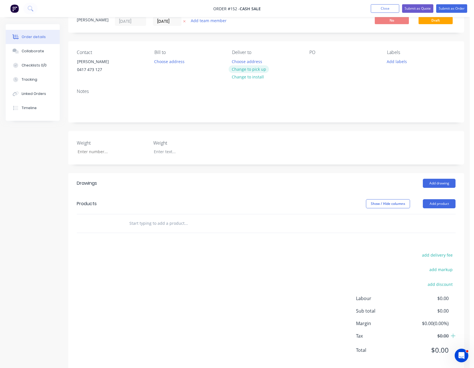
click at [261, 69] on button "Change to pick up" at bounding box center [249, 69] width 40 height 8
drag, startPoint x: 317, startPoint y: 61, endPoint x: 168, endPoint y: 200, distance: 203.7
click at [312, 65] on div at bounding box center [314, 61] width 9 height 8
click at [312, 62] on div at bounding box center [314, 61] width 9 height 8
click at [322, 75] on div "PO M50444" at bounding box center [344, 63] width 69 height 26
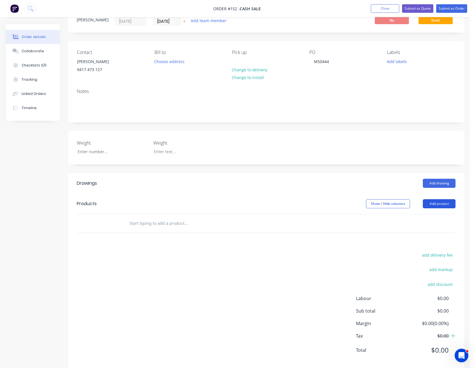
click at [433, 203] on button "Add product" at bounding box center [439, 203] width 33 height 9
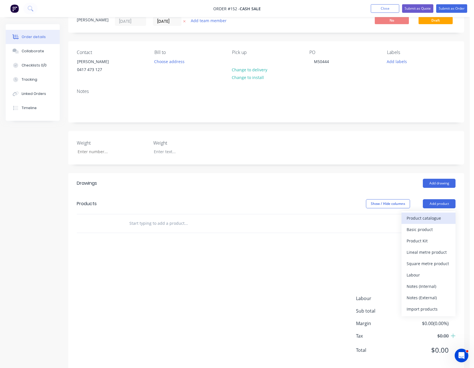
click at [434, 214] on button "Product catalogue" at bounding box center [429, 218] width 54 height 11
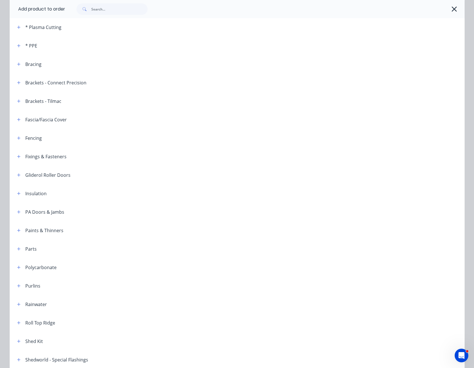
scroll to position [114, 0]
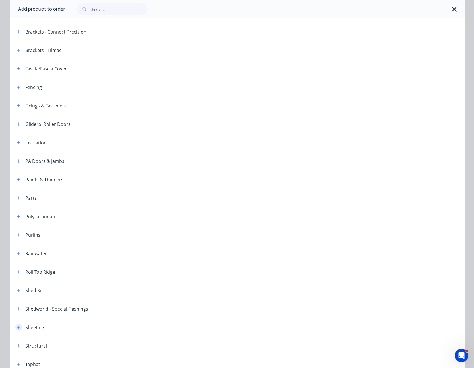
click at [17, 326] on icon "button" at bounding box center [18, 327] width 3 height 3
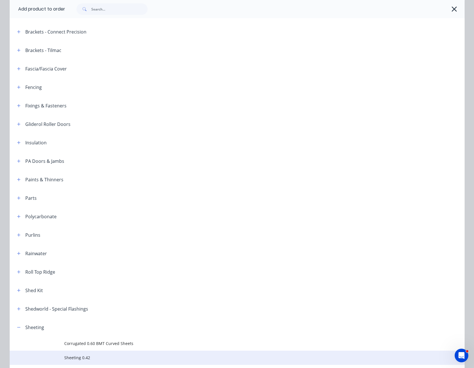
click at [79, 357] on span "Sheeting 0.42" at bounding box center [224, 358] width 320 height 6
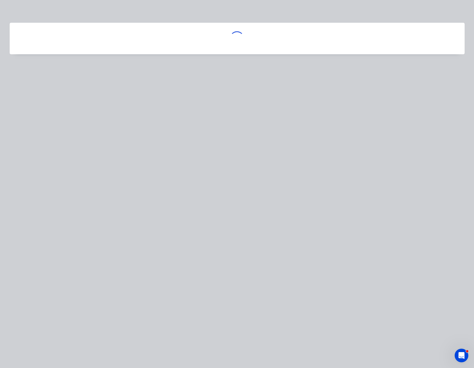
scroll to position [0, 0]
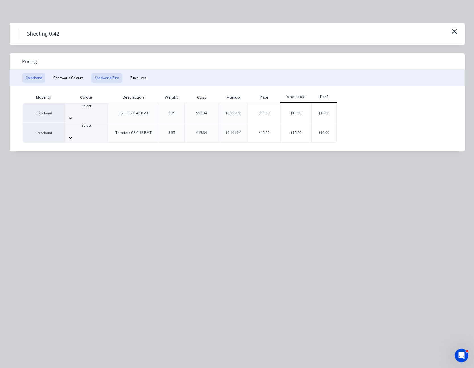
click at [111, 76] on button "Shedworld Zinc" at bounding box center [106, 78] width 31 height 10
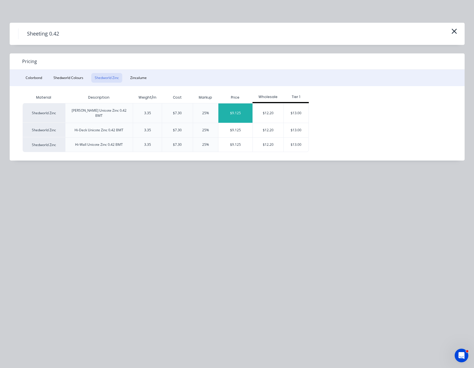
click at [239, 112] on div "$9.125" at bounding box center [236, 113] width 34 height 19
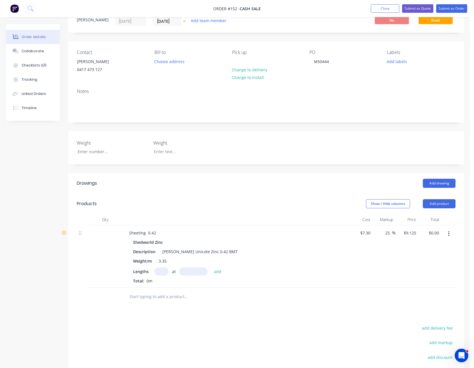
click at [449, 233] on icon "button" at bounding box center [448, 234] width 1 height 6
click at [438, 246] on div "Edit" at bounding box center [429, 249] width 44 height 8
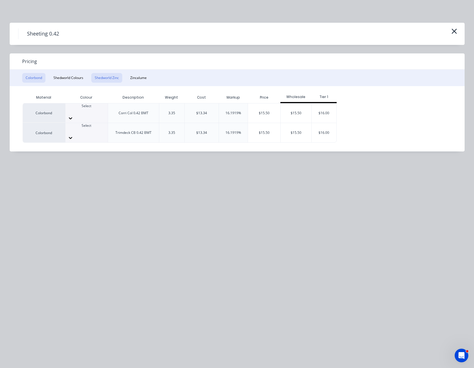
click at [104, 75] on button "Shedworld Zinc" at bounding box center [106, 78] width 31 height 10
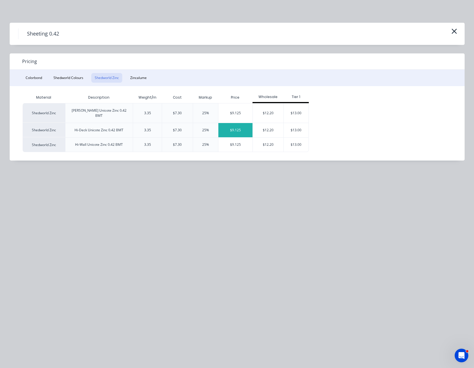
click at [232, 123] on div "$9.125" at bounding box center [236, 130] width 34 height 14
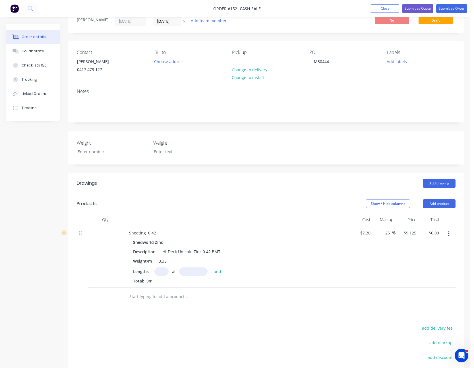
click at [160, 273] on input "text" at bounding box center [161, 272] width 14 height 8
type input "1"
type input "120000"
click at [211, 268] on button "add" at bounding box center [217, 272] width 13 height 8
type input "$1,095.00"
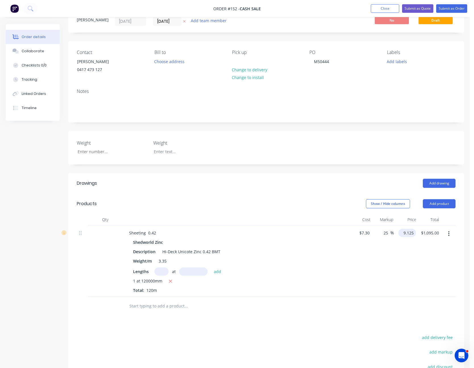
click at [409, 234] on input "9.125" at bounding box center [408, 233] width 15 height 8
type input "7"
type input "-4.11"
type input "$7.00"
click at [172, 282] on icon "button" at bounding box center [171, 281] width 4 height 5
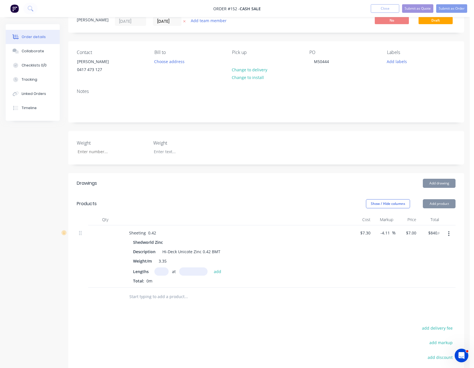
type input "$0.00"
click at [164, 271] on input "text" at bounding box center [161, 272] width 14 height 8
type input "1"
type input "100000"
click at [211, 268] on button "add" at bounding box center [217, 272] width 13 height 8
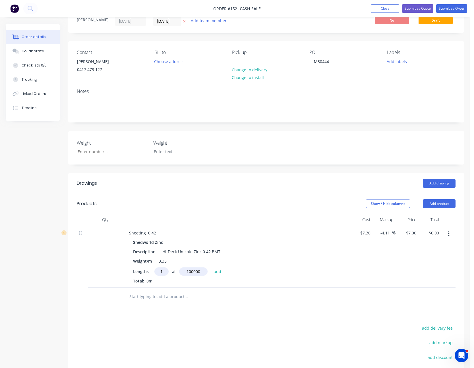
type input "$700.00"
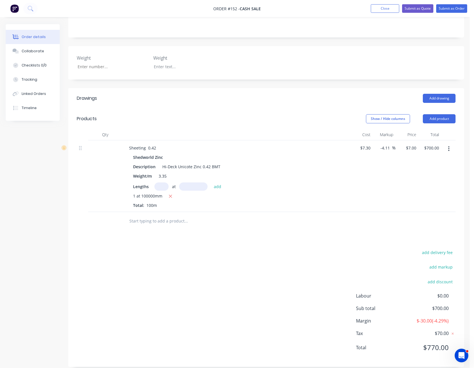
scroll to position [107, 0]
click at [413, 148] on input "7" at bounding box center [412, 148] width 13 height 8
type input "8"
type input "9.59"
type input "$8.00"
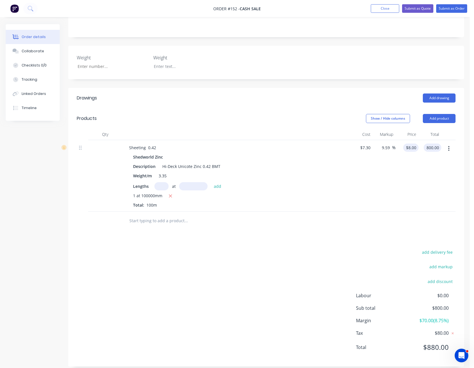
type input "800.00"
type input "8"
type input "$800.00"
click at [413, 148] on input "8" at bounding box center [412, 148] width 13 height 8
type input "7.90"
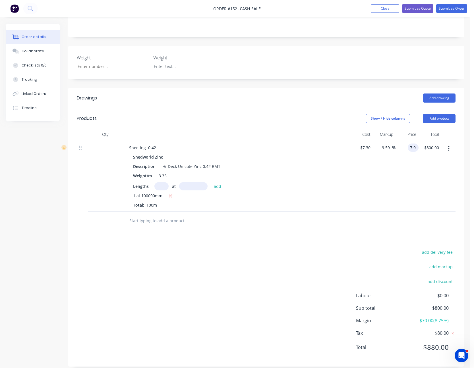
type input "8.22"
type input "$7.90"
type input "$790.00"
click at [409, 176] on div "$7.90 $7.90" at bounding box center [407, 176] width 23 height 72
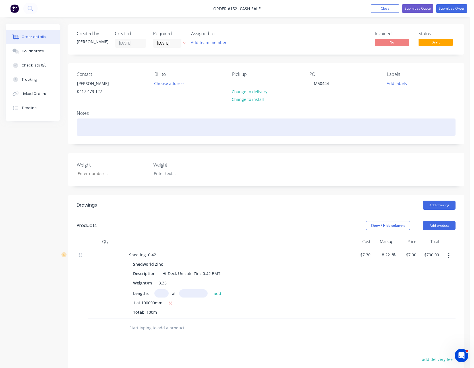
click at [116, 124] on div at bounding box center [266, 127] width 379 height 17
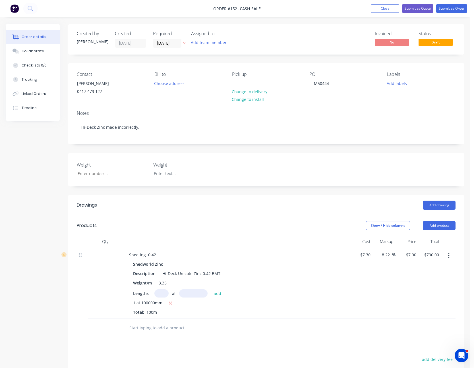
click at [171, 109] on div "Notes Hi-Deck Zinc made incorrectly." at bounding box center [266, 125] width 396 height 38
click at [420, 6] on button "Submit as Quote" at bounding box center [417, 8] width 31 height 9
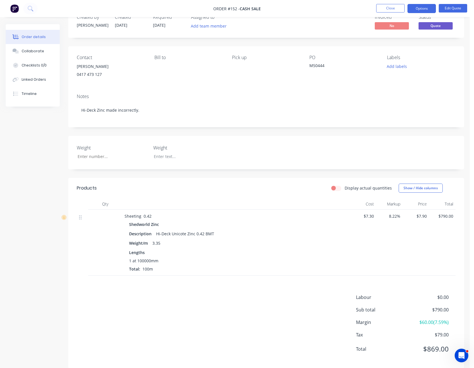
scroll to position [25, 0]
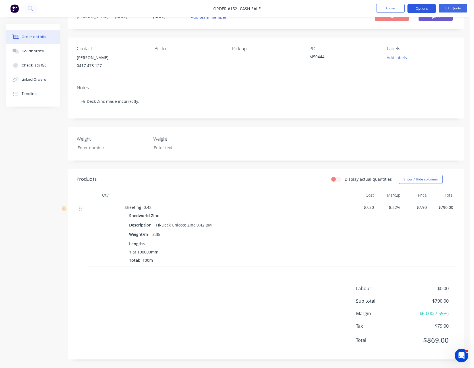
click at [421, 9] on button "Options" at bounding box center [422, 8] width 28 height 9
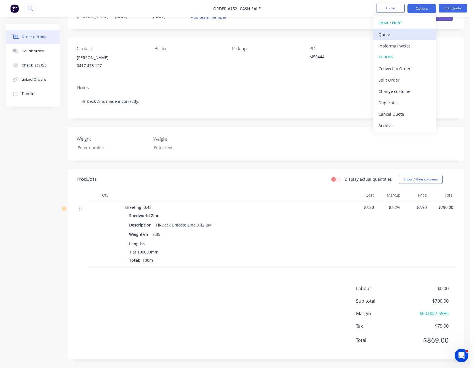
click at [409, 30] on div "Quote" at bounding box center [405, 34] width 52 height 8
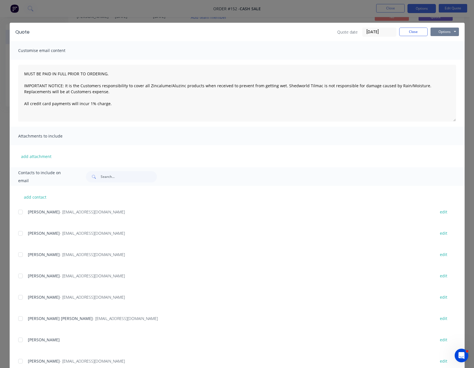
click at [441, 28] on button "Options" at bounding box center [445, 32] width 28 height 9
click at [453, 52] on button "Print" at bounding box center [449, 51] width 36 height 9
click at [406, 33] on button "Close" at bounding box center [413, 32] width 28 height 9
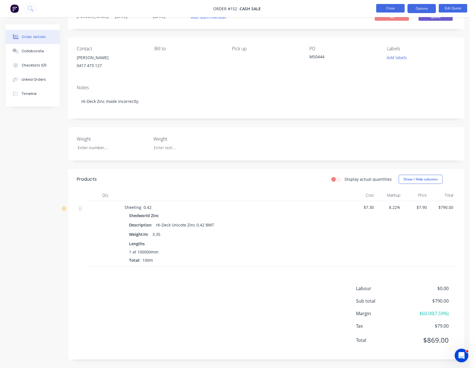
click at [394, 7] on button "Close" at bounding box center [390, 8] width 28 height 9
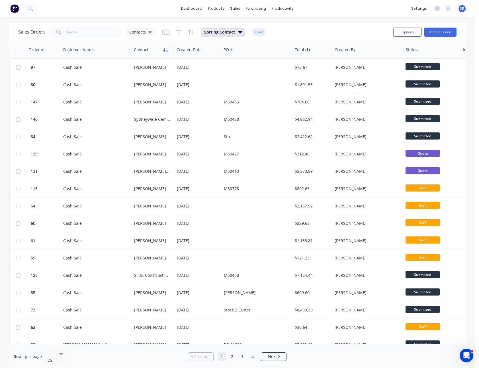
click at [167, 48] on icon "button" at bounding box center [165, 50] width 5 height 5
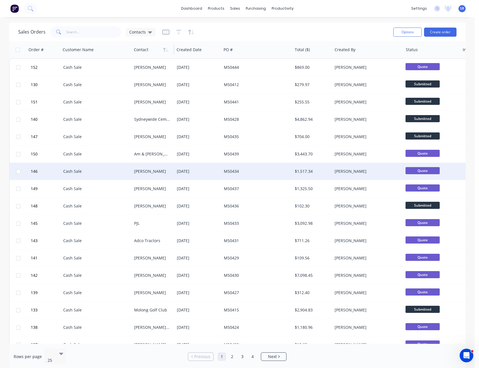
click at [320, 173] on div "$1,517.34" at bounding box center [310, 172] width 33 height 6
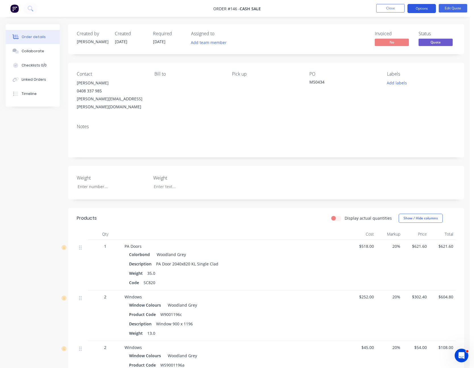
click at [423, 8] on button "Options" at bounding box center [422, 8] width 28 height 9
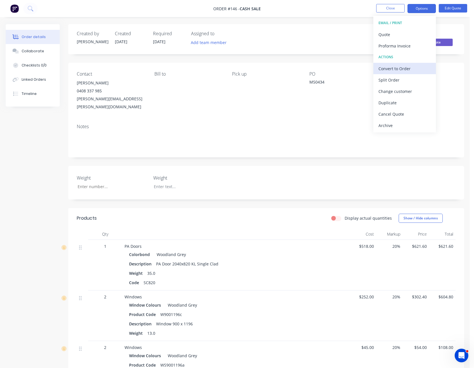
click at [410, 65] on div "Convert to Order" at bounding box center [405, 69] width 52 height 8
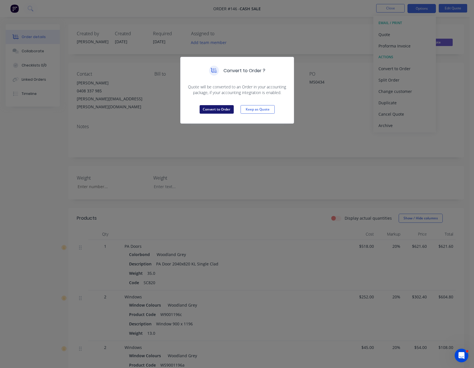
click at [221, 108] on button "Convert to Order" at bounding box center [217, 109] width 34 height 9
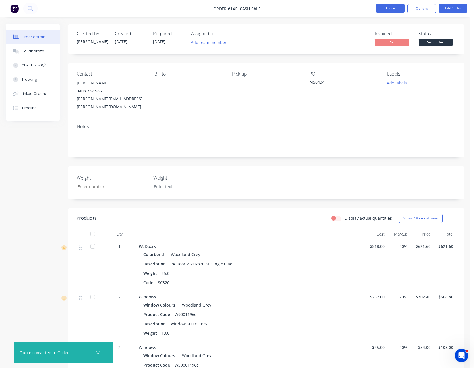
click at [395, 11] on button "Close" at bounding box center [390, 8] width 28 height 9
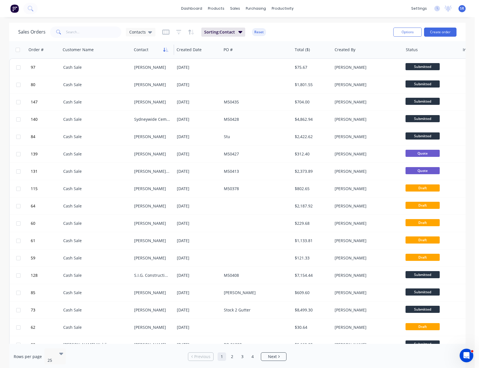
click at [165, 50] on icon "button" at bounding box center [165, 50] width 5 height 5
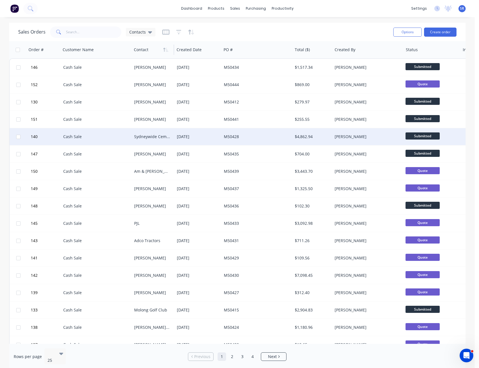
click at [261, 139] on div "M50428" at bounding box center [255, 137] width 63 height 6
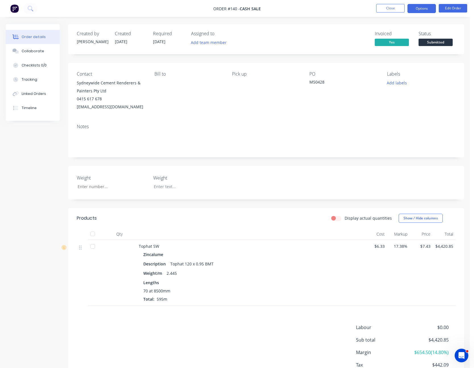
click at [419, 7] on button "Options" at bounding box center [422, 8] width 28 height 9
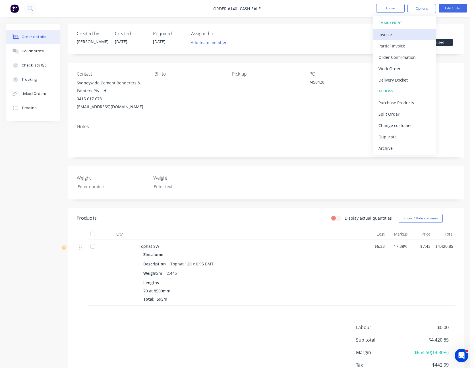
click at [409, 30] on div "Invoice" at bounding box center [405, 34] width 52 height 8
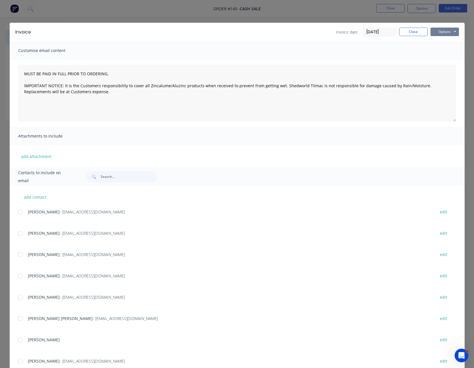
click at [434, 30] on button "Options" at bounding box center [445, 32] width 28 height 9
click at [443, 50] on button "Print" at bounding box center [449, 51] width 36 height 9
click at [410, 32] on button "Close" at bounding box center [413, 32] width 28 height 9
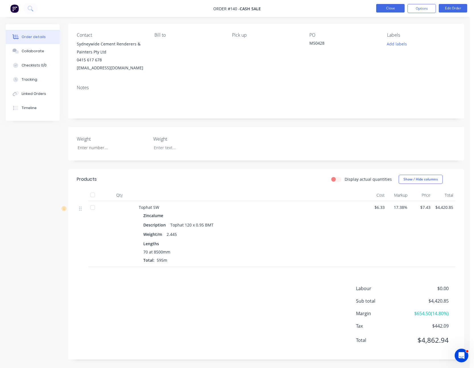
click at [387, 7] on button "Close" at bounding box center [390, 8] width 28 height 9
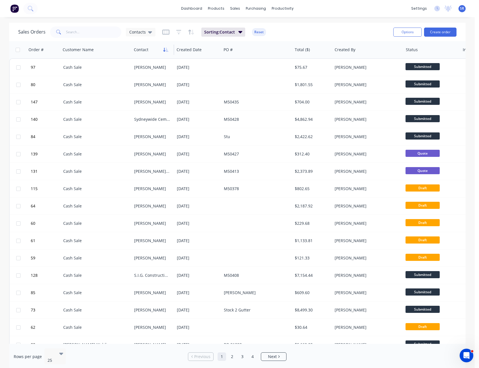
click at [165, 48] on icon "button" at bounding box center [165, 50] width 5 height 5
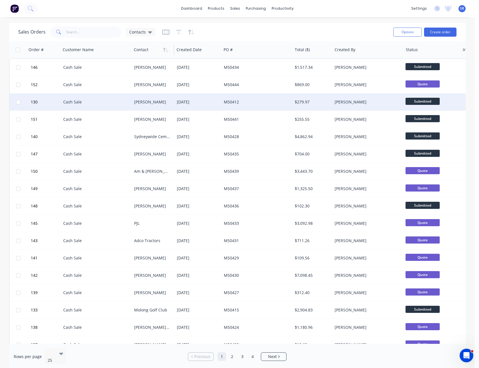
click at [186, 104] on div "[DATE]" at bounding box center [198, 102] width 42 height 6
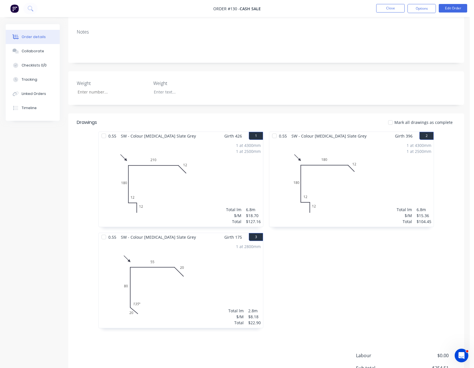
scroll to position [142, 0]
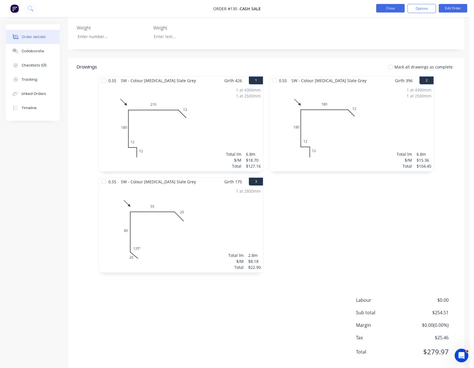
click at [396, 11] on button "Close" at bounding box center [390, 8] width 28 height 9
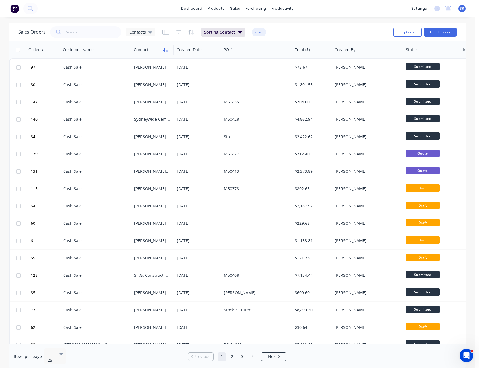
click at [165, 48] on icon "button" at bounding box center [165, 50] width 5 height 5
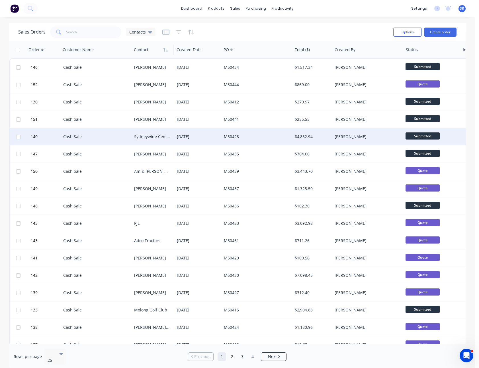
click at [205, 133] on div "[DATE]" at bounding box center [197, 136] width 47 height 17
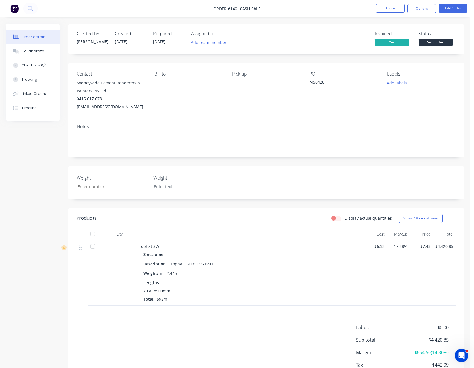
scroll to position [39, 0]
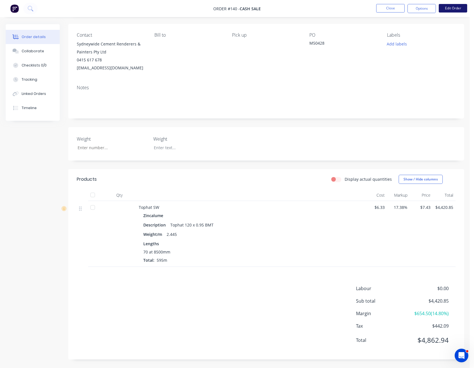
click at [456, 9] on button "Edit Order" at bounding box center [453, 8] width 28 height 9
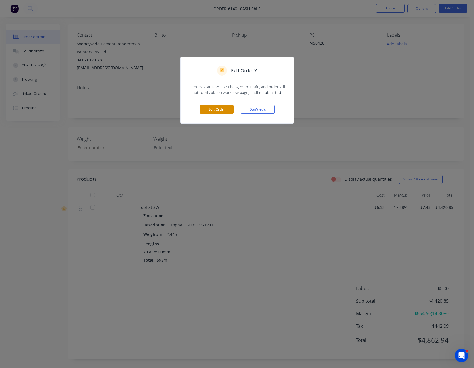
click at [215, 106] on button "Edit Order" at bounding box center [217, 109] width 34 height 9
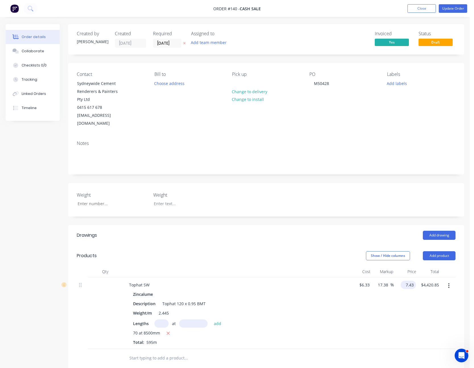
click at [409, 281] on input "7.43" at bounding box center [409, 285] width 13 height 8
type input "8.2547"
type input "30.41"
type input "$8.2547"
type input "4911.55"
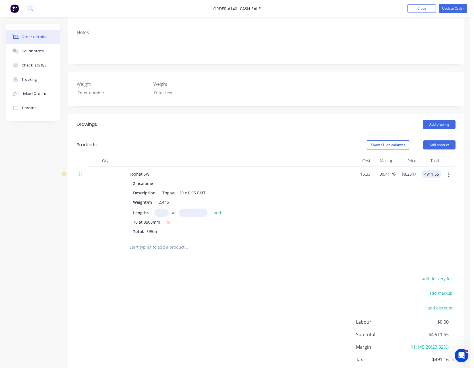
scroll to position [137, 0]
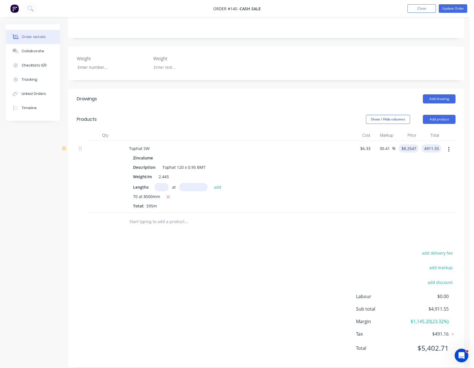
type input "8.2547"
type input "$4,911.55"
click at [413, 145] on input "8.2547" at bounding box center [410, 149] width 18 height 8
type input "7.43"
type input "17.38"
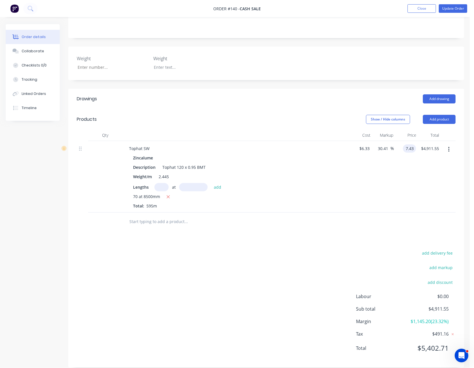
type input "$7.43"
type input "4420.85"
type input "7.43"
type input "$4,420.85"
click at [409, 145] on input "7.43" at bounding box center [412, 149] width 13 height 8
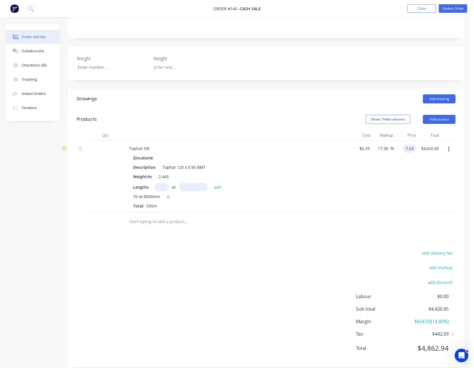
type input "7.53"
type input "18.96"
type input "$7.53"
type input "4480.35"
type input "7.53"
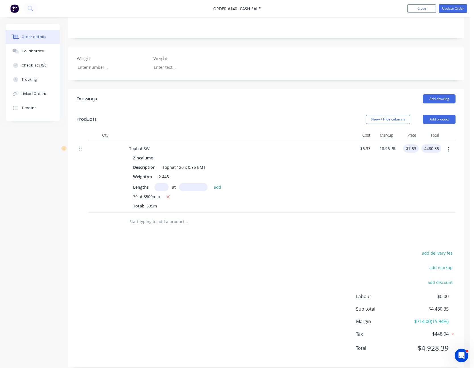
type input "$4,480.35"
click at [409, 145] on input "7.53" at bounding box center [412, 149] width 13 height 8
type input "7.49"
type input "18.33"
type input "$7.49"
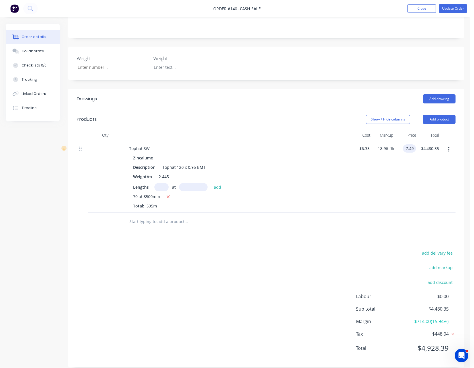
type input "4456.55"
type input "7.49"
type input "$4,456.55"
click at [409, 145] on input "7.49" at bounding box center [410, 149] width 11 height 8
type input "7.52"
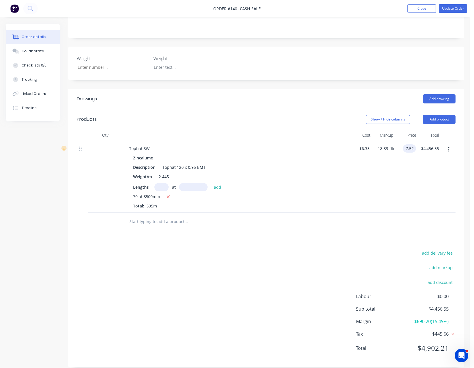
type input "18.8"
type input "$7.52"
type input "4474.40"
type input "7.52"
type input "$4,474.40"
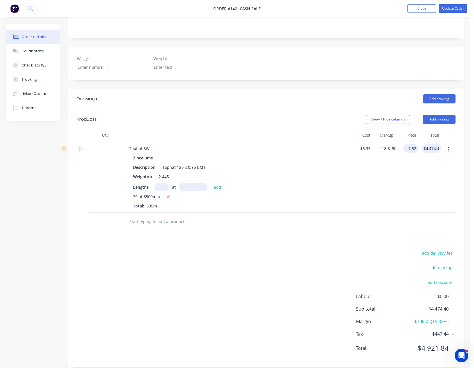
click at [409, 145] on input "7.52" at bounding box center [412, 149] width 13 height 8
type input "7.51"
type input "18.64"
type input "$7.51"
type input "4468.45"
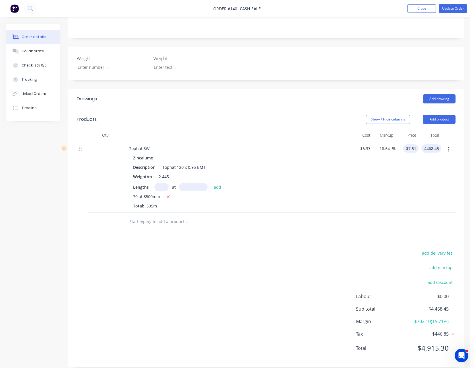
type input "7.51"
type input "$4,468.45"
click at [409, 145] on input "7.51" at bounding box center [410, 149] width 11 height 8
type input "7.50"
type input "18.48"
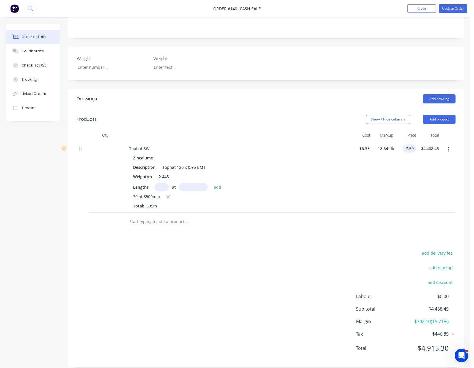
type input "$7.50"
type input "4462.50"
type input "7.5"
type input "$4,462.50"
click at [409, 145] on input "7.5" at bounding box center [412, 149] width 9 height 8
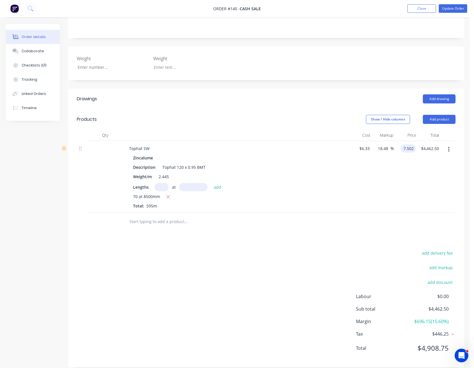
type input "7.502"
type input "18.52"
type input "$7.502"
type input "4463.69"
type input "7.502"
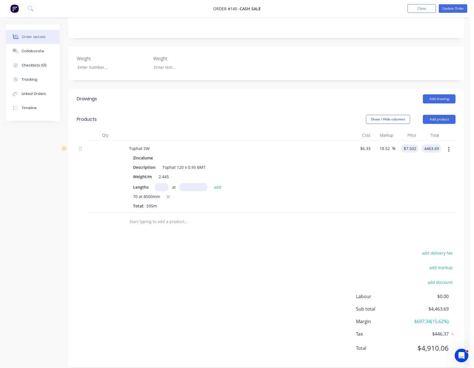
type input "$4,463.69"
click at [409, 145] on input "7.502" at bounding box center [410, 149] width 15 height 8
type input "7.503"
type input "18.53"
type input "$7.503"
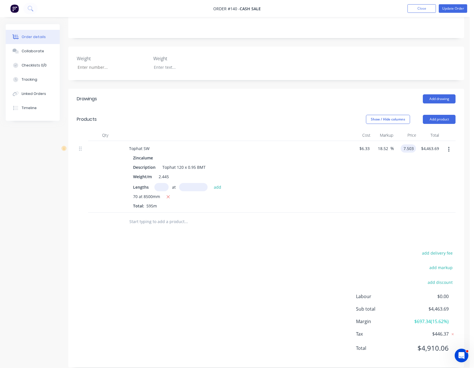
type input "4464.29"
type input "7.503"
type input "$4,464.29"
click at [409, 145] on input "7.503" at bounding box center [409, 149] width 13 height 8
type input "7.504"
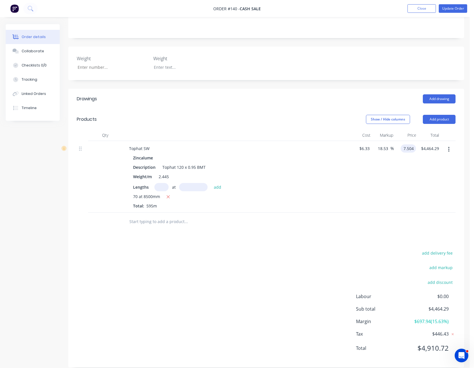
type input "18.55"
type input "$7.504"
type input "4464.88"
type input "7.504"
type input "$4,464.88"
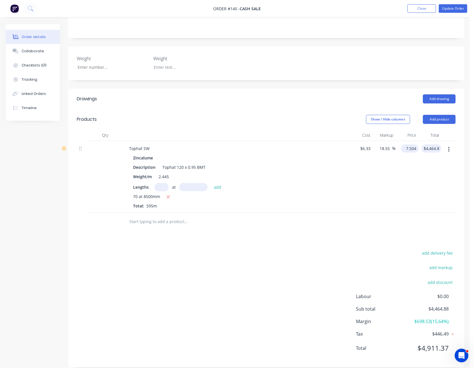
click at [409, 145] on input "7.504" at bounding box center [410, 149] width 15 height 8
type input "$7.5044"
type input "4465.12"
type input "7.5044"
type input "$4,465.12"
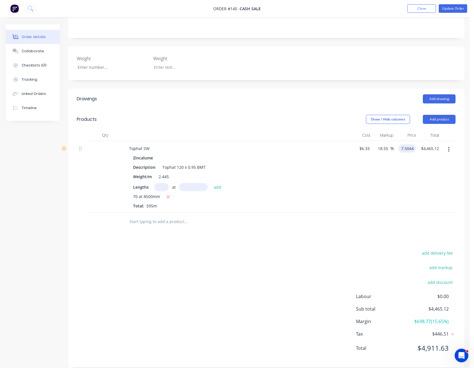
click at [409, 145] on input "7.5044" at bounding box center [408, 149] width 15 height 8
type input "$7.5042"
type input "4465.00"
type input "7.5042"
type input "$4,465.00"
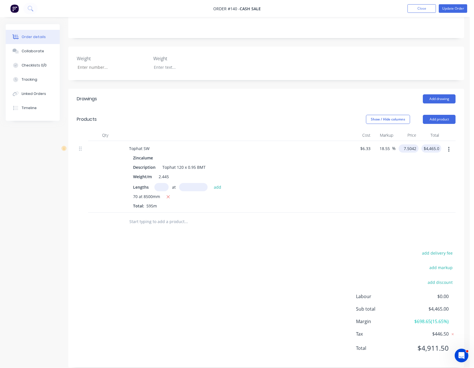
click at [409, 145] on input "7.5042" at bounding box center [410, 149] width 18 height 8
type input "$7.5043"
type input "$4,465.06"
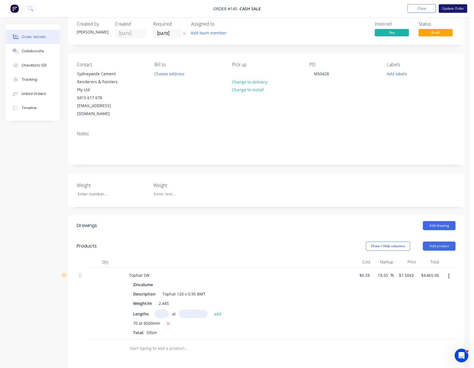
scroll to position [0, 0]
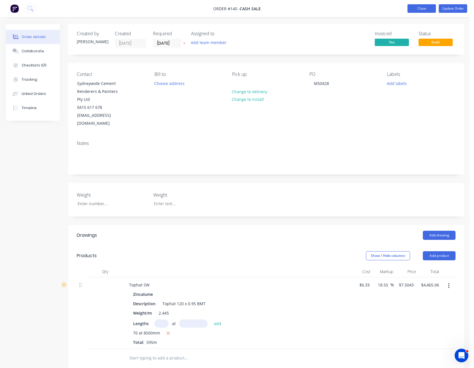
click at [429, 9] on button "Close" at bounding box center [422, 8] width 28 height 9
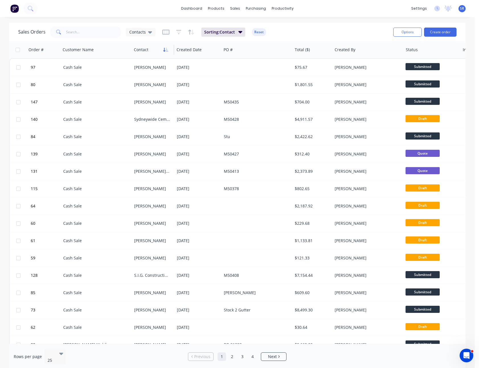
click at [166, 50] on icon "button" at bounding box center [165, 50] width 5 height 5
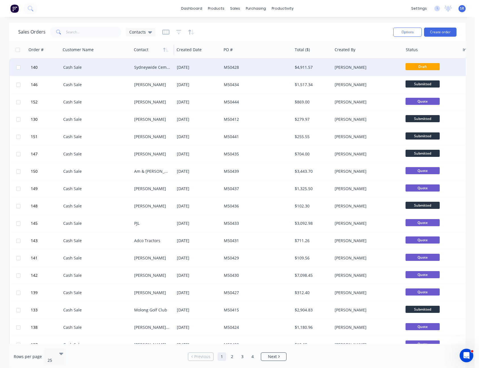
click at [181, 65] on div "[DATE]" at bounding box center [198, 68] width 42 height 6
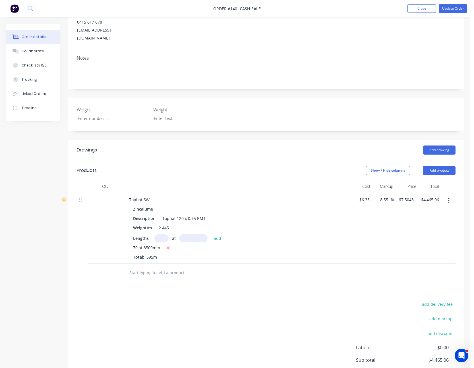
scroll to position [137, 0]
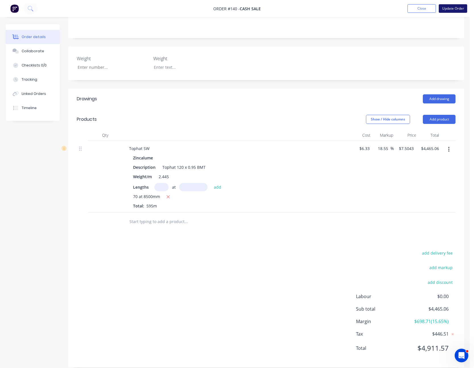
click at [453, 11] on button "Update Order" at bounding box center [453, 8] width 28 height 9
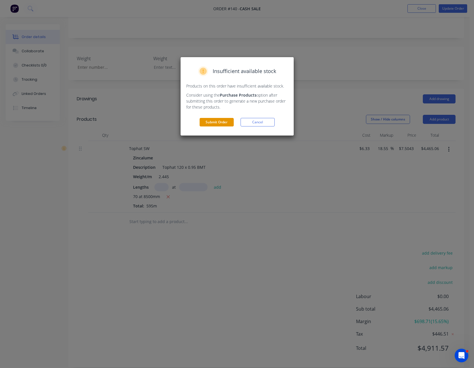
click at [221, 119] on button "Submit Order" at bounding box center [217, 122] width 34 height 9
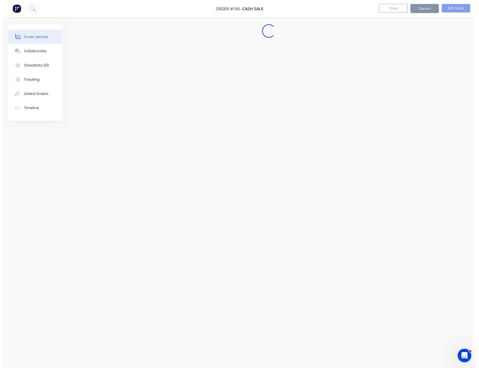
scroll to position [0, 0]
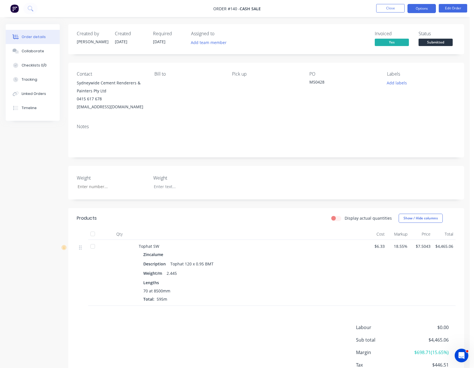
click at [423, 8] on button "Options" at bounding box center [422, 8] width 28 height 9
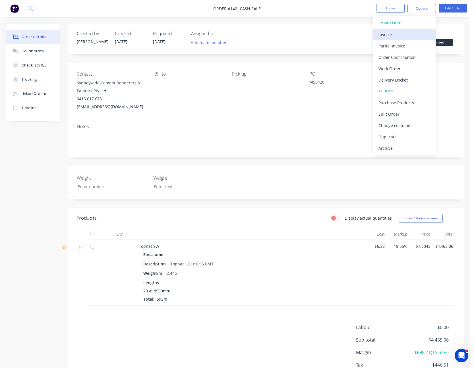
click at [408, 37] on div "Invoice" at bounding box center [405, 34] width 52 height 8
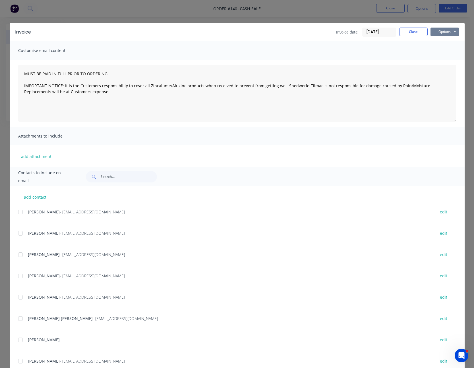
click at [447, 32] on button "Options" at bounding box center [445, 32] width 28 height 9
click at [444, 50] on button "Print" at bounding box center [449, 51] width 36 height 9
click at [415, 29] on button "Close" at bounding box center [413, 32] width 28 height 9
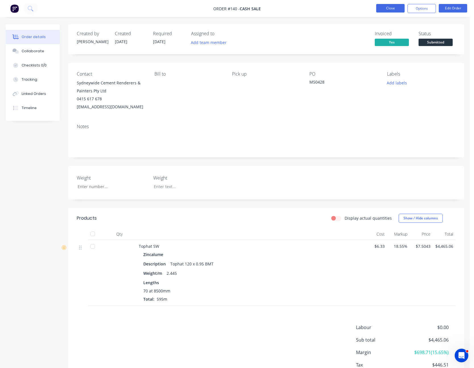
click at [383, 8] on button "Close" at bounding box center [390, 8] width 28 height 9
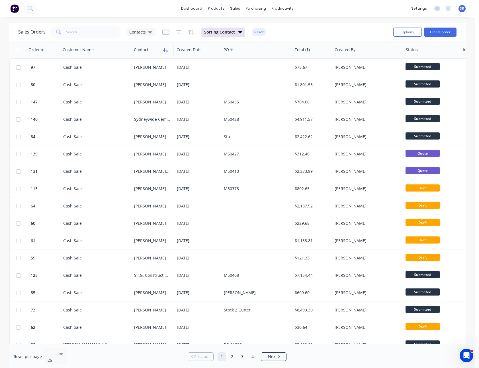
click at [166, 48] on icon "button" at bounding box center [165, 50] width 5 height 5
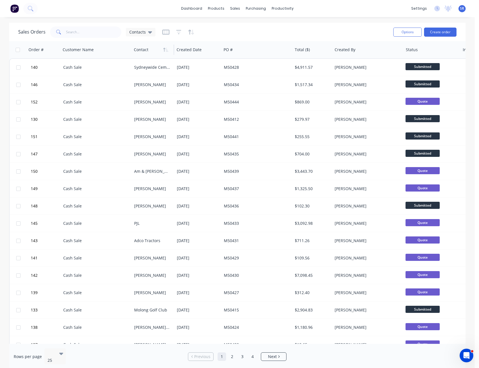
click at [461, 8] on span "SR" at bounding box center [462, 8] width 4 height 5
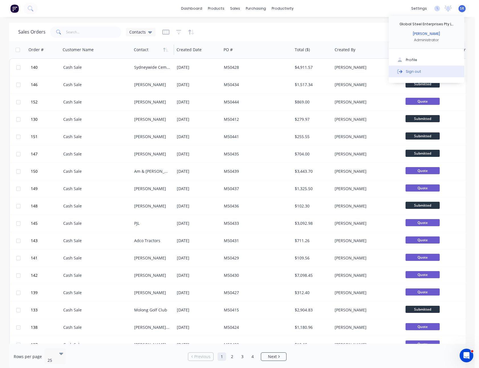
click at [423, 70] on button "Sign out" at bounding box center [425, 71] width 75 height 11
